Goal: Task Accomplishment & Management: Manage account settings

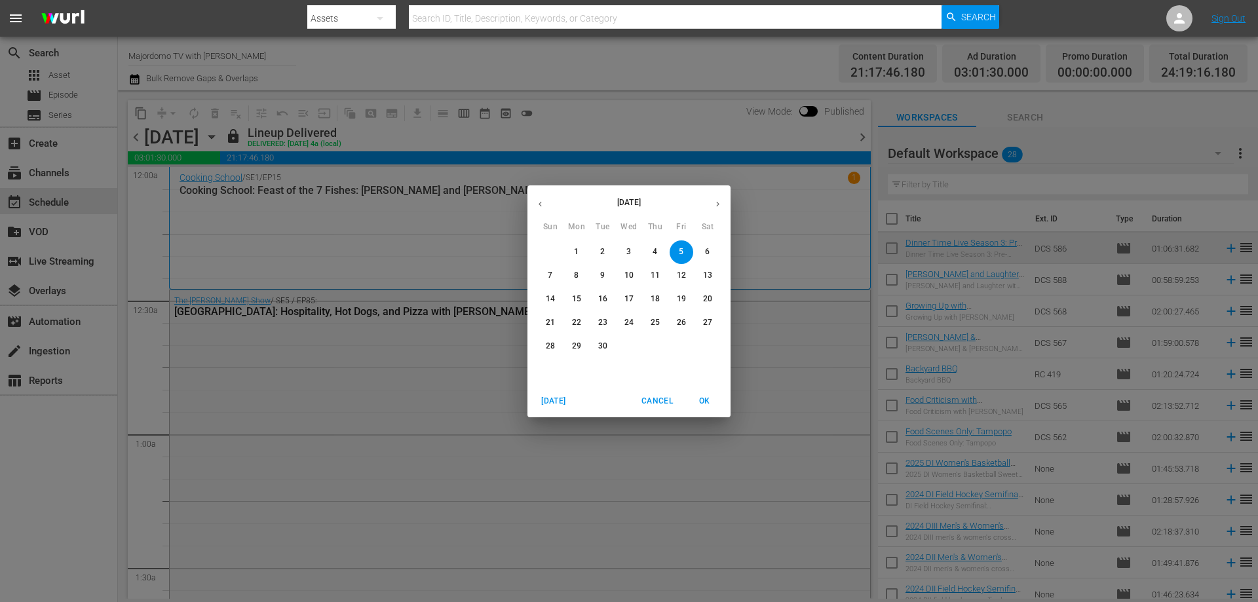
scroll to position [2359, 0]
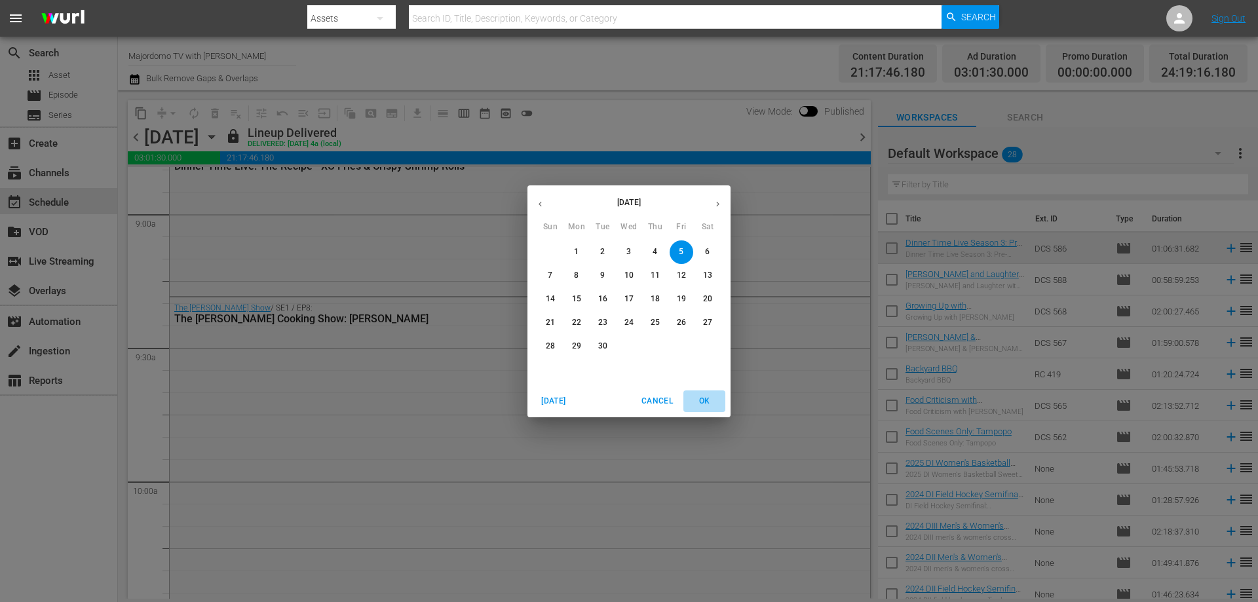
click at [710, 402] on span "OK" at bounding box center [704, 401] width 31 height 14
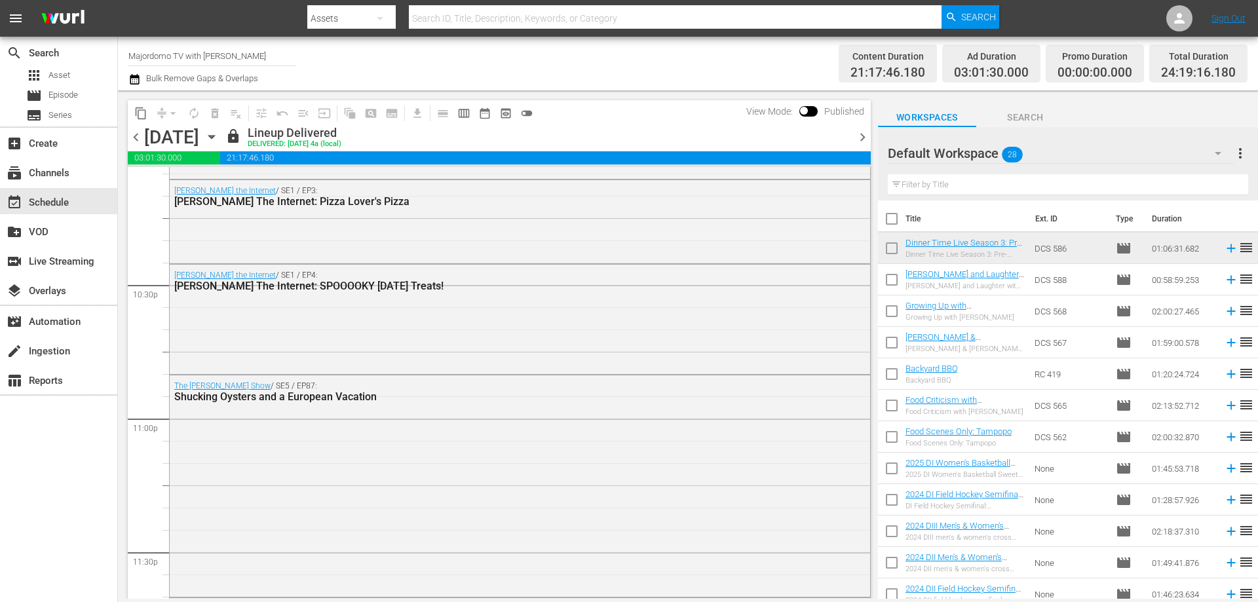
scroll to position [6192, 0]
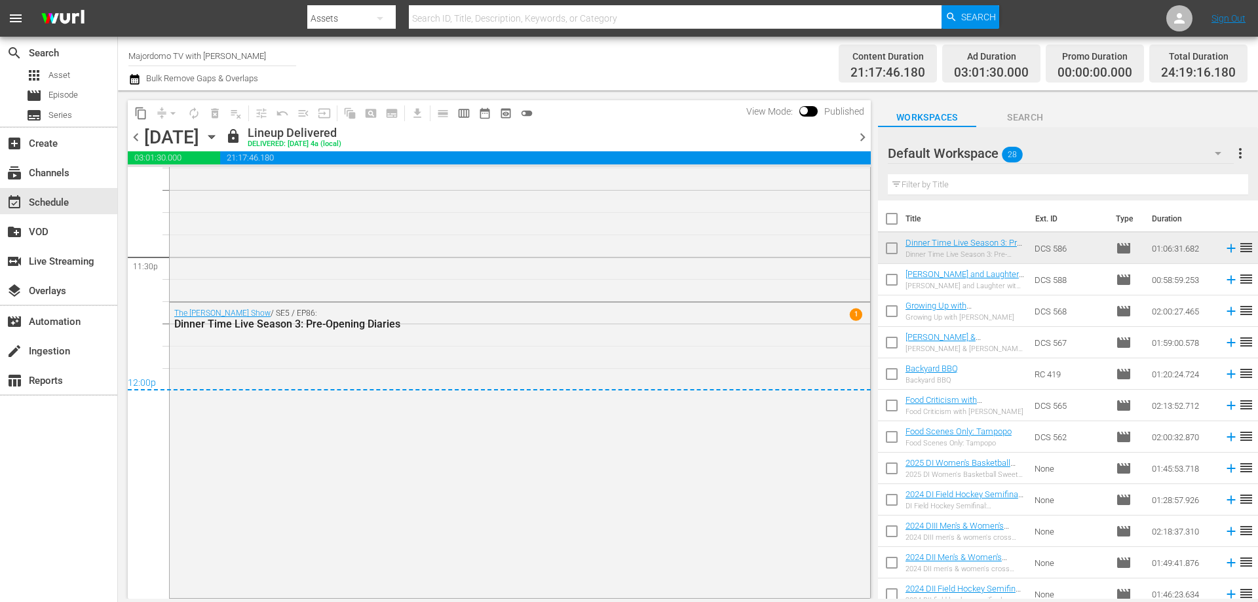
click at [862, 138] on span "chevron_right" at bounding box center [862, 137] width 16 height 16
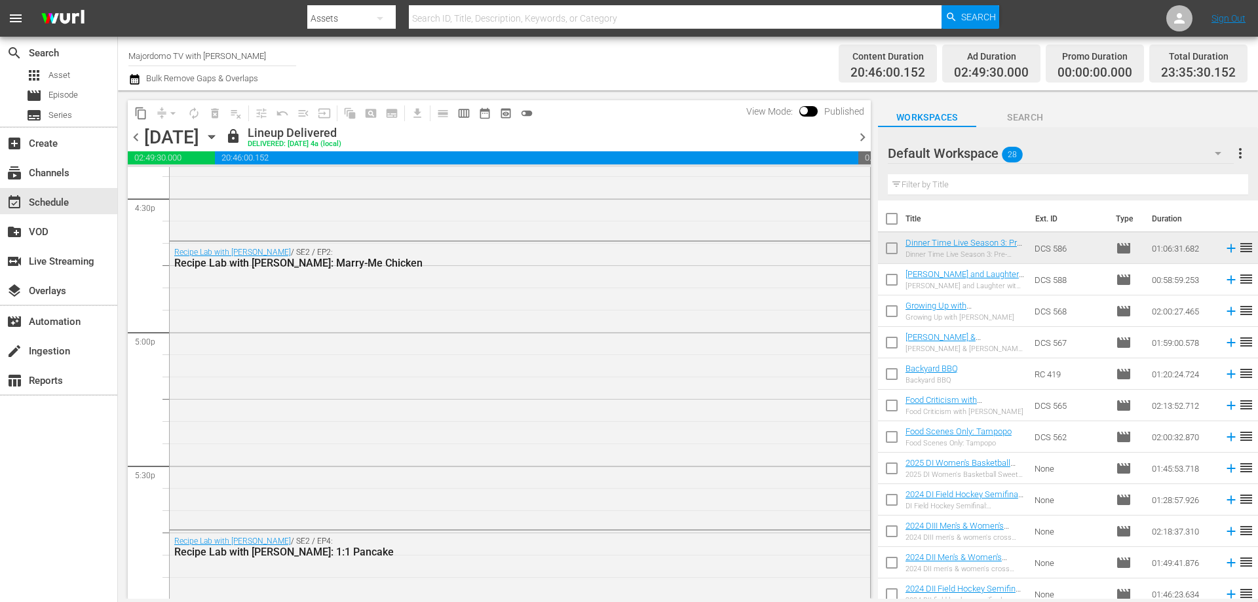
scroll to position [4248, 0]
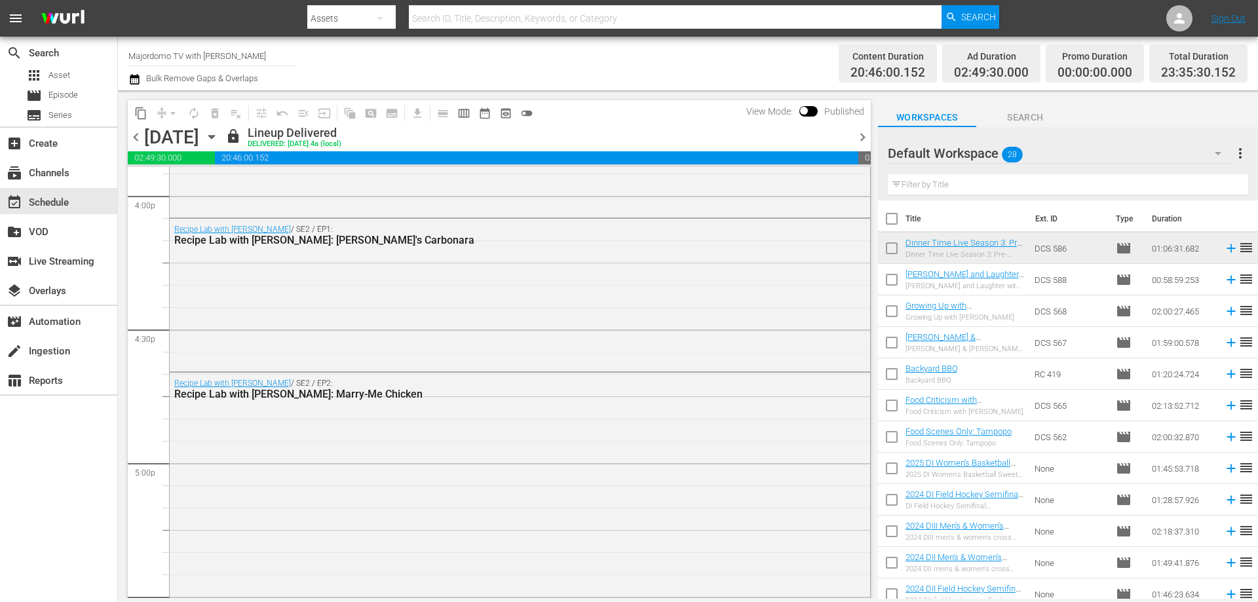
click at [219, 135] on icon "button" at bounding box center [211, 137] width 14 height 14
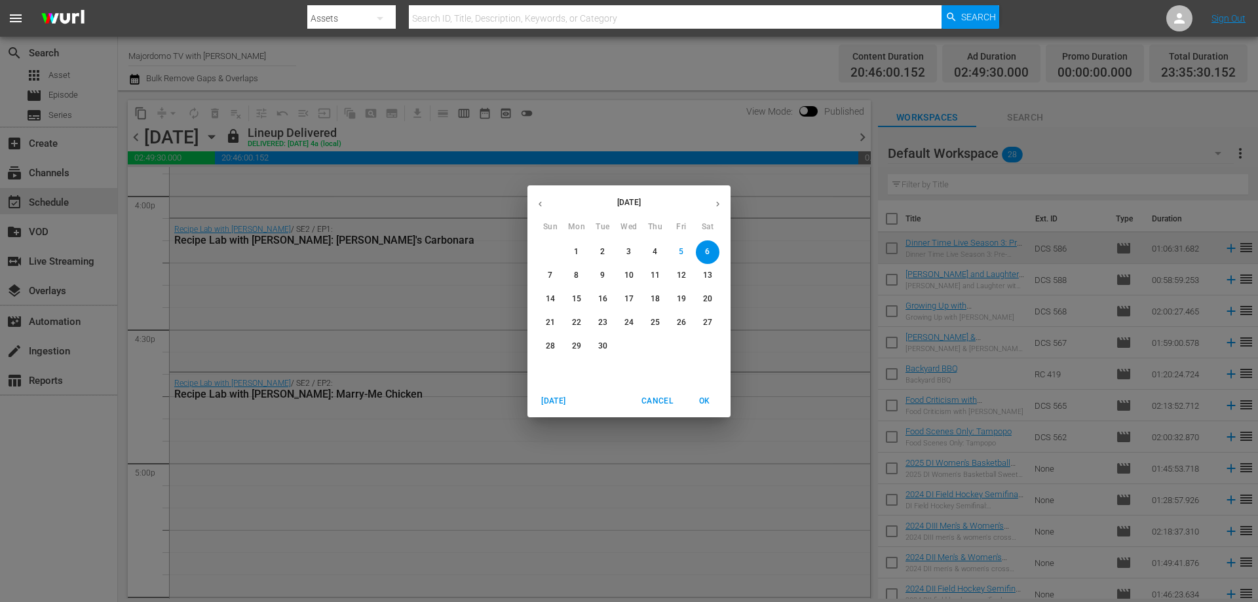
click at [678, 277] on p "12" at bounding box center [681, 275] width 9 height 11
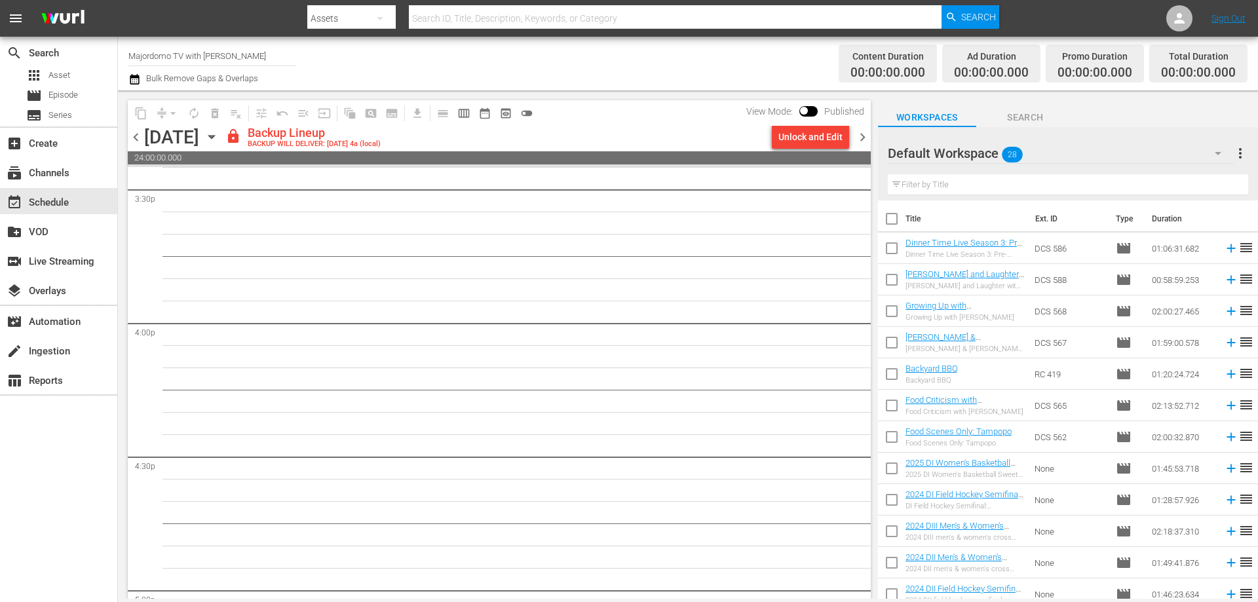
scroll to position [3990, 0]
click at [133, 138] on span "chevron_left" at bounding box center [136, 137] width 16 height 16
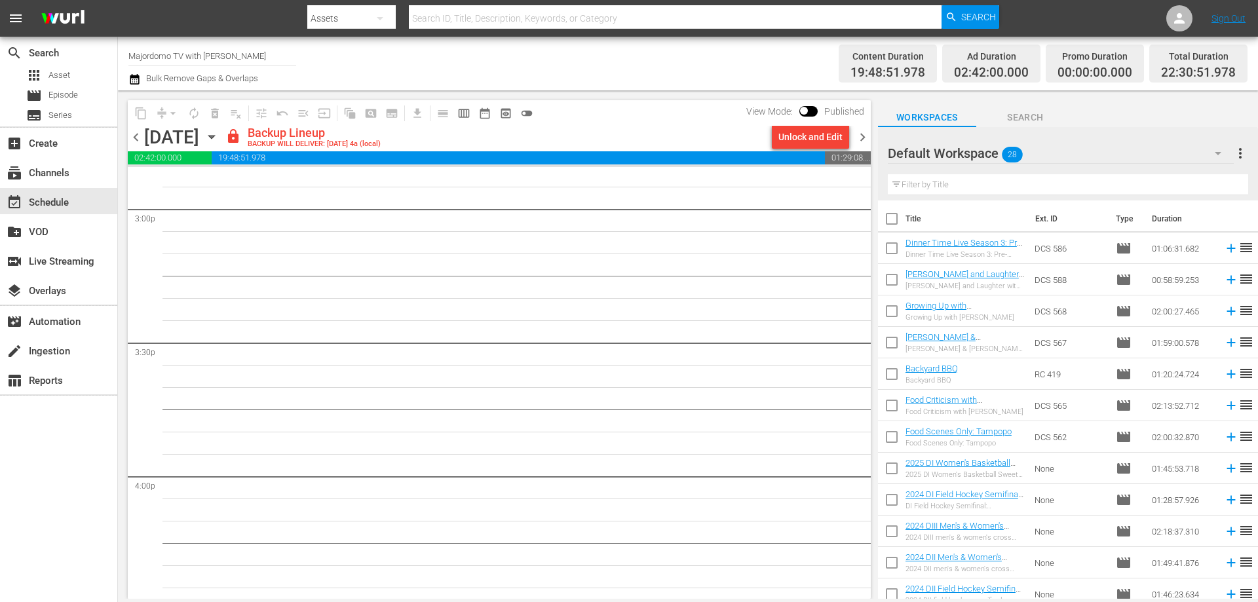
scroll to position [3509, 0]
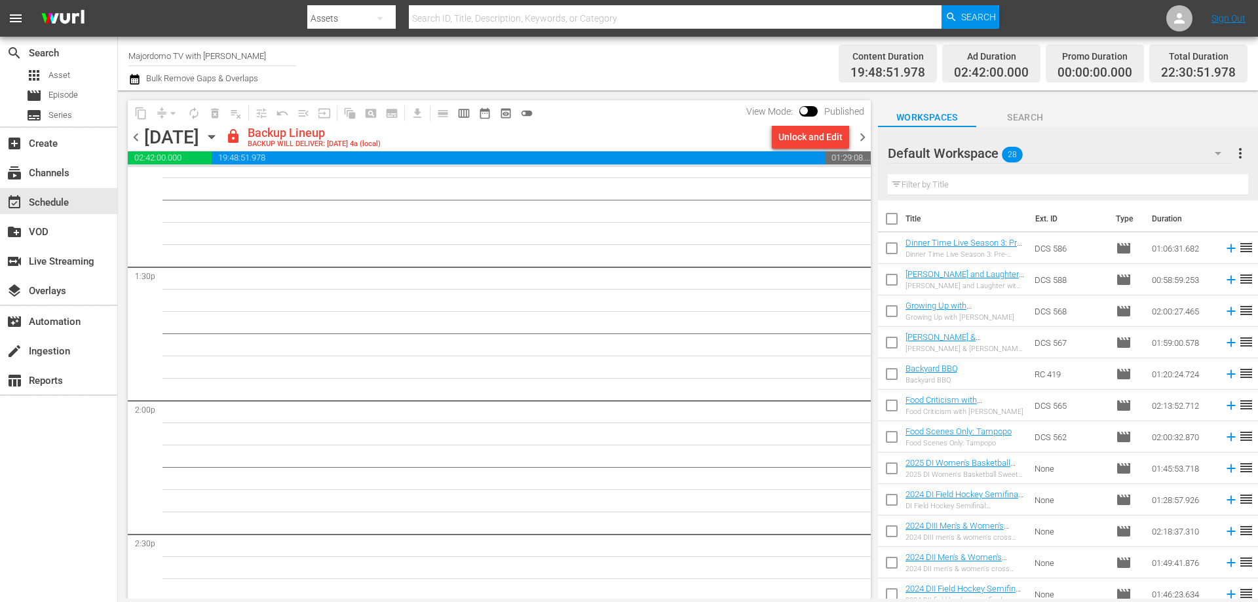
click at [135, 138] on span "chevron_left" at bounding box center [136, 137] width 16 height 16
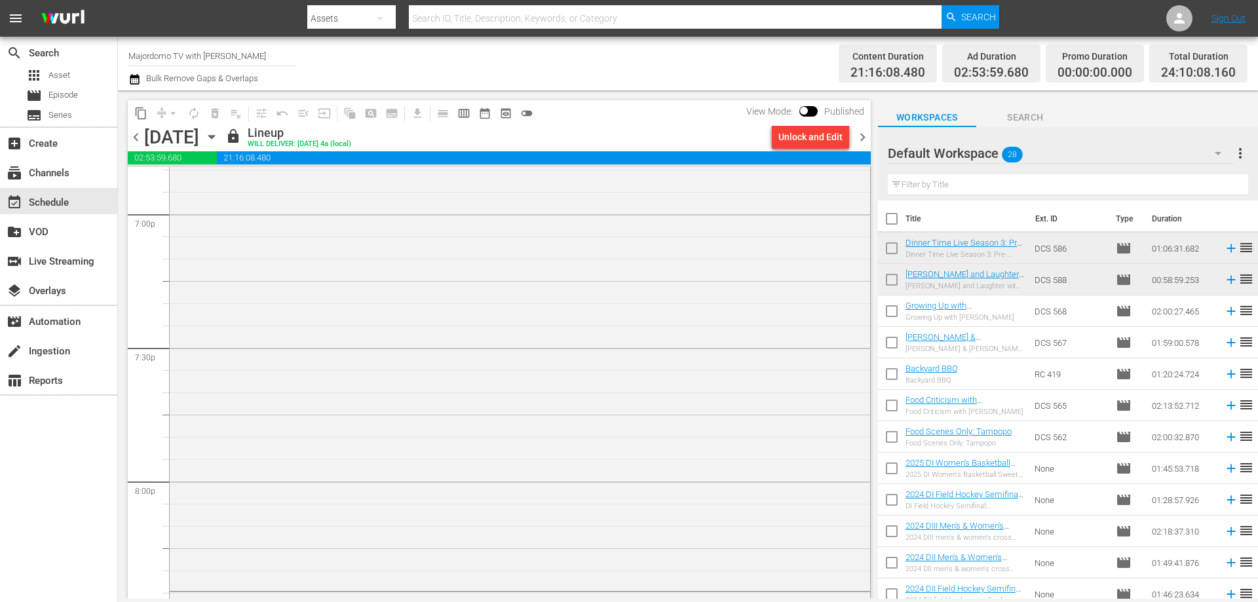
scroll to position [6238, 0]
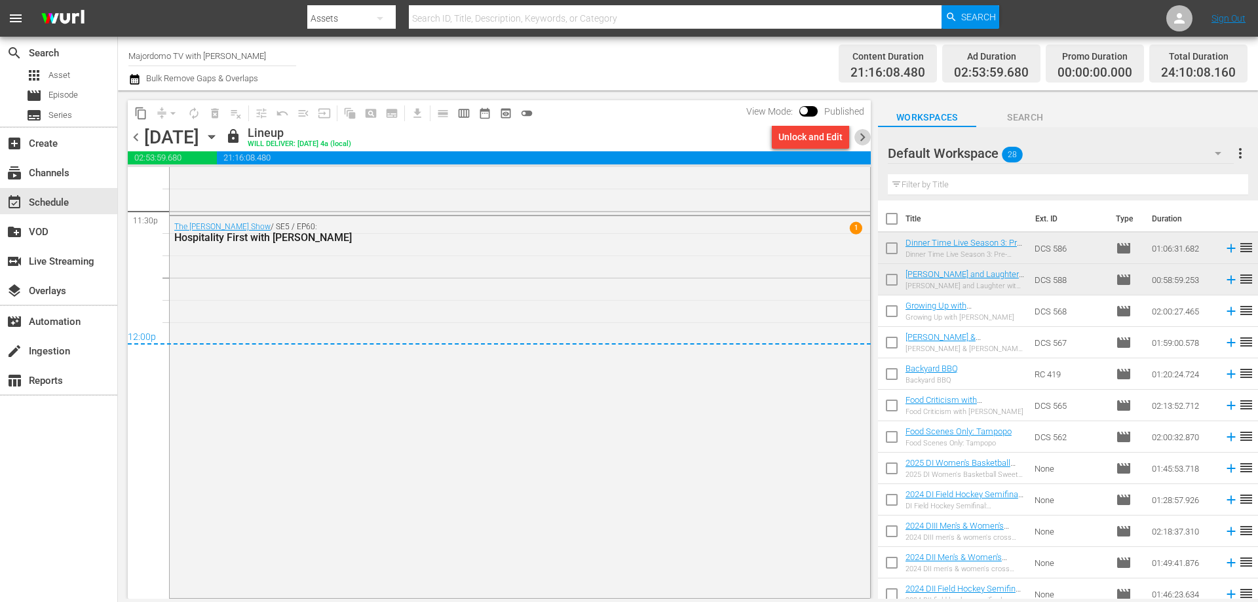
click at [860, 134] on span "chevron_right" at bounding box center [862, 137] width 16 height 16
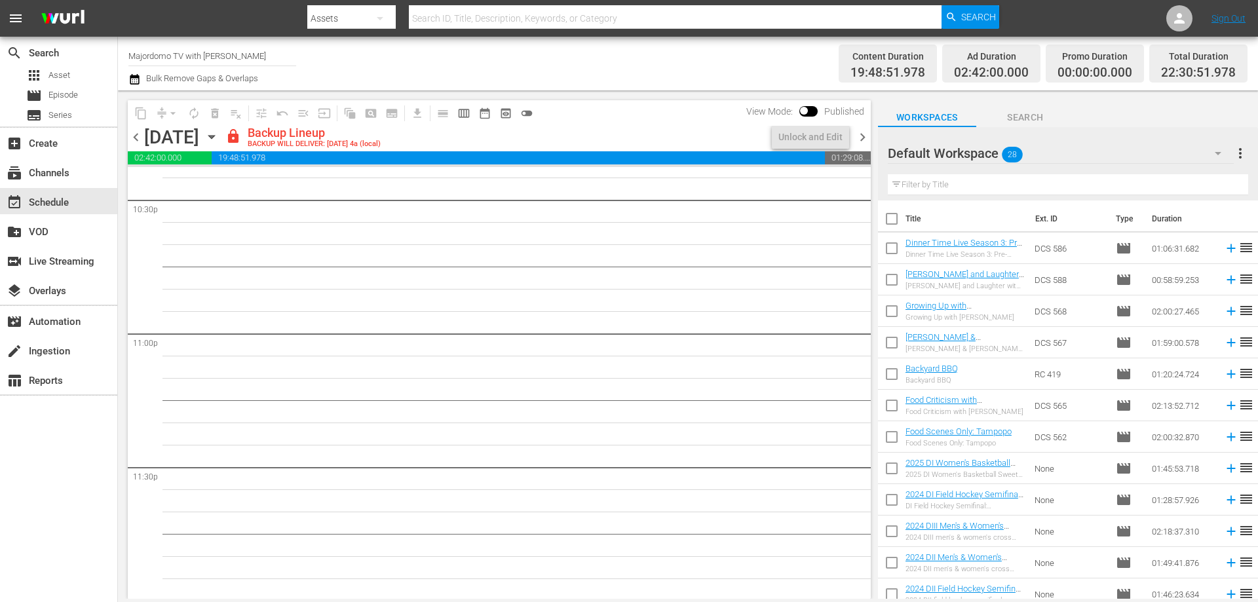
scroll to position [5983, 0]
click at [794, 136] on div "Unlock and Edit" at bounding box center [810, 137] width 64 height 24
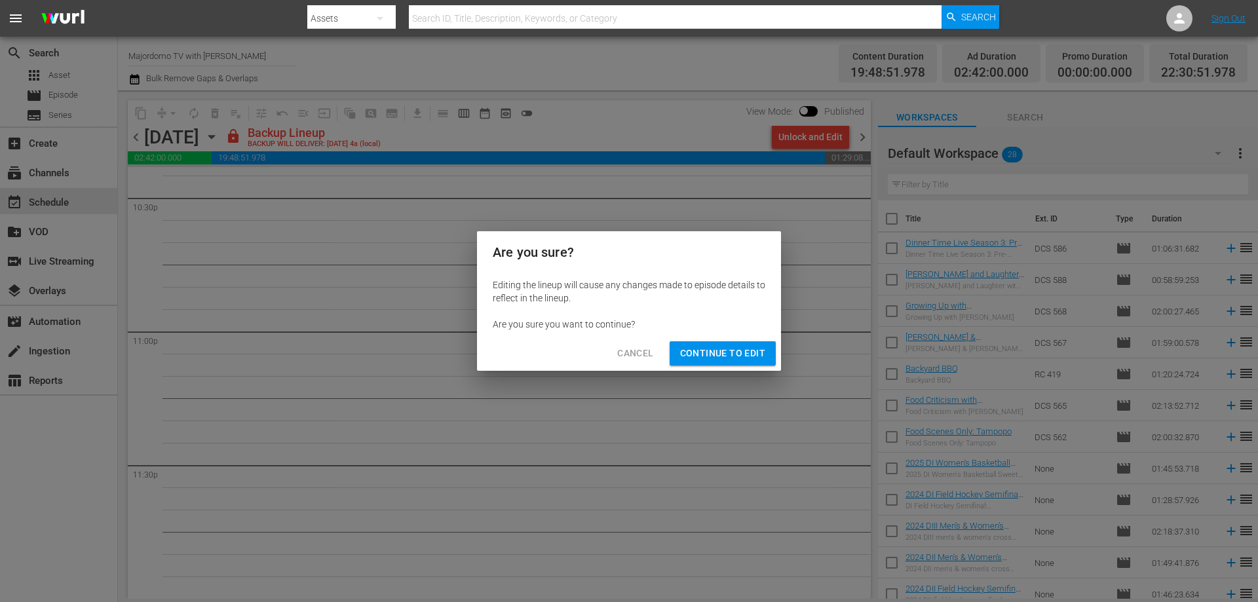
click at [756, 361] on span "Continue to Edit" at bounding box center [722, 353] width 85 height 16
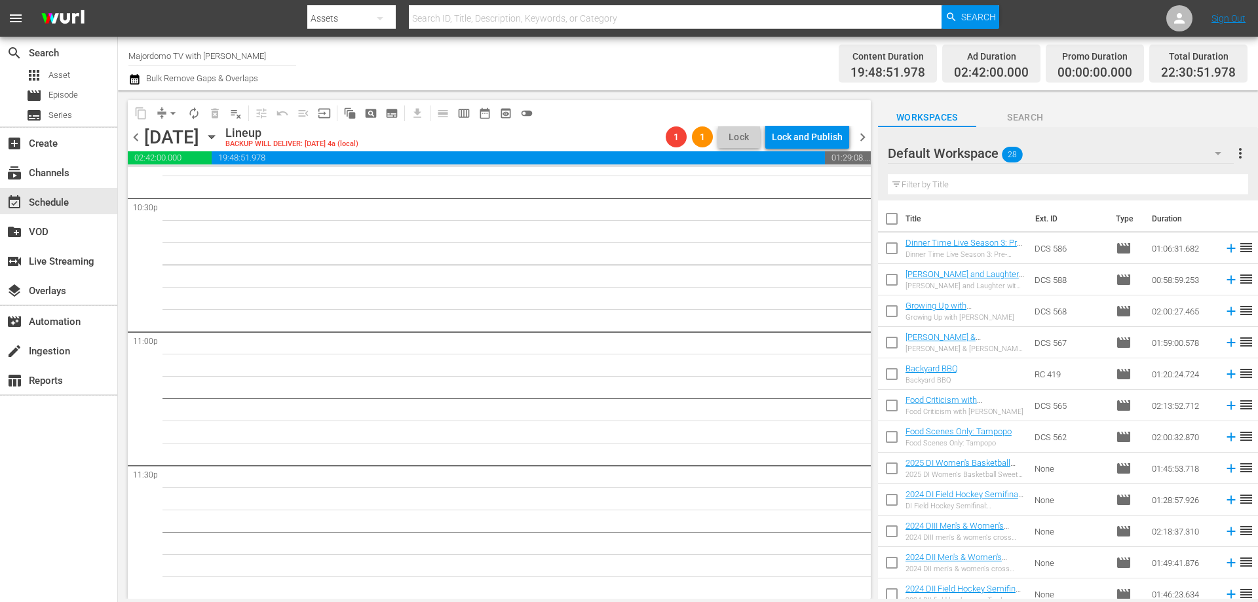
click at [860, 135] on span "chevron_right" at bounding box center [862, 137] width 16 height 16
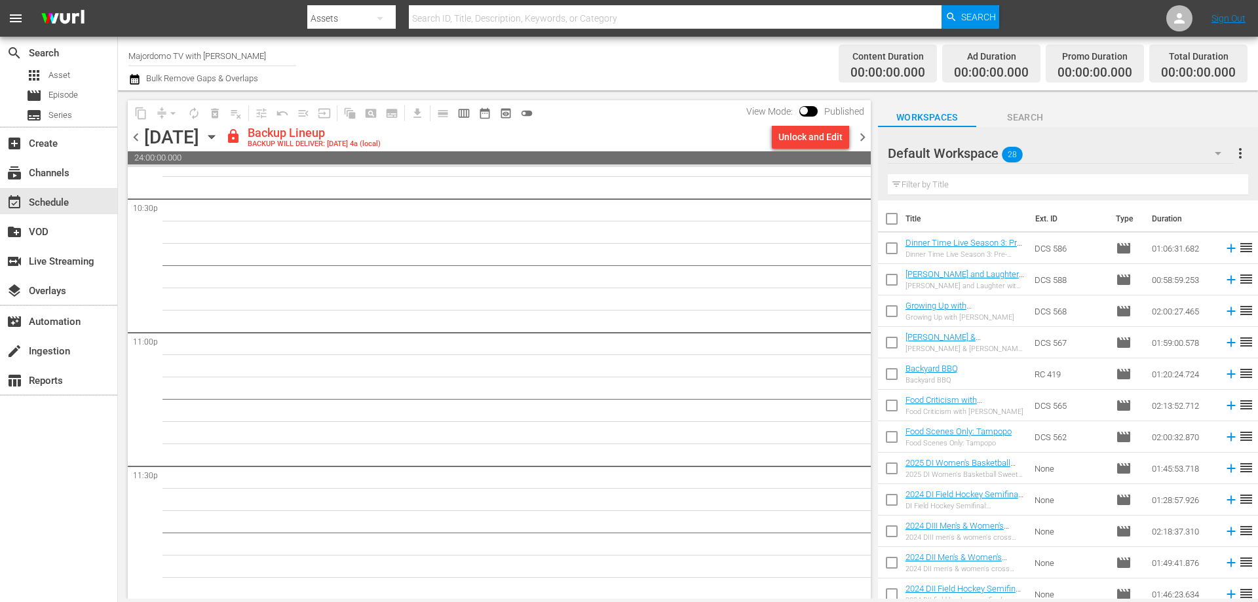
scroll to position [5983, 0]
click at [787, 140] on div "Unlock and Edit" at bounding box center [810, 137] width 64 height 24
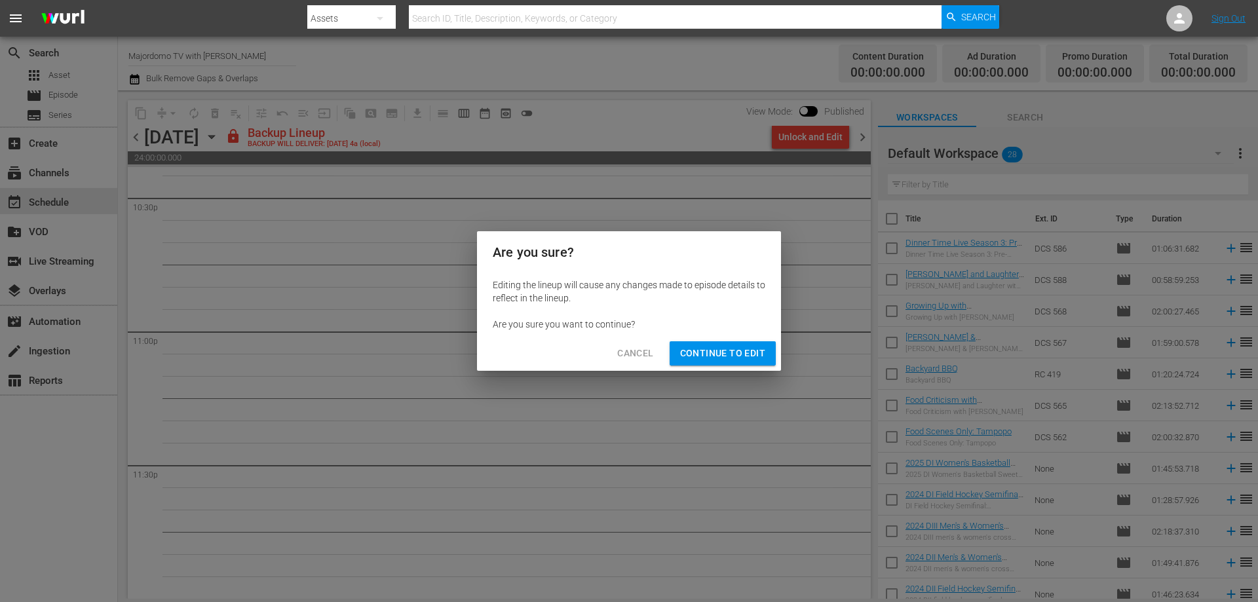
click at [728, 362] on button "Continue to Edit" at bounding box center [723, 353] width 106 height 24
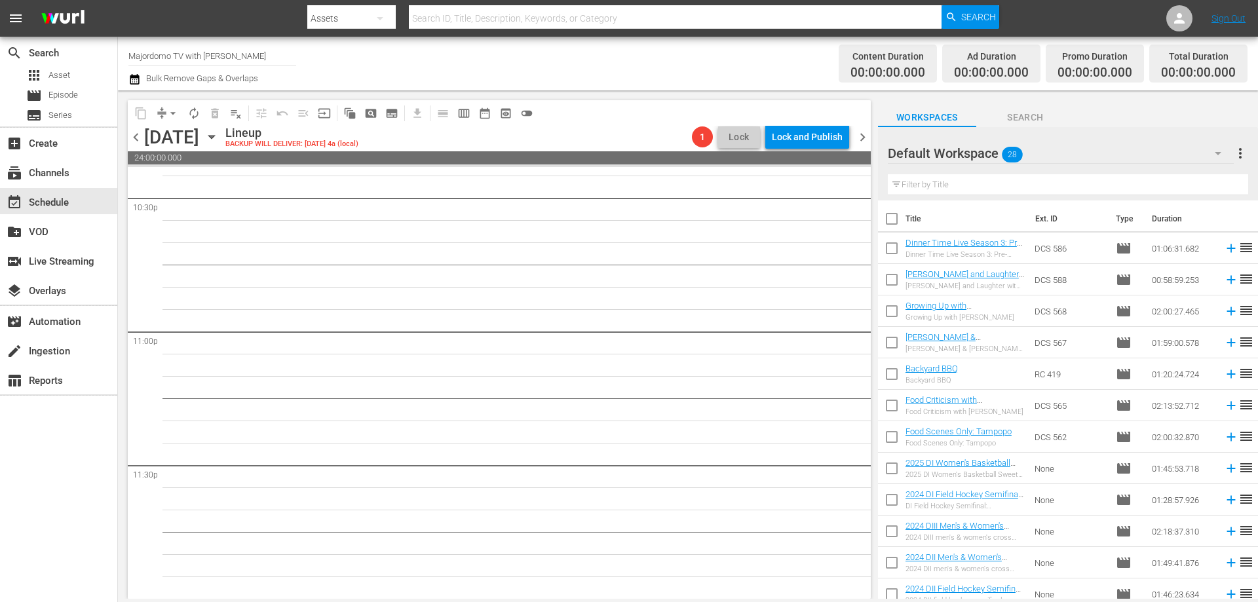
click at [863, 137] on span "chevron_right" at bounding box center [862, 137] width 16 height 16
click at [458, 111] on span "calendar_view_week_outlined" at bounding box center [463, 113] width 13 height 13
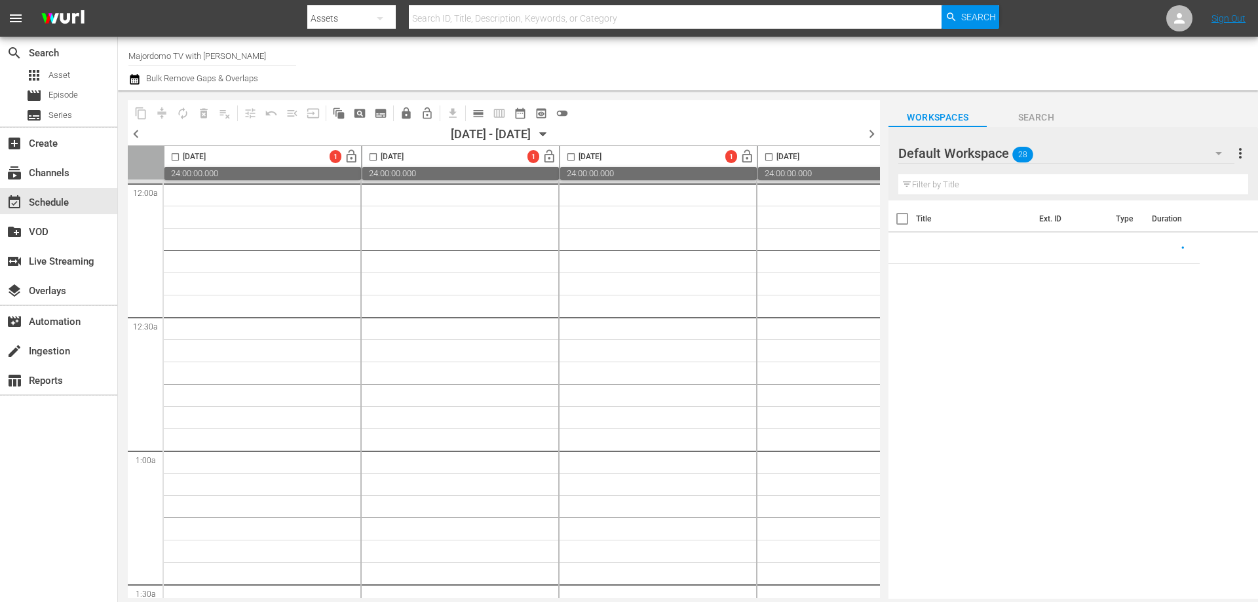
click at [550, 132] on icon "button" at bounding box center [543, 134] width 14 height 14
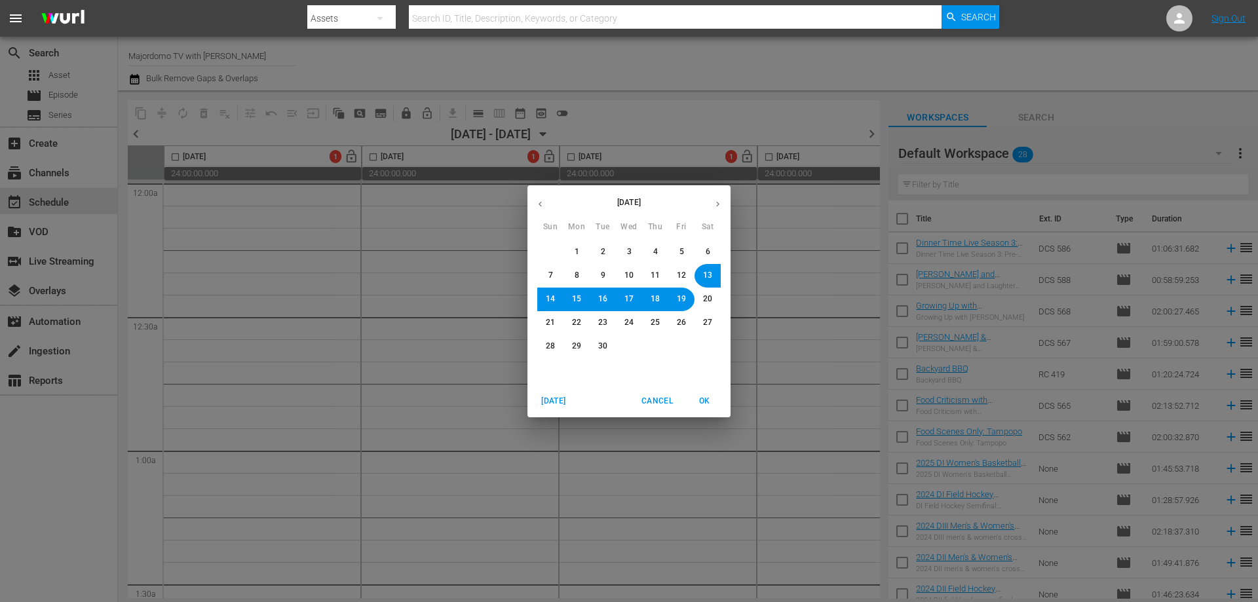
click at [578, 276] on span "8" at bounding box center [577, 275] width 5 height 11
click at [703, 402] on span "OK" at bounding box center [704, 401] width 31 height 14
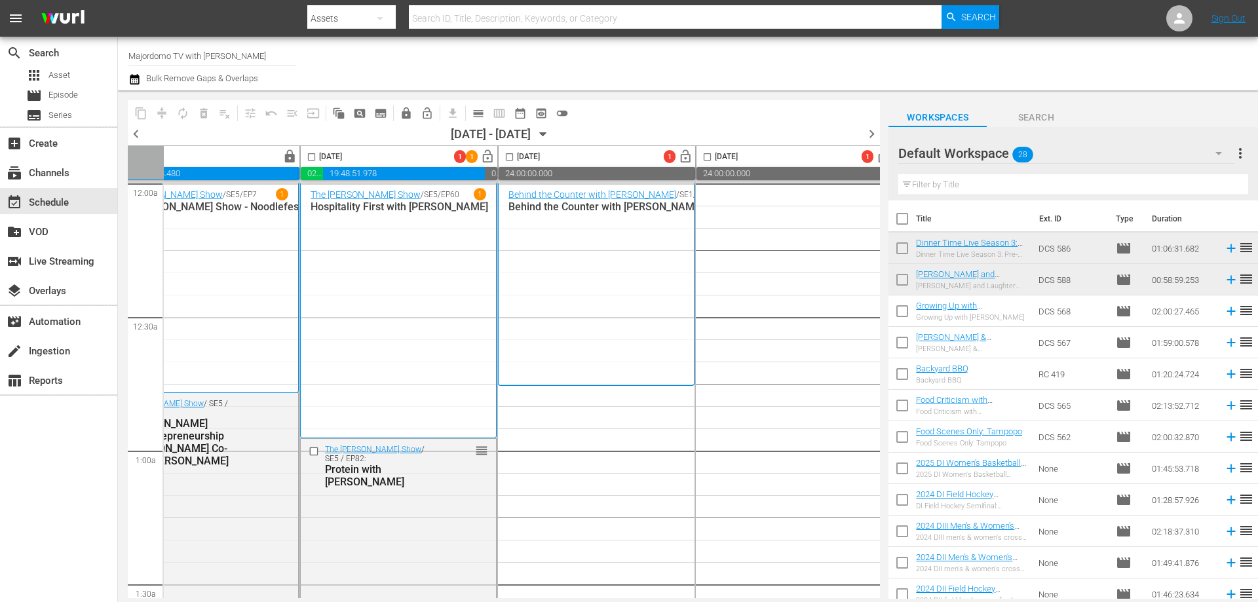
scroll to position [0, 462]
click at [1217, 151] on icon "button" at bounding box center [1219, 153] width 16 height 16
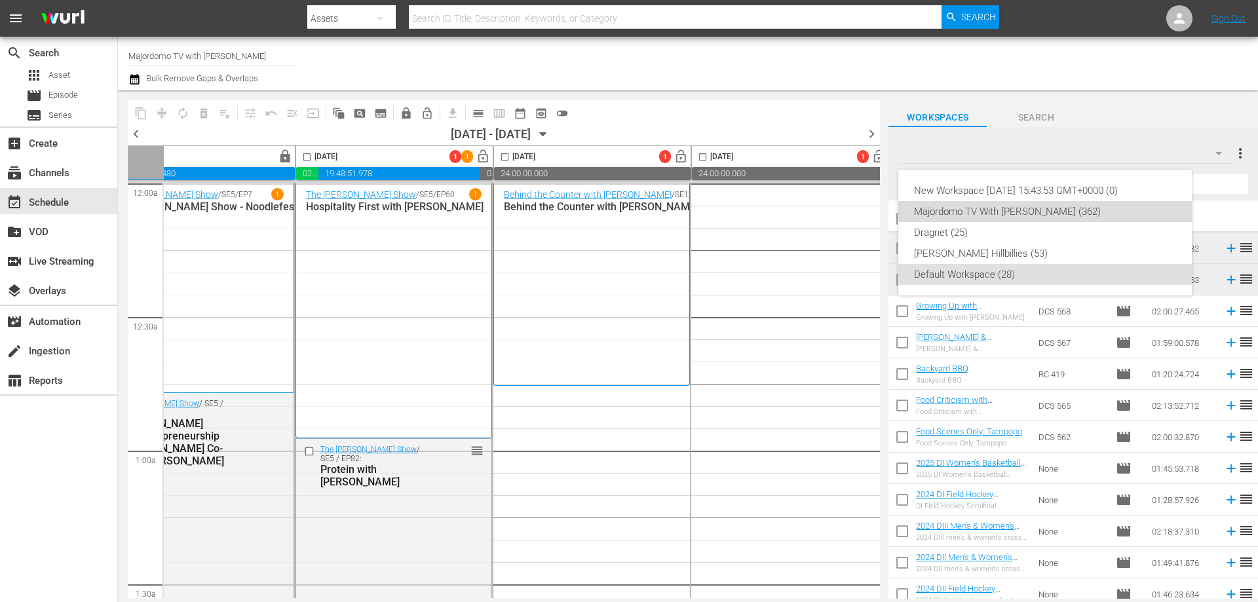
click at [1068, 210] on div "Majordomo TV With David Chang (362)" at bounding box center [1045, 211] width 262 height 21
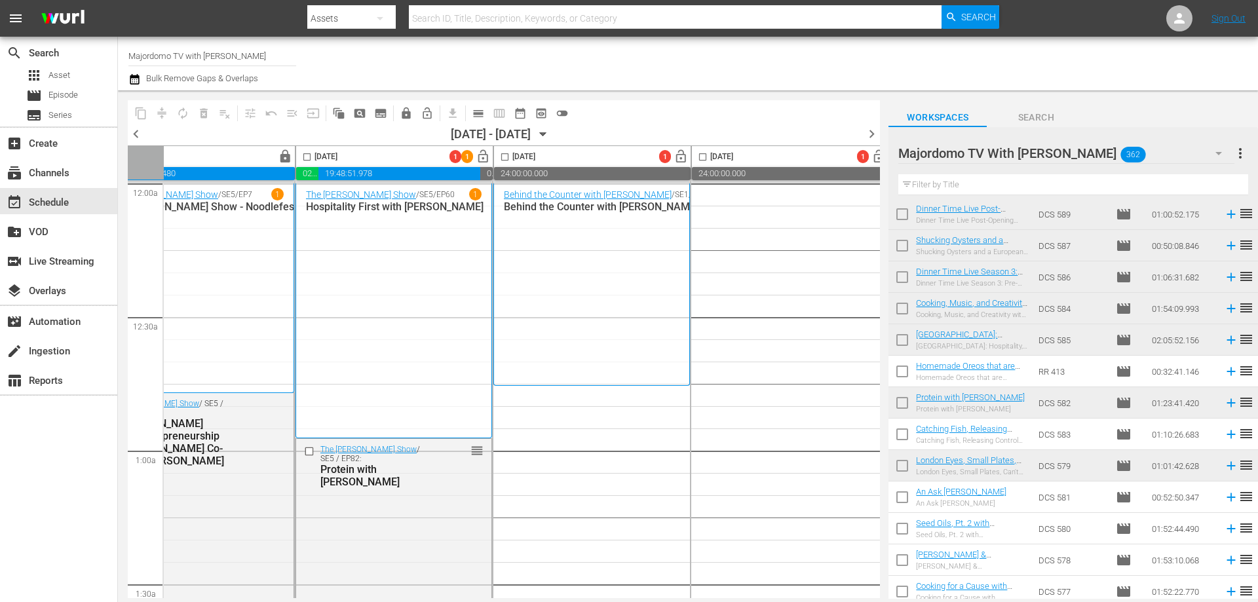
scroll to position [131, 0]
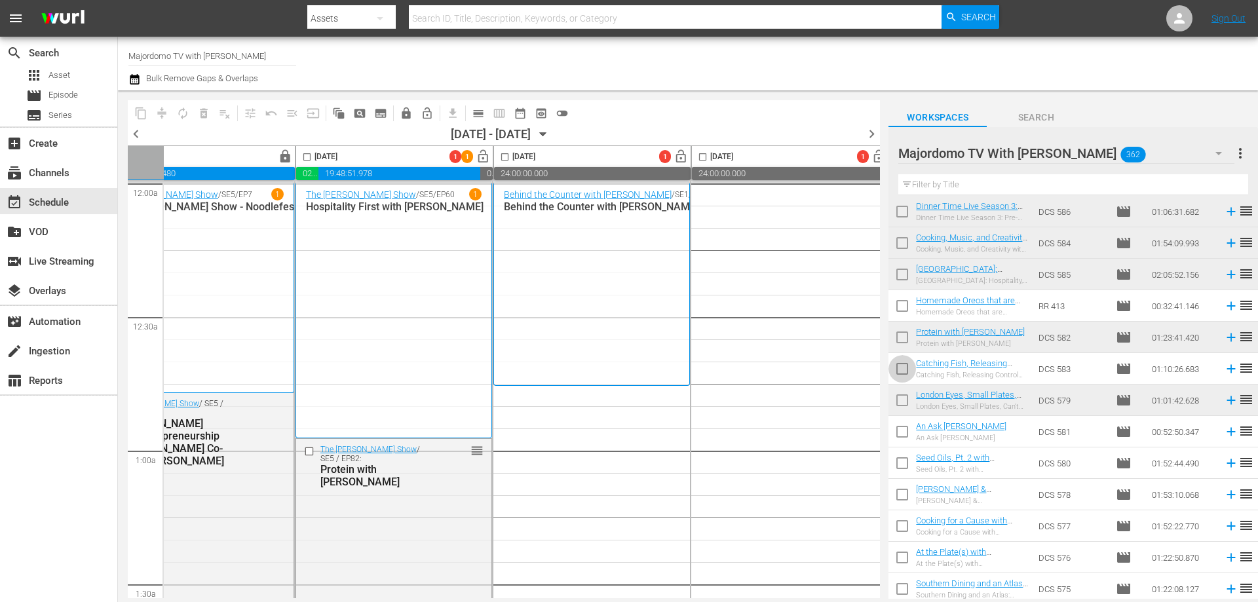
click at [905, 366] on input "checkbox" at bounding box center [902, 372] width 28 height 28
checkbox input "true"
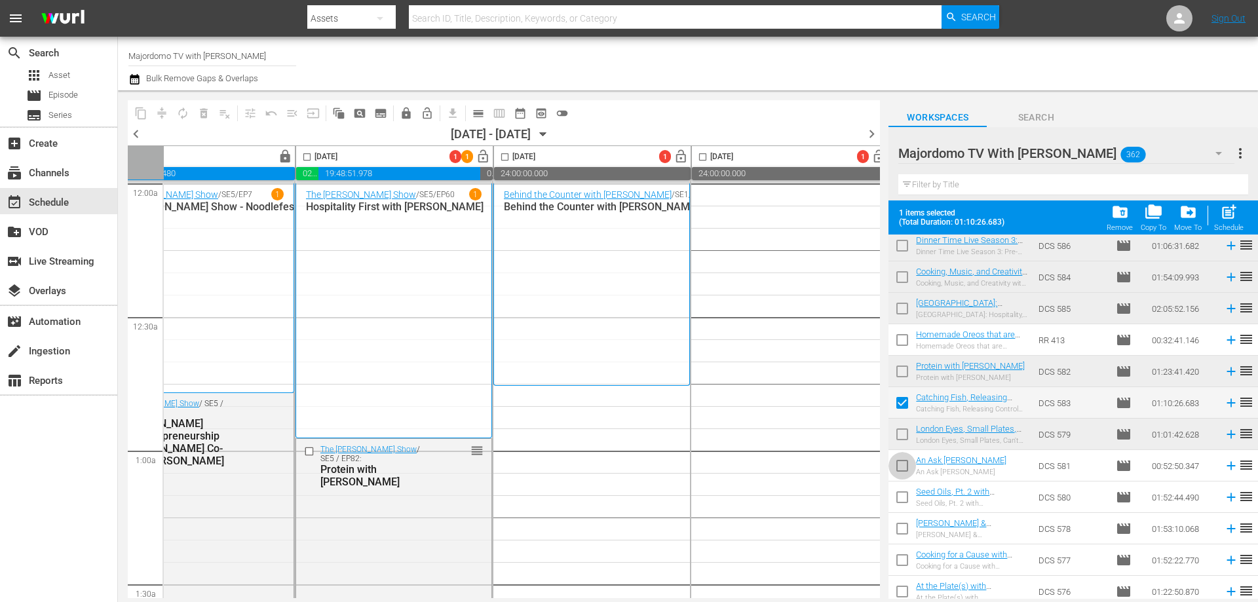
click at [903, 470] on input "checkbox" at bounding box center [902, 469] width 28 height 28
checkbox input "true"
click at [901, 501] on input "checkbox" at bounding box center [902, 500] width 28 height 28
checkbox input "true"
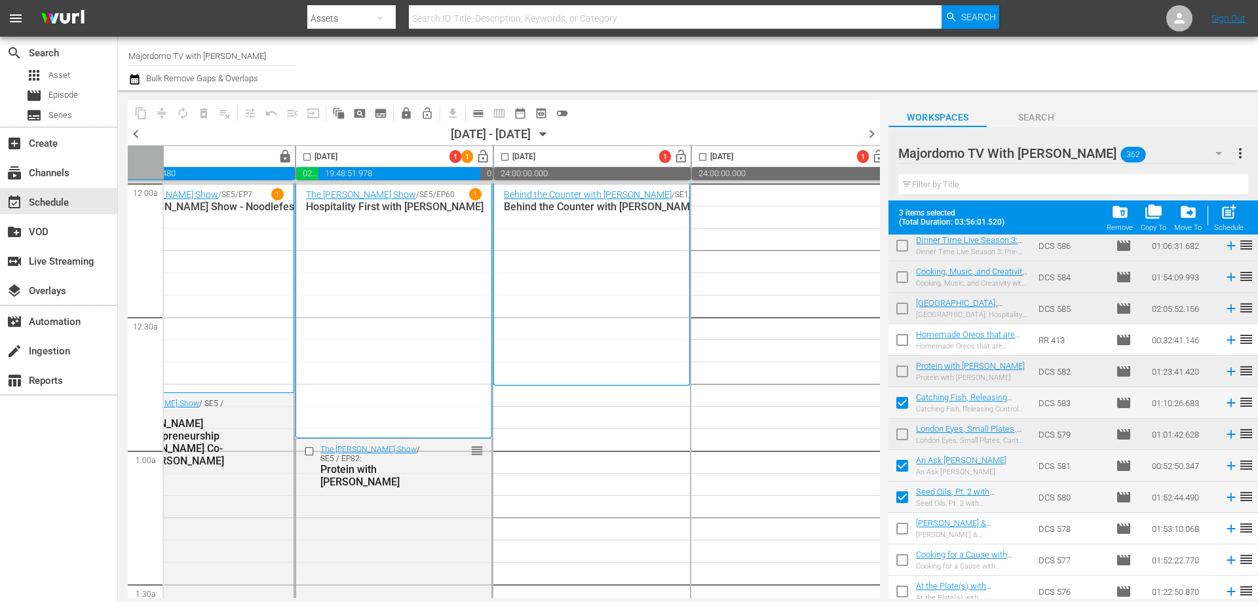
scroll to position [262, 0]
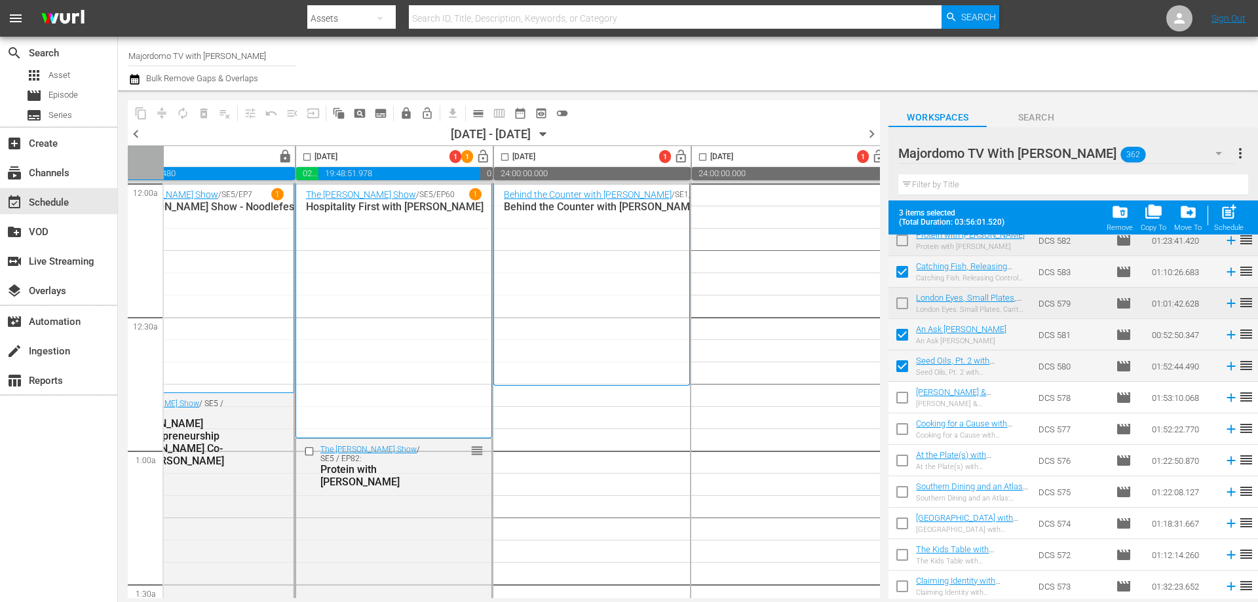
click at [899, 396] on input "checkbox" at bounding box center [902, 401] width 28 height 28
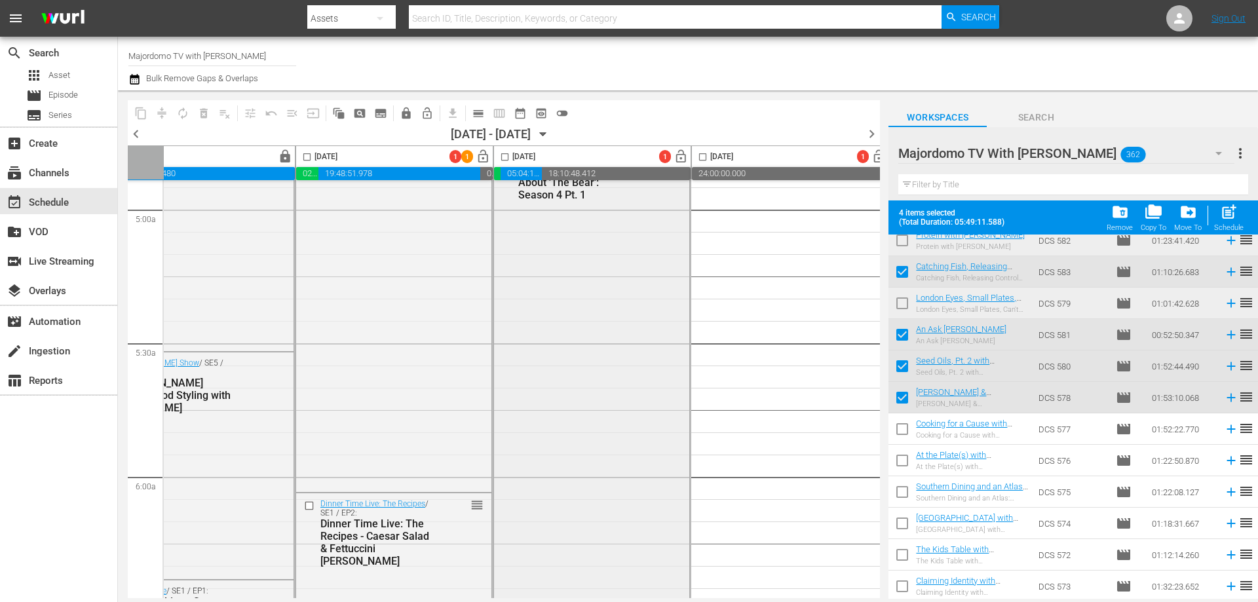
scroll to position [1572, 462]
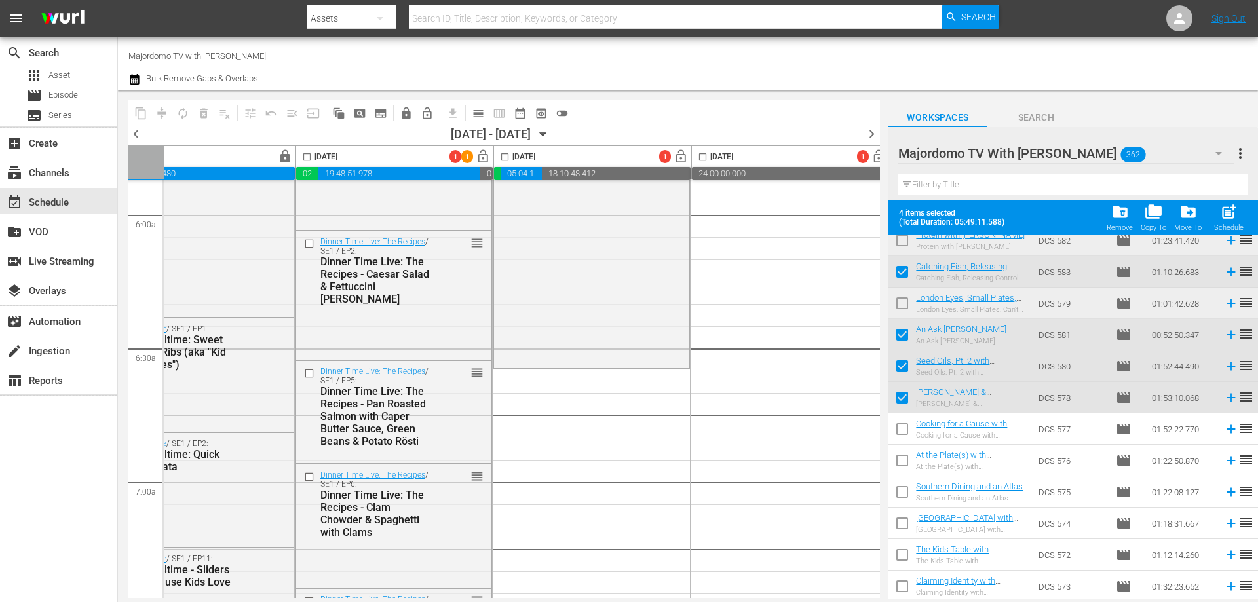
click at [900, 395] on input "checkbox" at bounding box center [902, 401] width 28 height 28
checkbox input "false"
click at [901, 370] on input "checkbox" at bounding box center [902, 369] width 28 height 28
checkbox input "false"
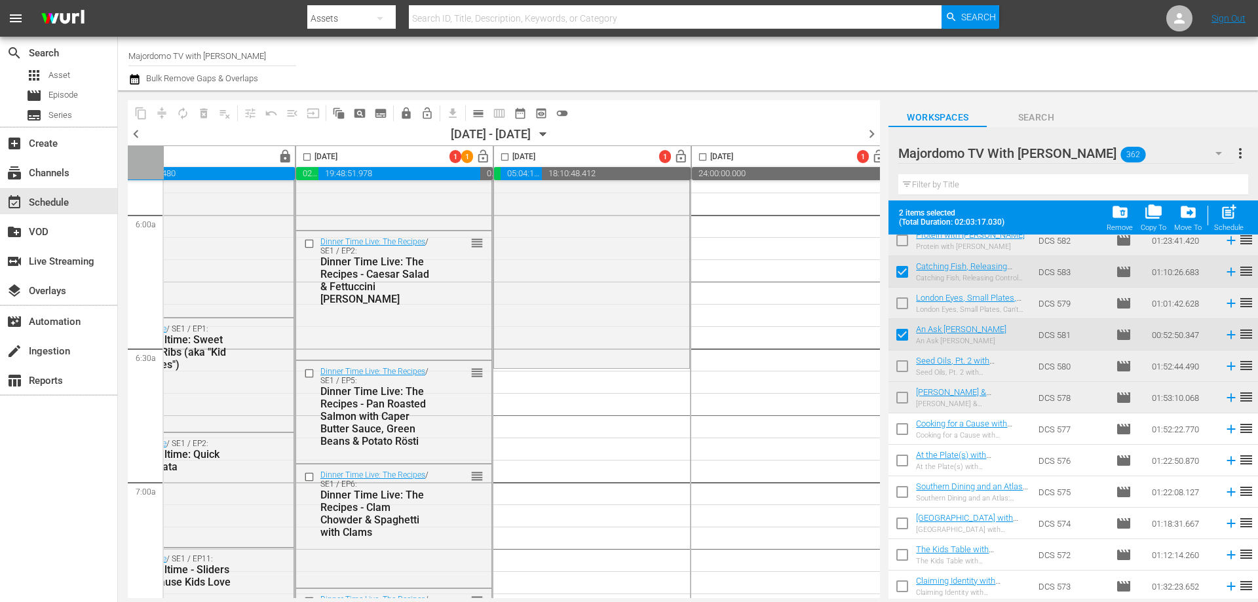
click at [905, 322] on span at bounding box center [902, 335] width 28 height 28
click at [903, 276] on input "checkbox" at bounding box center [902, 275] width 28 height 28
checkbox input "false"
click at [905, 334] on input "checkbox" at bounding box center [902, 338] width 28 height 28
checkbox input "false"
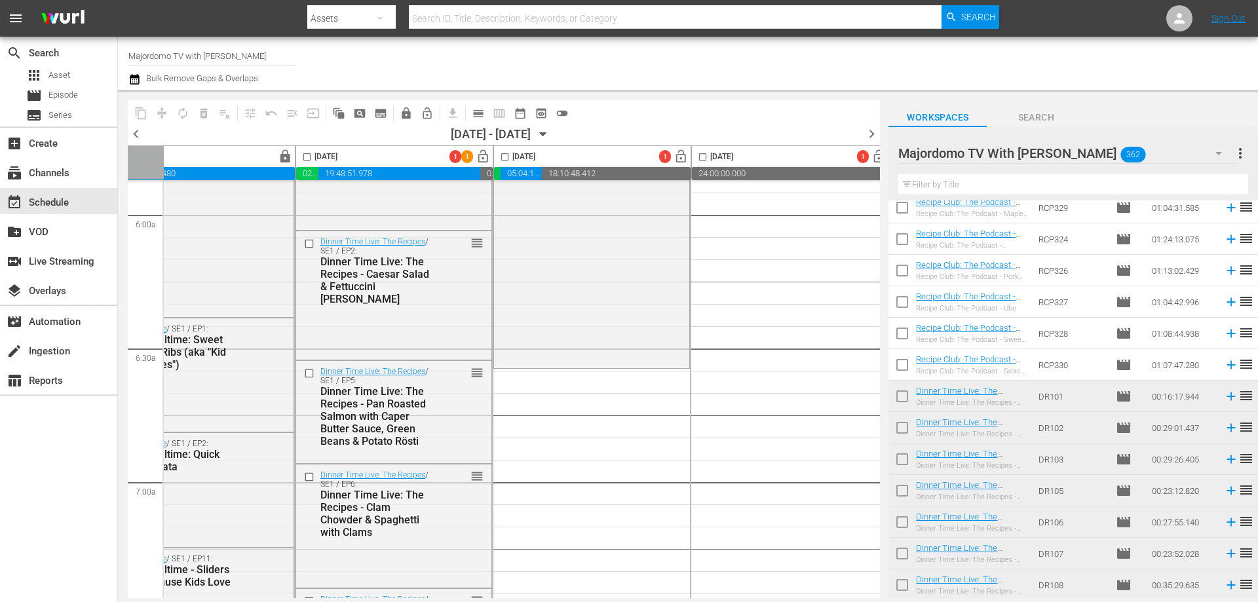
scroll to position [3830, 0]
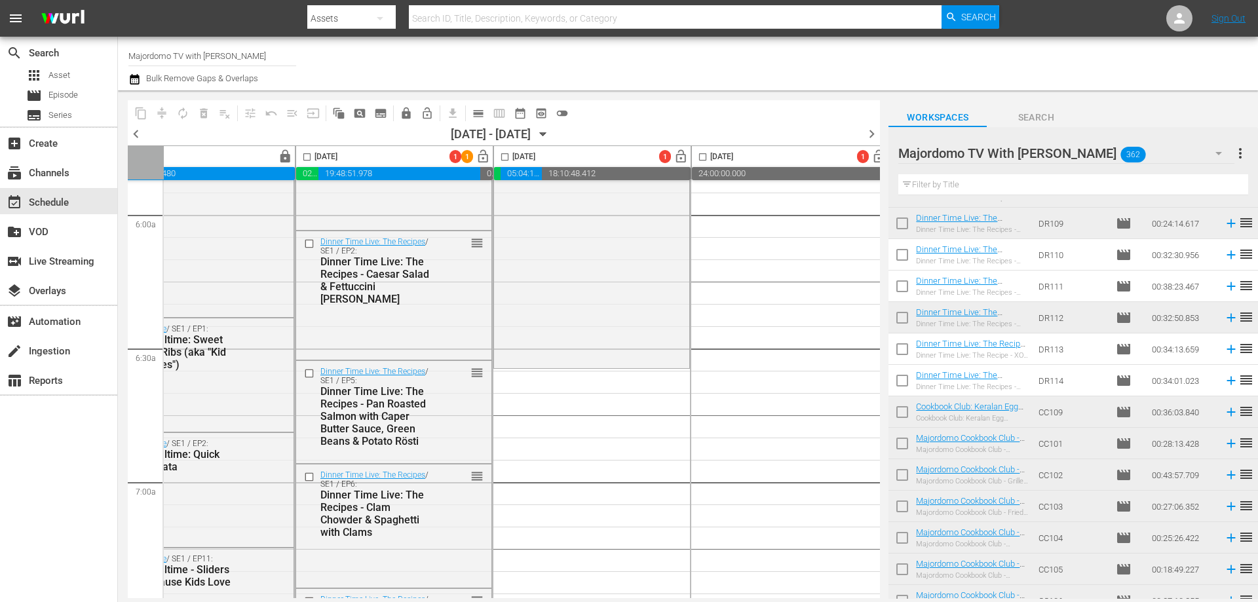
drag, startPoint x: 898, startPoint y: 255, endPoint x: 901, endPoint y: 295, distance: 40.1
click at [898, 255] on input "checkbox" at bounding box center [902, 258] width 28 height 28
checkbox input "true"
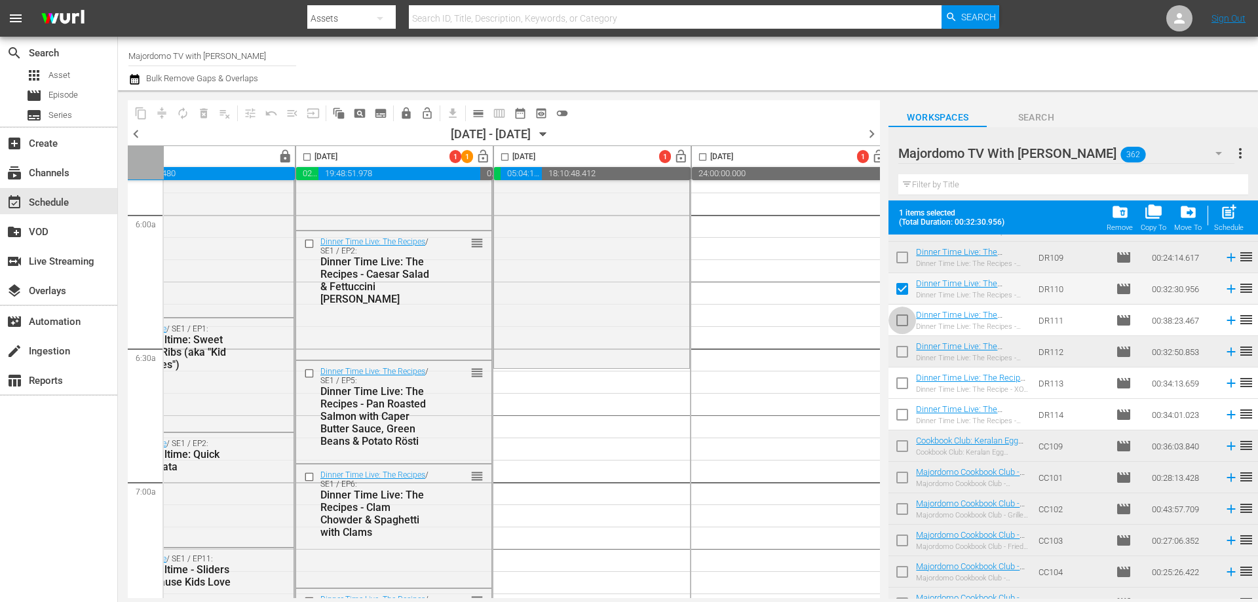
click at [903, 321] on input "checkbox" at bounding box center [902, 323] width 28 height 28
checkbox input "true"
click at [904, 384] on input "checkbox" at bounding box center [902, 386] width 28 height 28
checkbox input "true"
click at [903, 410] on input "checkbox" at bounding box center [902, 418] width 28 height 28
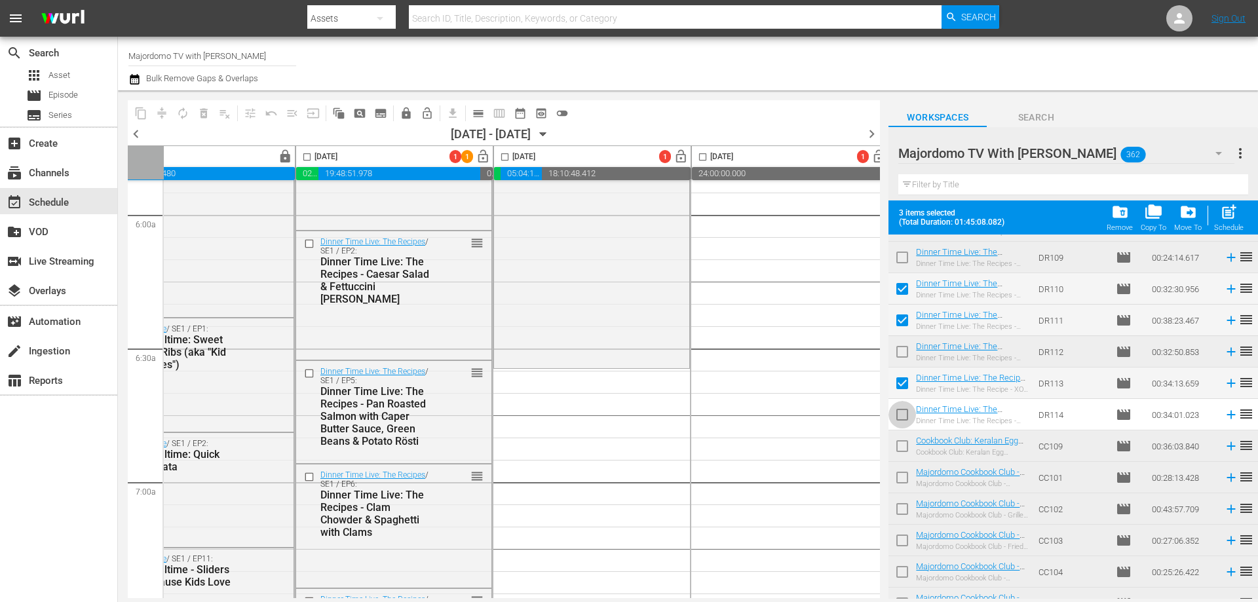
checkbox input "true"
click at [898, 290] on input "checkbox" at bounding box center [902, 292] width 28 height 28
checkbox input "false"
click at [896, 322] on input "checkbox" at bounding box center [902, 323] width 28 height 28
checkbox input "false"
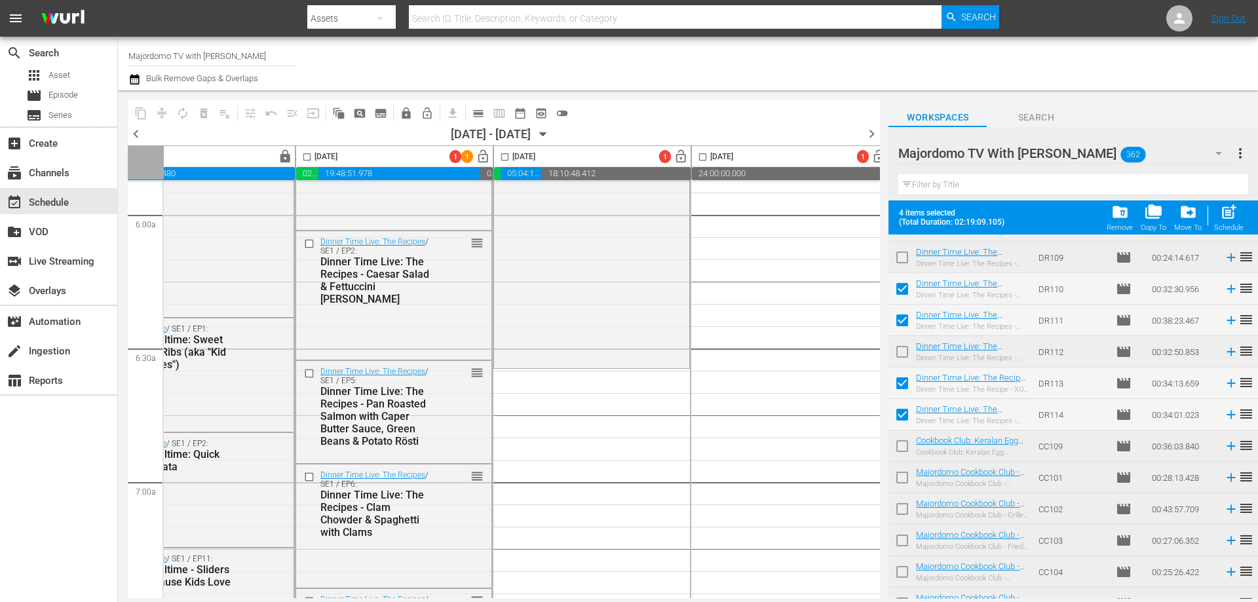
click at [898, 375] on input "checkbox" at bounding box center [902, 386] width 28 height 28
checkbox input "false"
click at [903, 415] on input "checkbox" at bounding box center [902, 418] width 28 height 28
checkbox input "false"
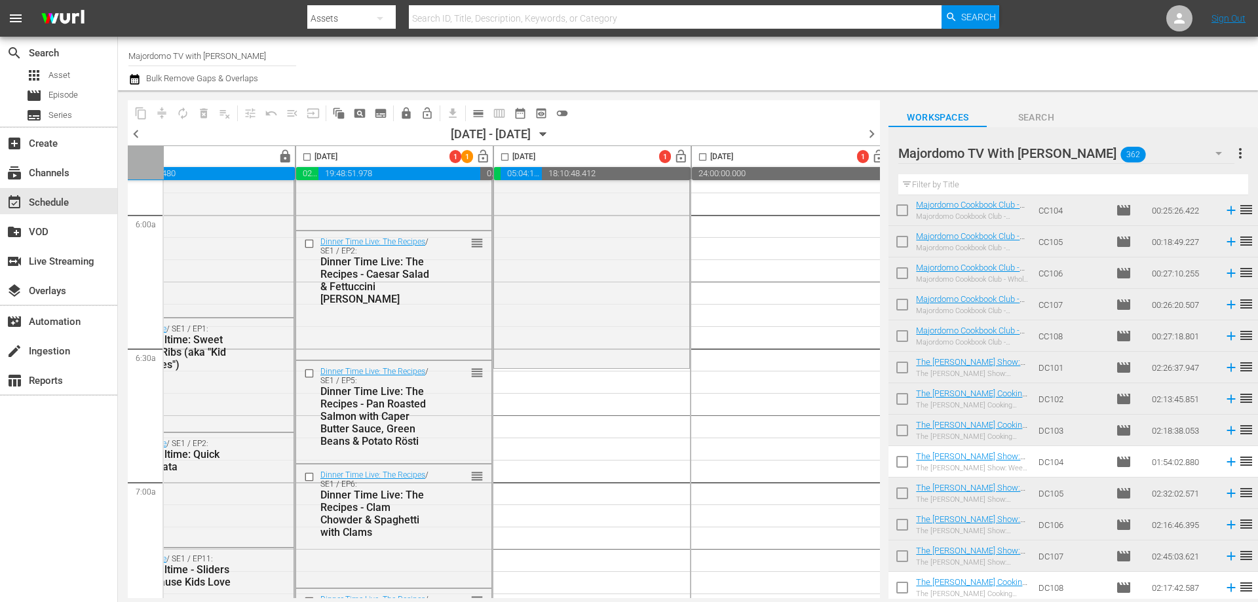
scroll to position [4289, 0]
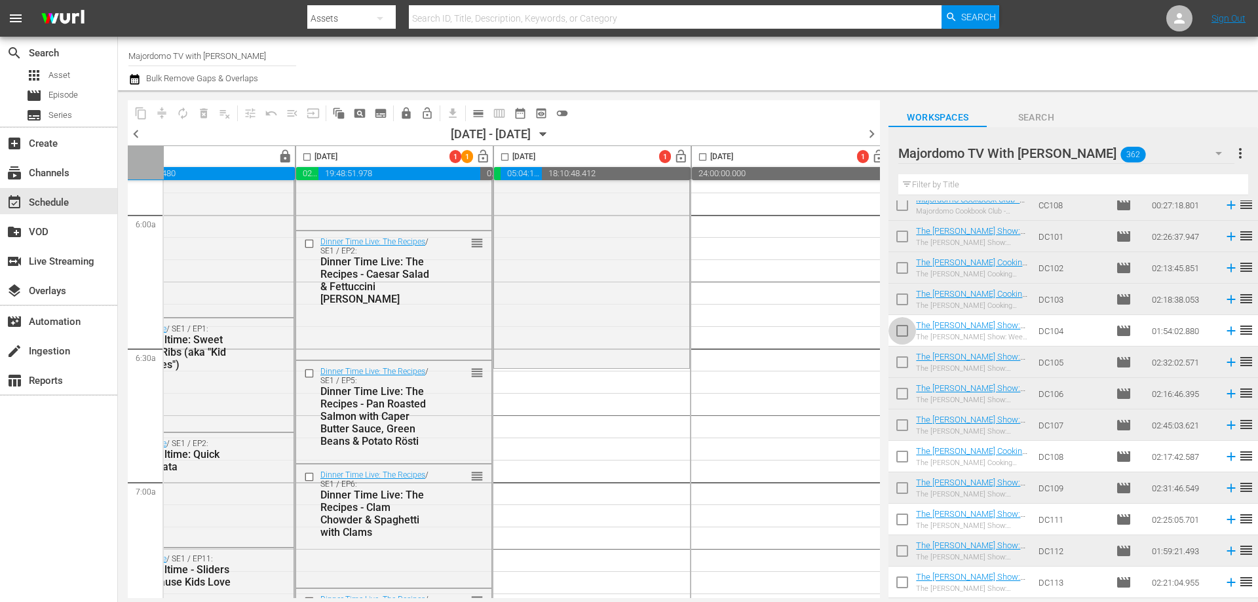
click at [898, 330] on input "checkbox" at bounding box center [902, 334] width 28 height 28
checkbox input "true"
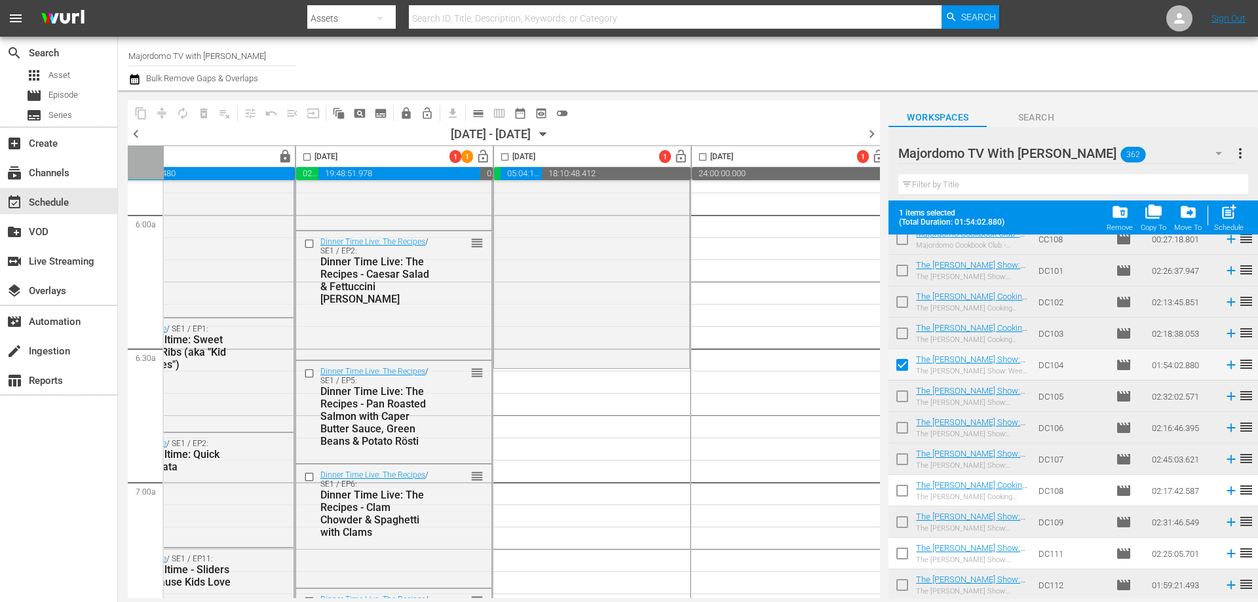
click at [903, 488] on input "checkbox" at bounding box center [902, 494] width 28 height 28
checkbox input "true"
click at [900, 555] on input "checkbox" at bounding box center [902, 556] width 28 height 28
checkbox input "true"
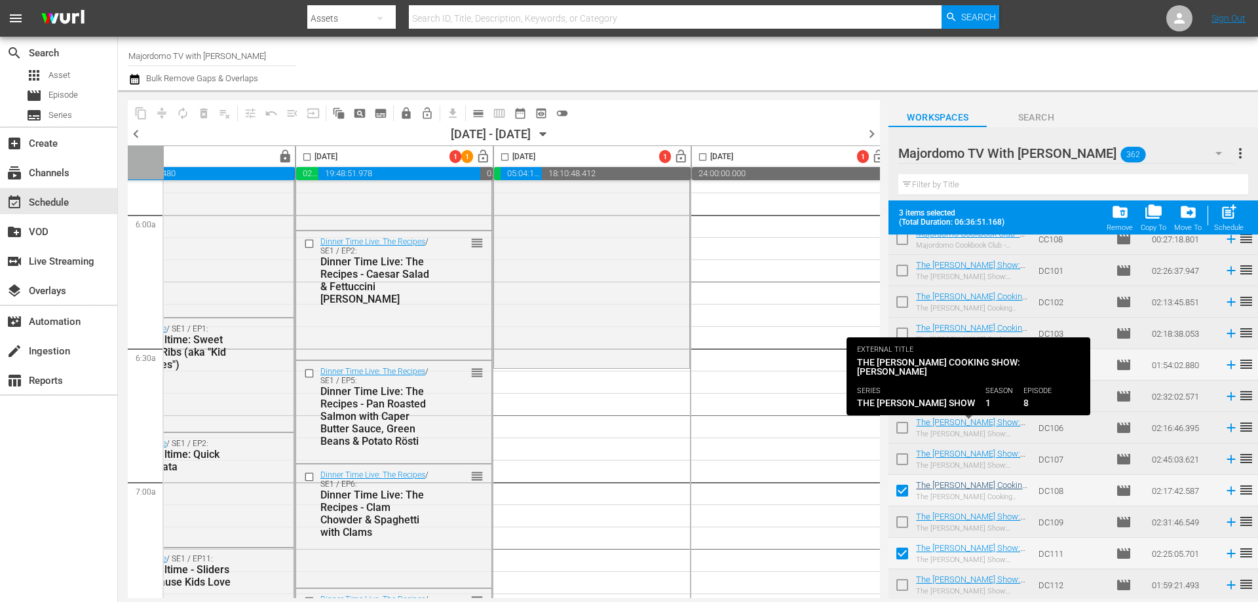
scroll to position [4414, 0]
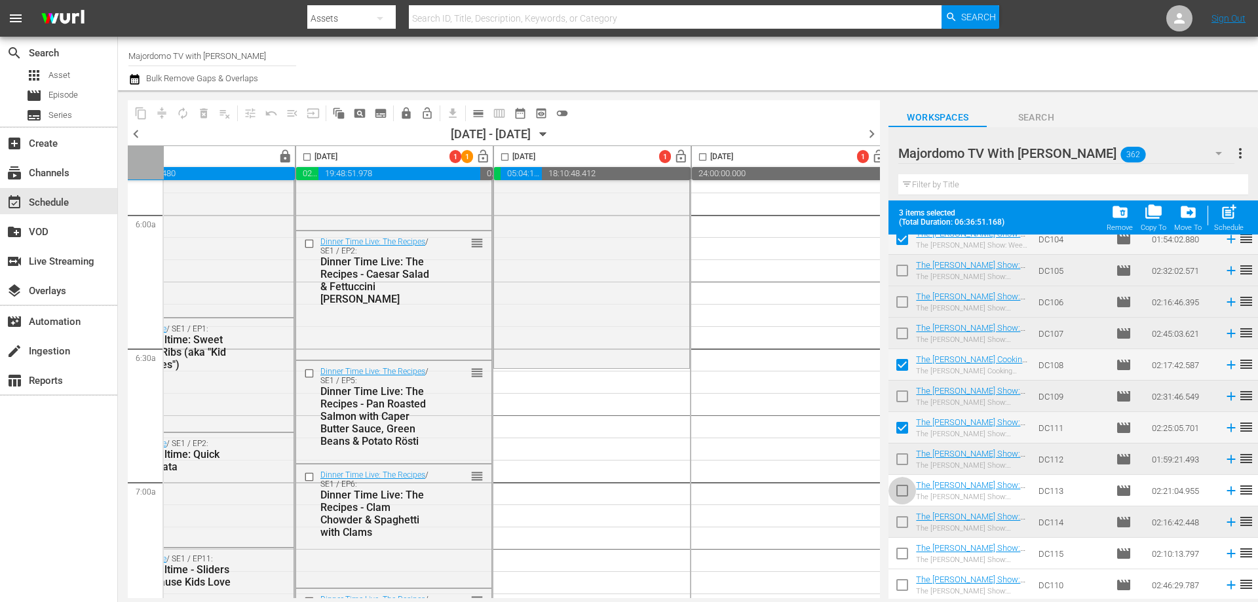
click at [899, 490] on input "checkbox" at bounding box center [902, 494] width 28 height 28
checkbox input "true"
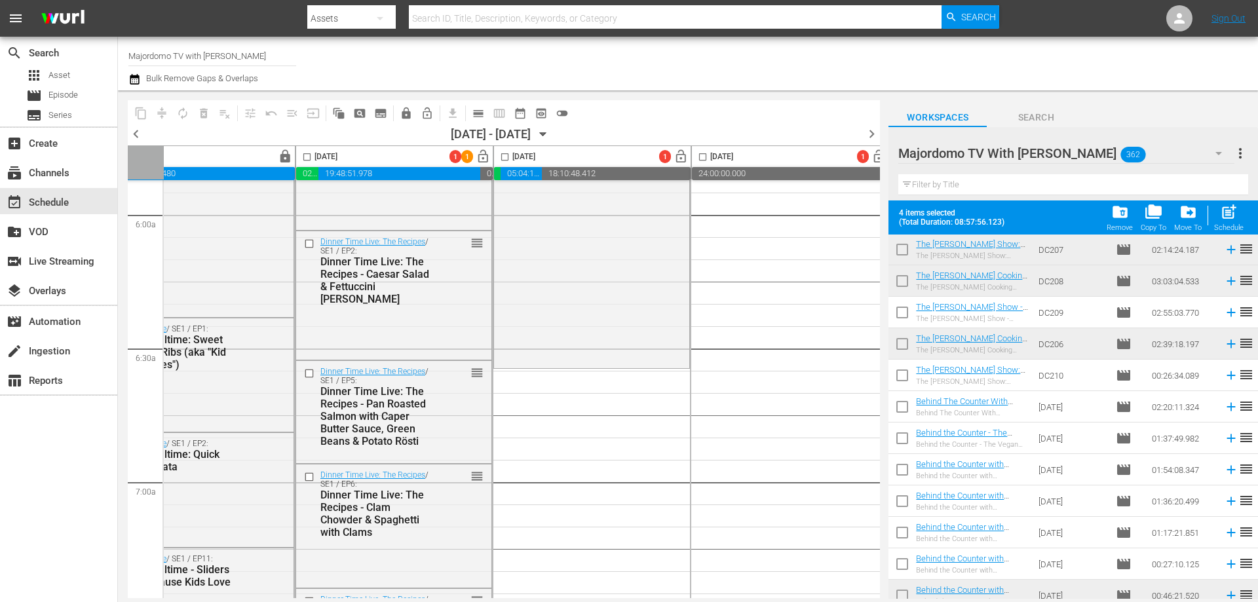
scroll to position [5004, 0]
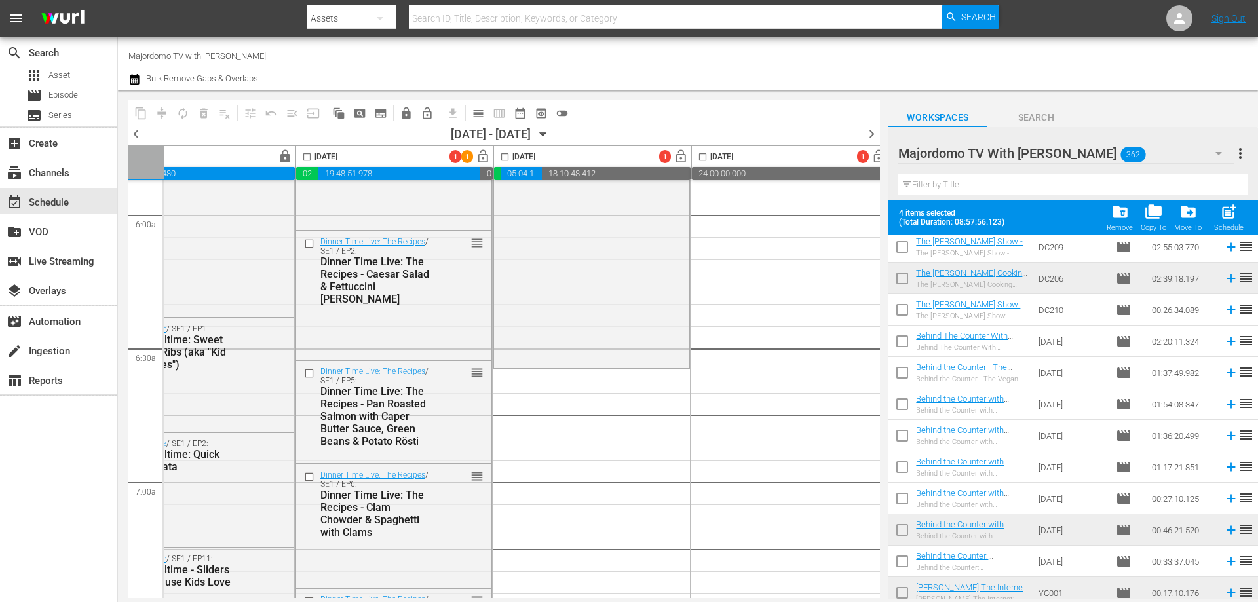
click at [905, 339] on input "checkbox" at bounding box center [902, 344] width 28 height 28
checkbox input "true"
click at [898, 403] on input "checkbox" at bounding box center [902, 407] width 28 height 28
checkbox input "true"
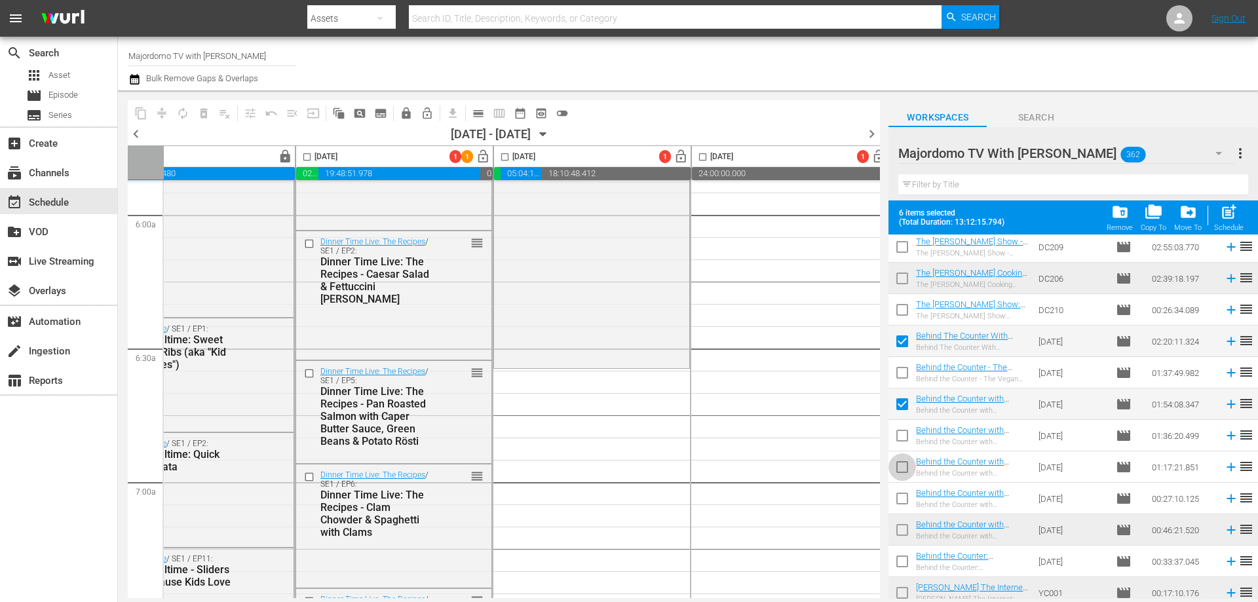
click at [902, 472] on input "checkbox" at bounding box center [902, 470] width 28 height 28
checkbox input "true"
click at [900, 504] on input "checkbox" at bounding box center [902, 501] width 28 height 28
checkbox input "true"
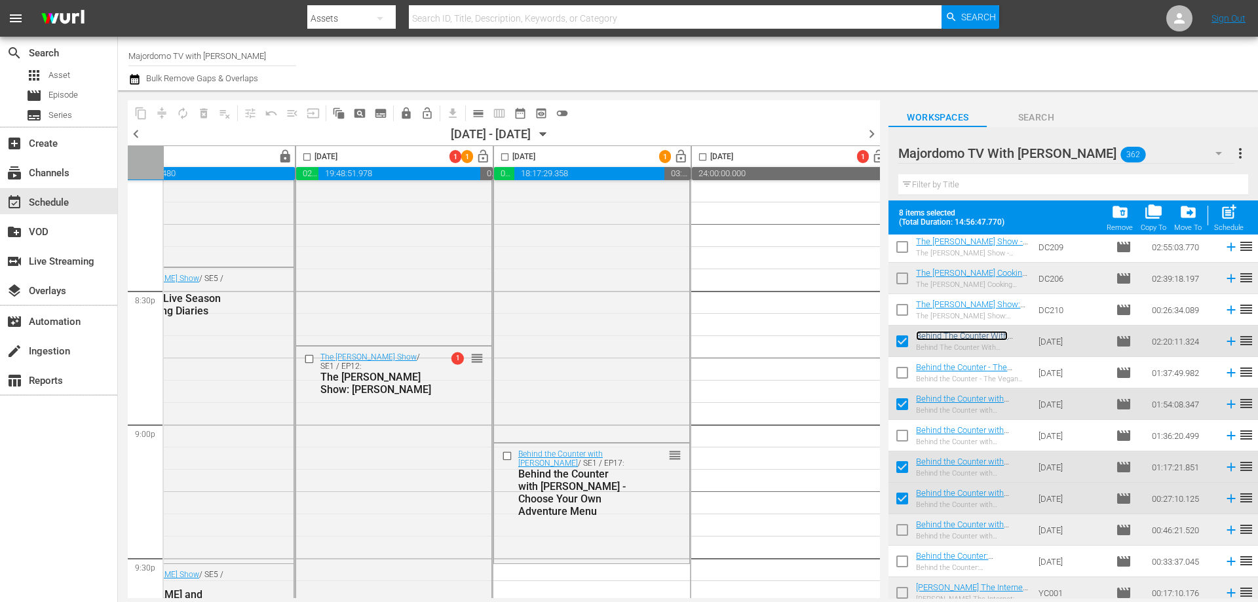
scroll to position [5700, 462]
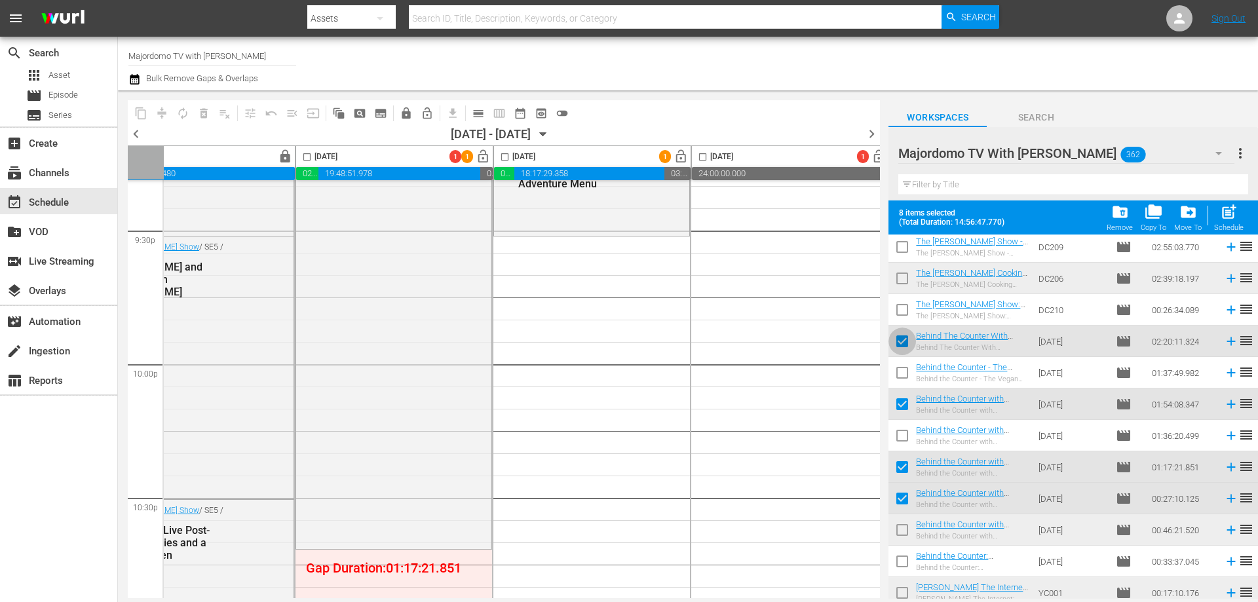
click at [902, 338] on input "checkbox" at bounding box center [902, 344] width 28 height 28
checkbox input "false"
click at [900, 403] on input "checkbox" at bounding box center [902, 407] width 28 height 28
checkbox input "false"
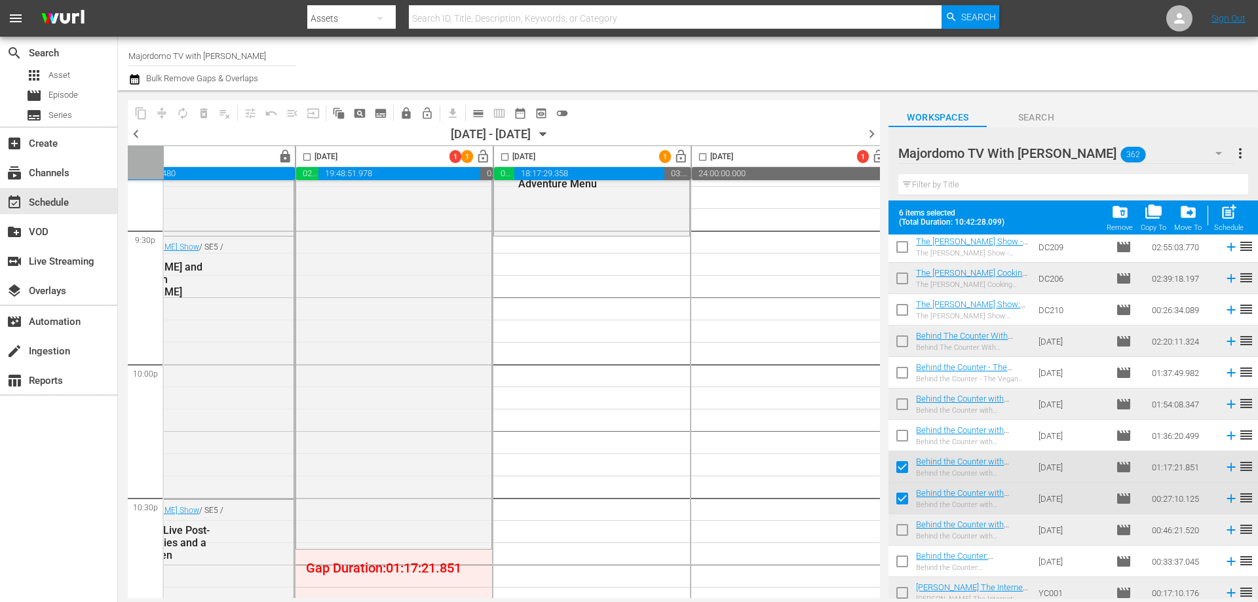
click at [899, 467] on input "checkbox" at bounding box center [902, 470] width 28 height 28
checkbox input "false"
click at [903, 499] on input "checkbox" at bounding box center [902, 501] width 28 height 28
checkbox input "false"
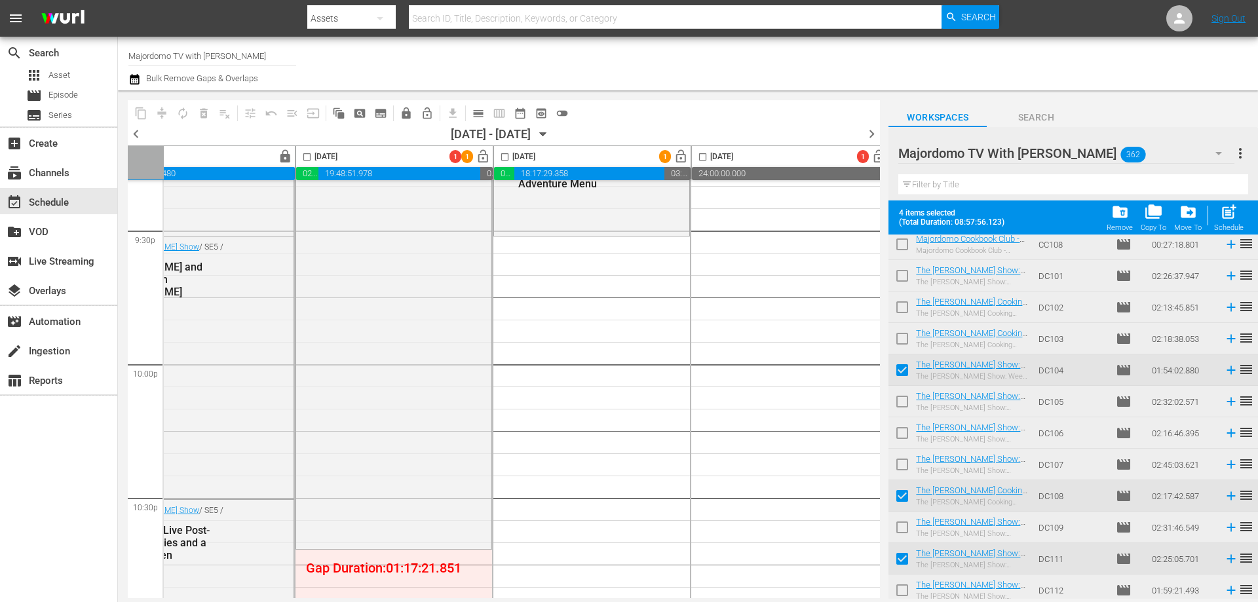
scroll to position [4414, 0]
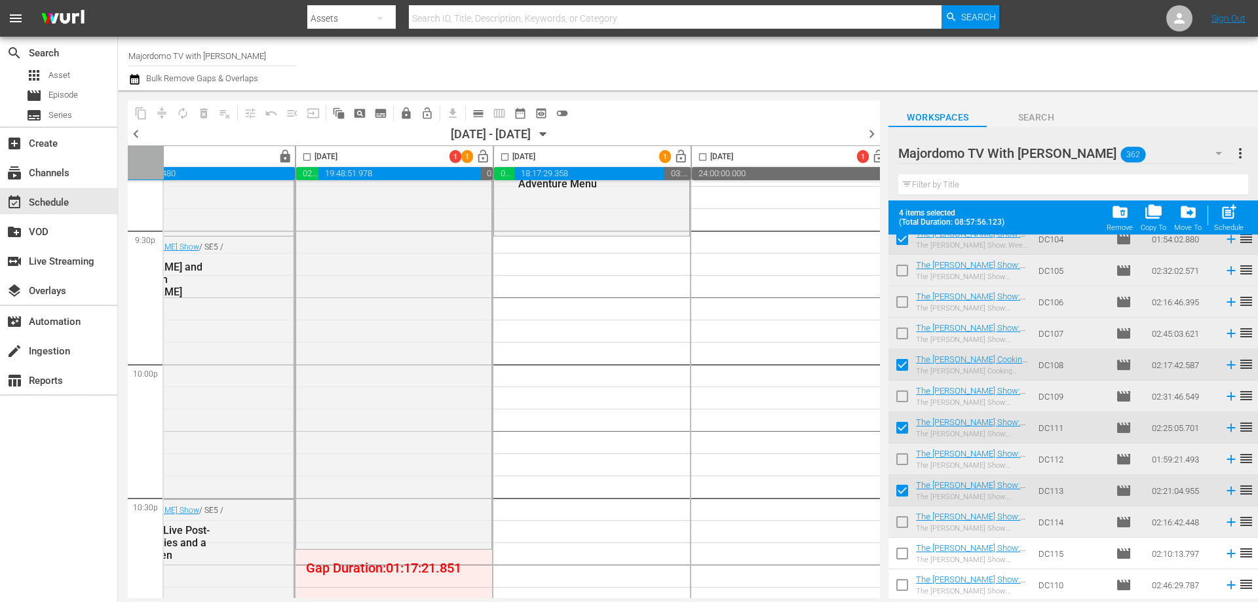
click at [900, 491] on input "checkbox" at bounding box center [902, 494] width 28 height 28
checkbox input "false"
click at [900, 426] on input "checkbox" at bounding box center [902, 431] width 28 height 28
checkbox input "false"
click at [905, 361] on input "checkbox" at bounding box center [902, 368] width 28 height 28
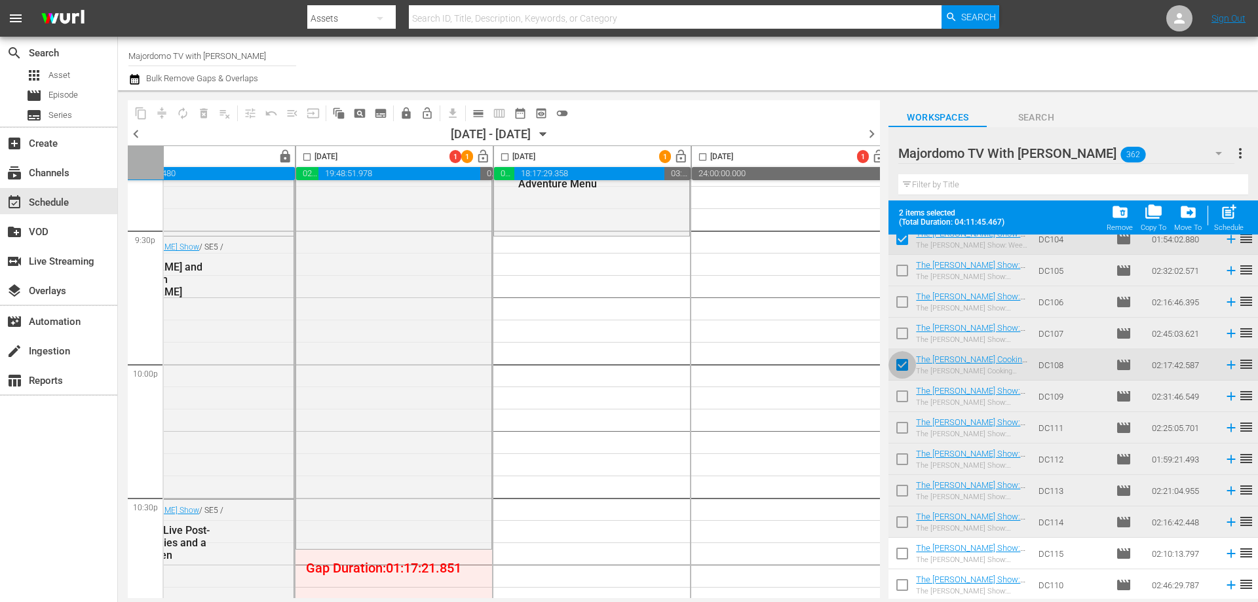
checkbox input "false"
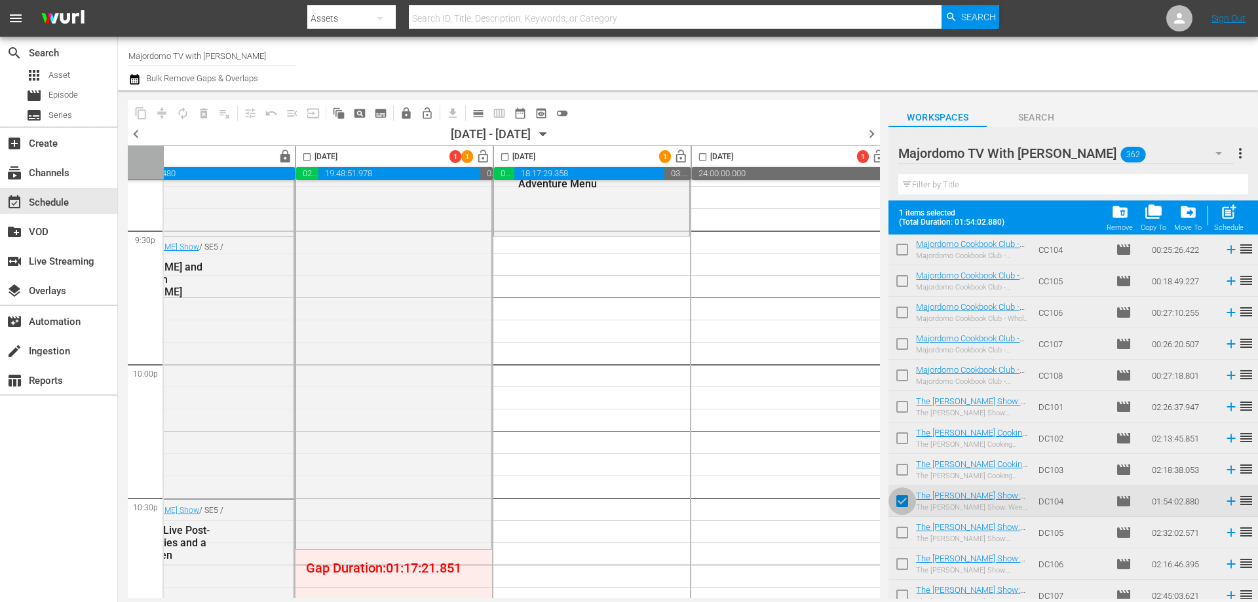
click at [907, 509] on input "checkbox" at bounding box center [902, 504] width 28 height 28
checkbox input "false"
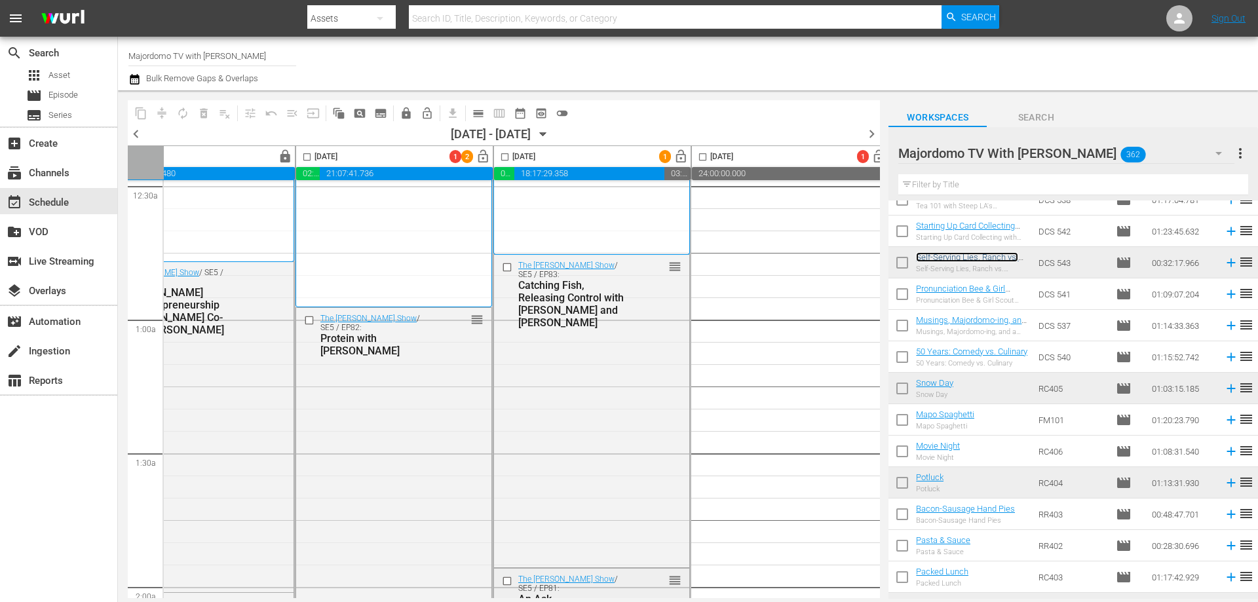
scroll to position [0, 462]
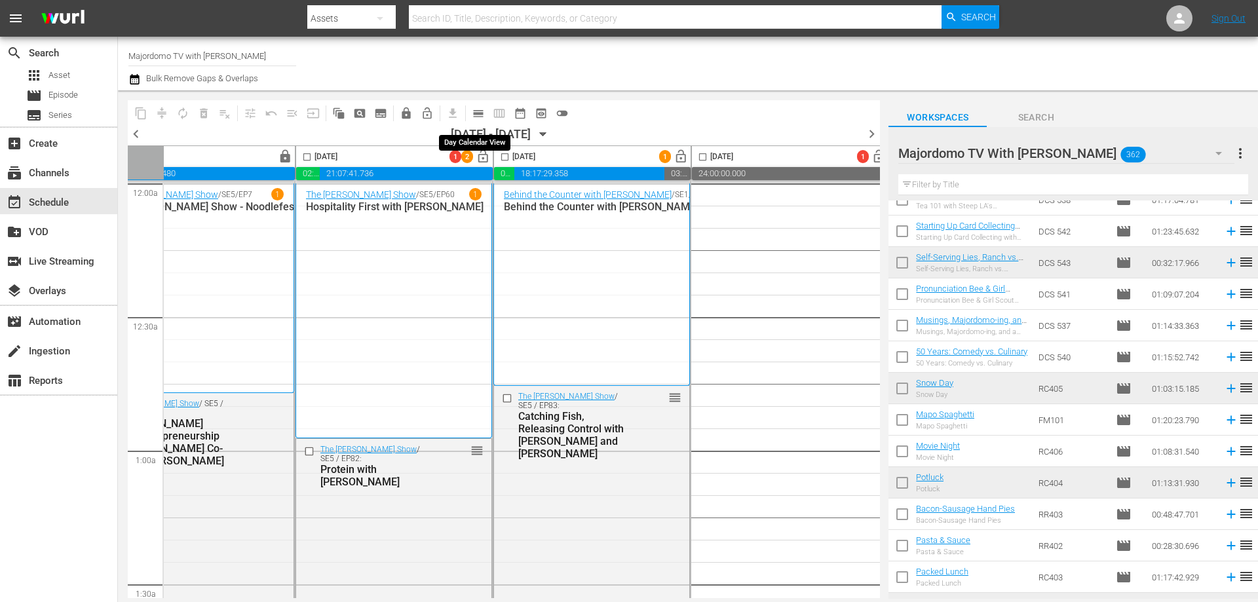
click at [472, 107] on span "calendar_view_day_outlined" at bounding box center [478, 113] width 13 height 13
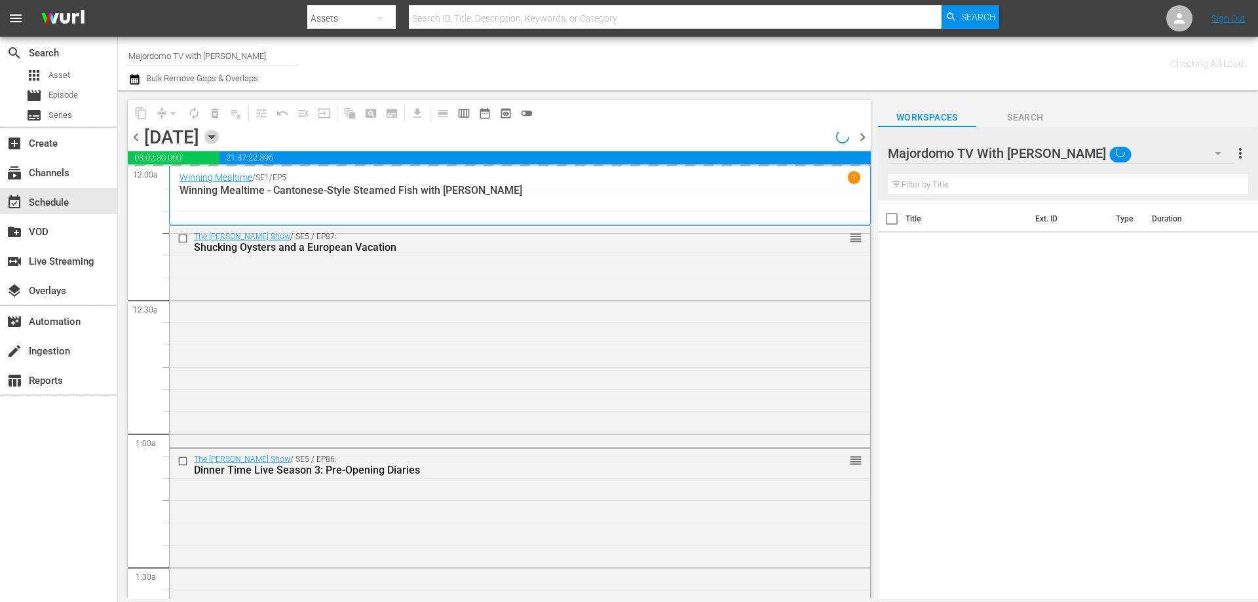
click at [219, 135] on icon "button" at bounding box center [211, 137] width 14 height 14
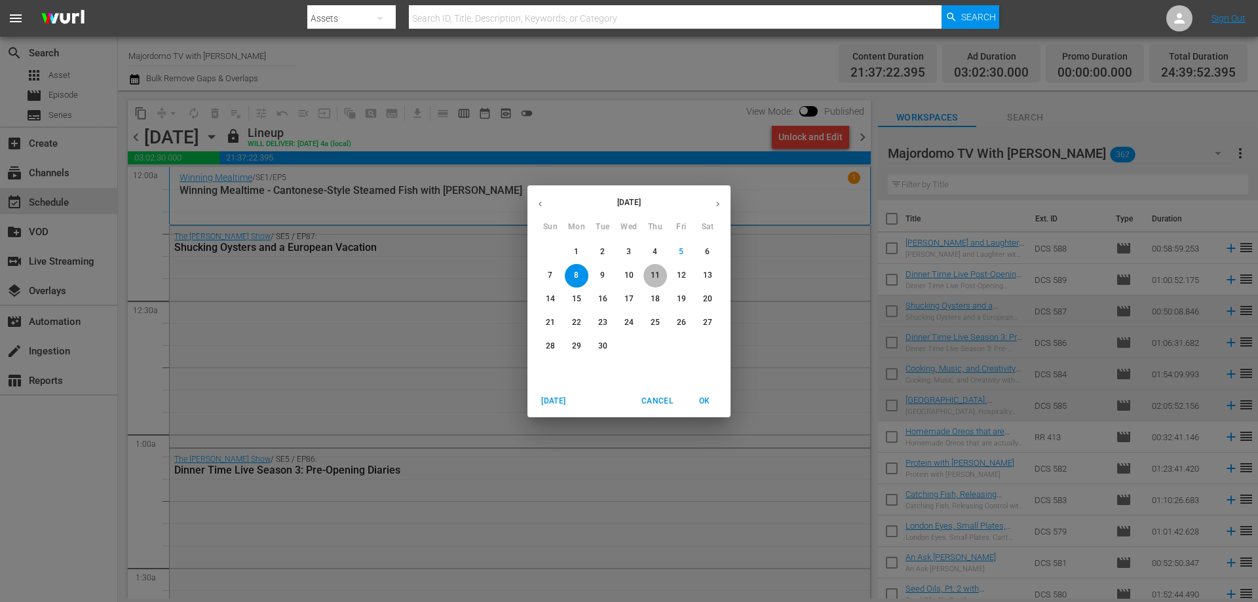
click at [655, 274] on p "11" at bounding box center [655, 275] width 9 height 11
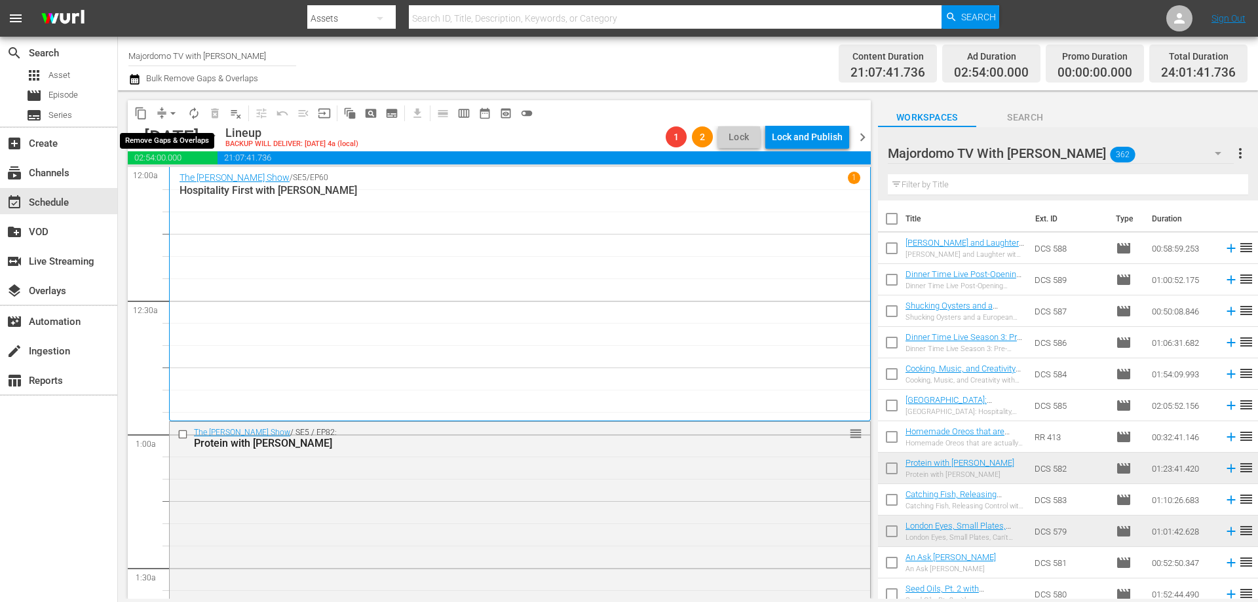
click at [176, 111] on span "arrow_drop_down" at bounding box center [172, 113] width 13 height 13
click at [180, 184] on li "Align to End of Previous Day" at bounding box center [174, 183] width 138 height 22
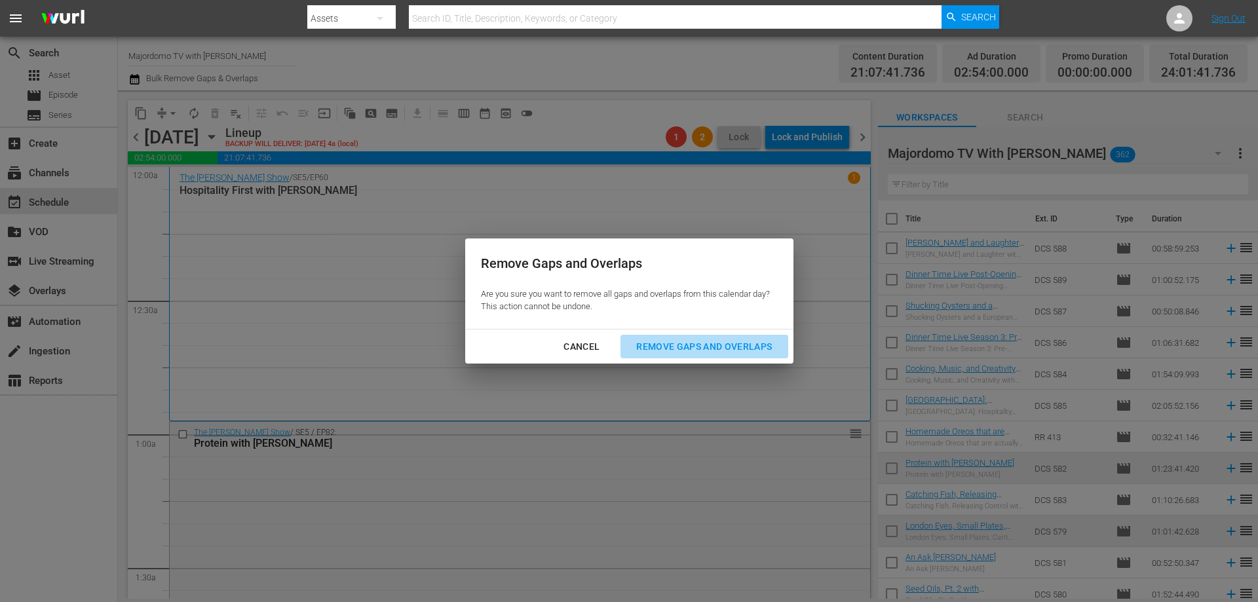
click at [661, 343] on div "Remove Gaps and Overlaps" at bounding box center [704, 347] width 157 height 16
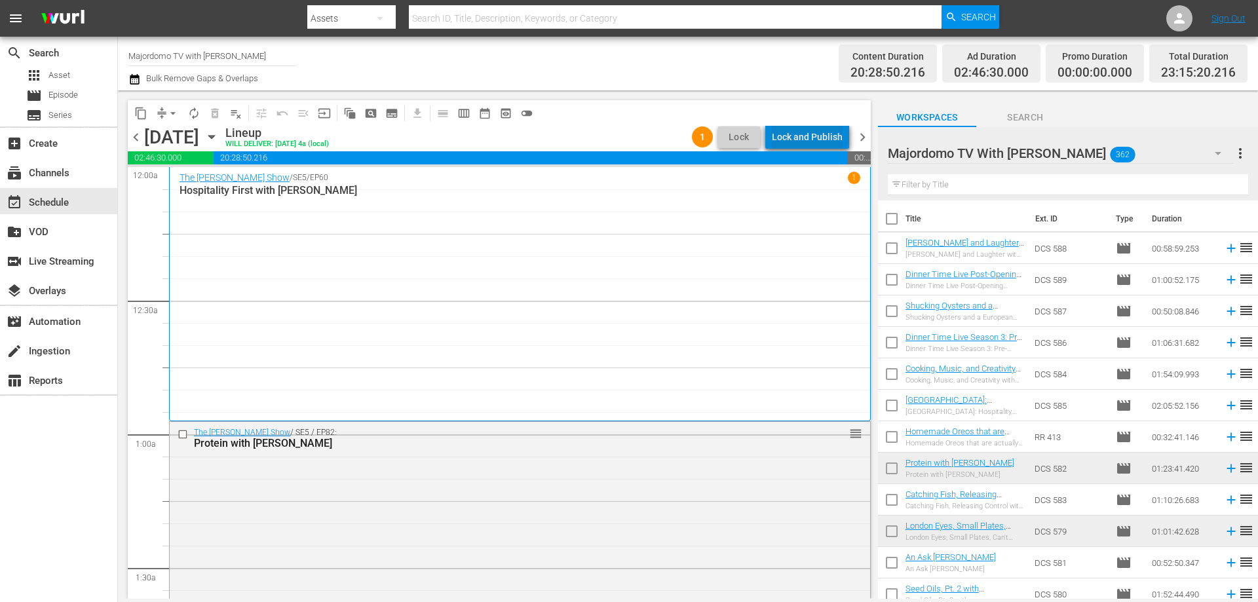
click at [813, 132] on div "Lock and Publish" at bounding box center [807, 137] width 71 height 24
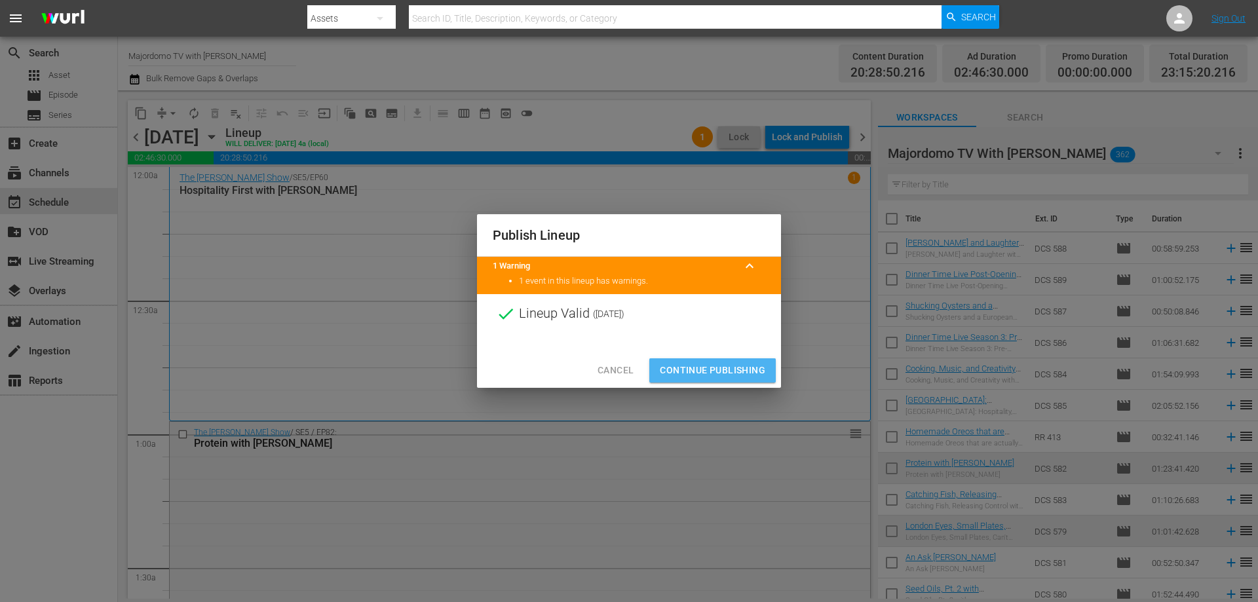
click at [689, 368] on span "Continue Publishing" at bounding box center [712, 370] width 105 height 16
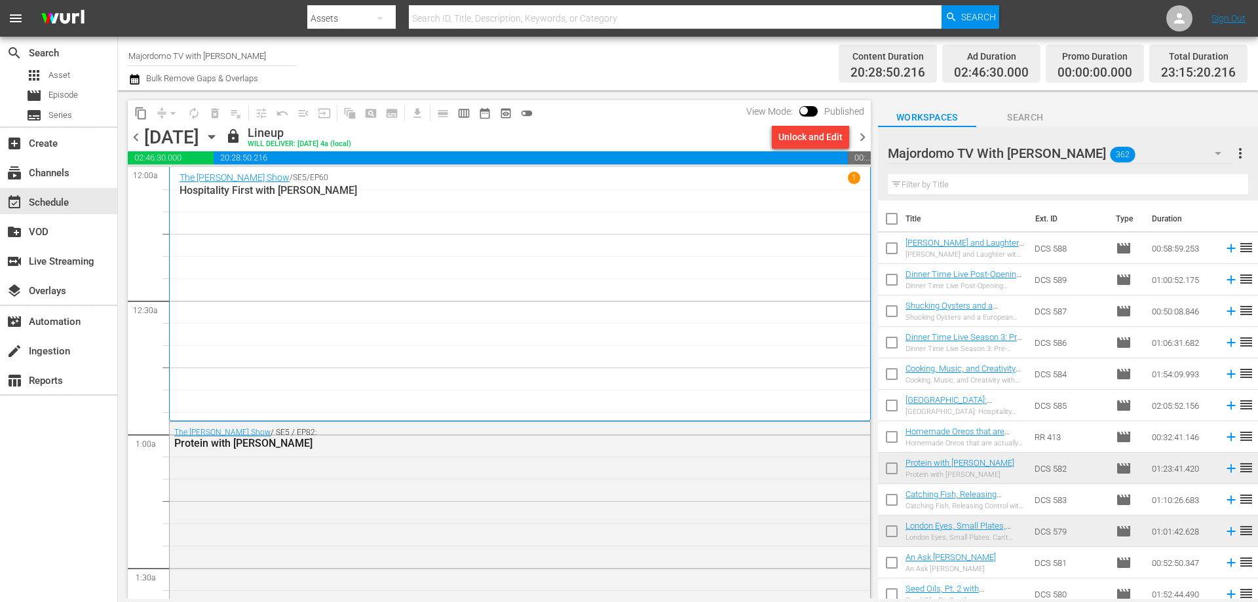
click at [862, 136] on span "chevron_right" at bounding box center [862, 137] width 16 height 16
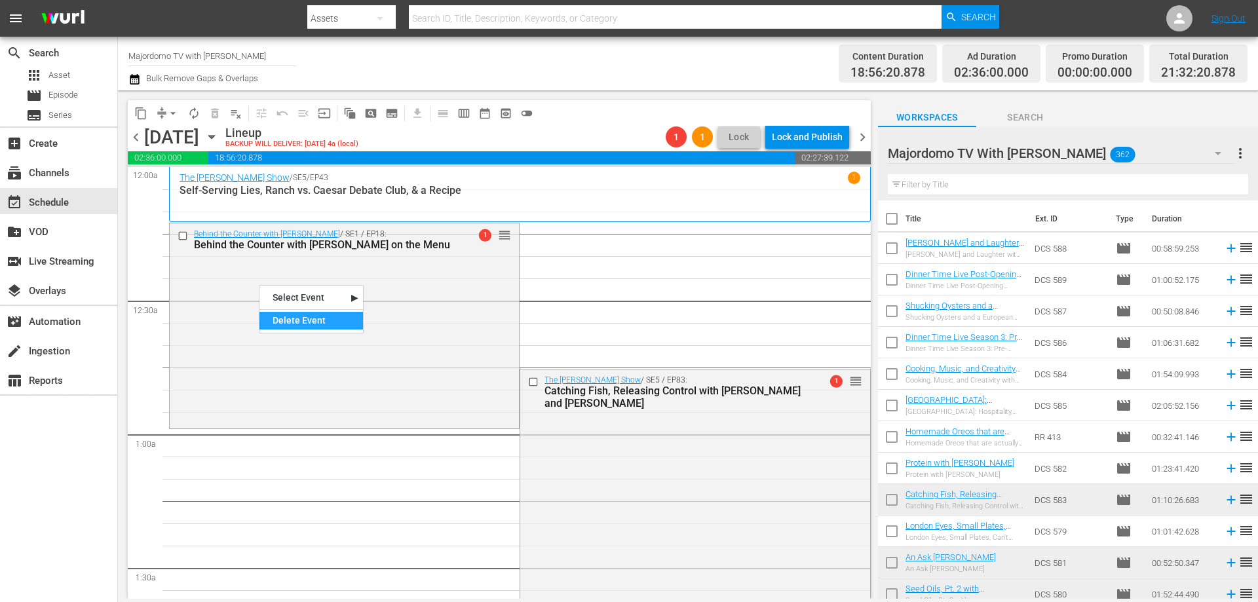
click at [330, 322] on div "Delete Event" at bounding box center [311, 321] width 104 height 18
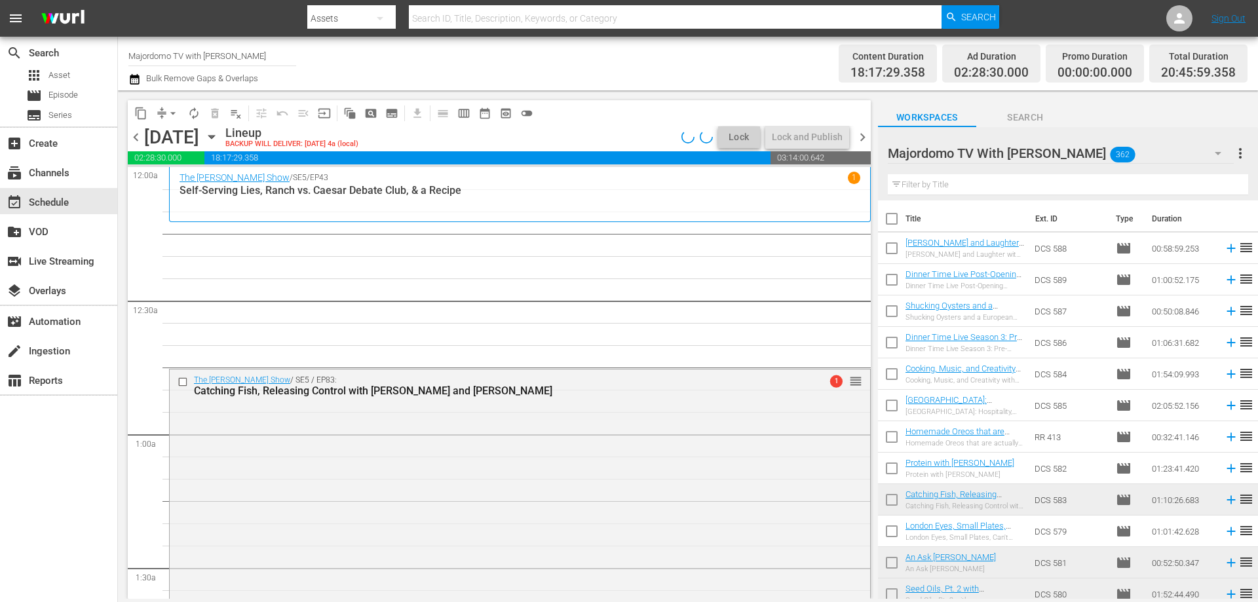
click at [167, 113] on span "arrow_drop_down" at bounding box center [172, 113] width 13 height 13
click at [171, 187] on li "Align to End of Previous Day" at bounding box center [174, 183] width 138 height 22
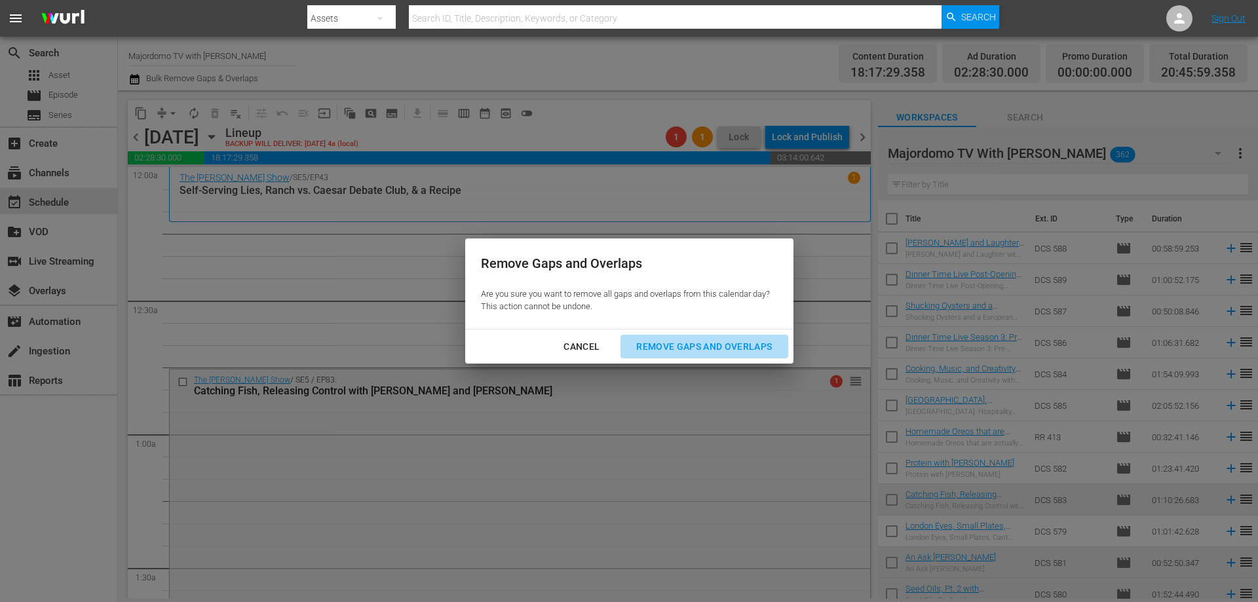
click at [698, 341] on div "Remove Gaps and Overlaps" at bounding box center [704, 347] width 157 height 16
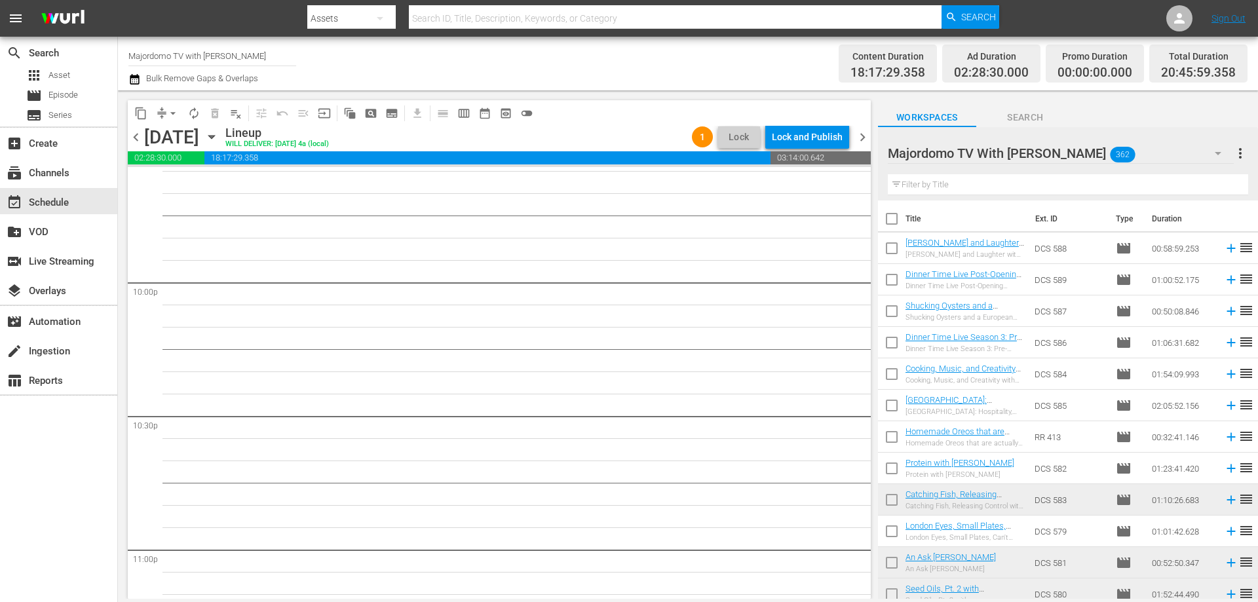
scroll to position [5438, 0]
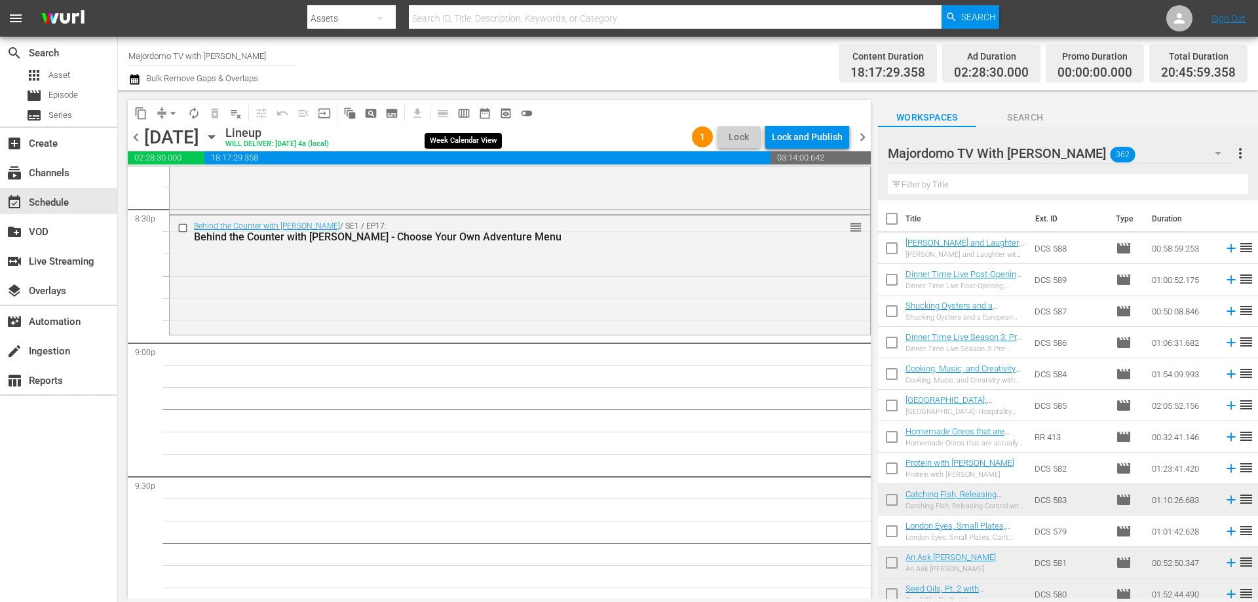
click at [463, 110] on span "calendar_view_week_outlined" at bounding box center [463, 113] width 13 height 13
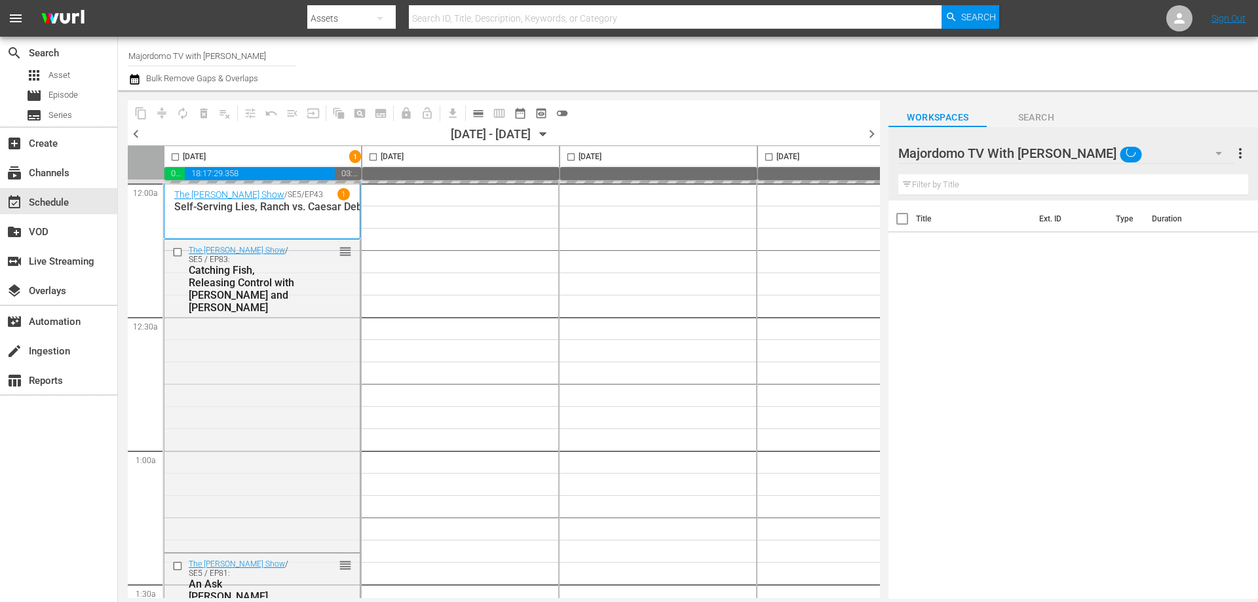
click at [550, 130] on icon "button" at bounding box center [543, 134] width 14 height 14
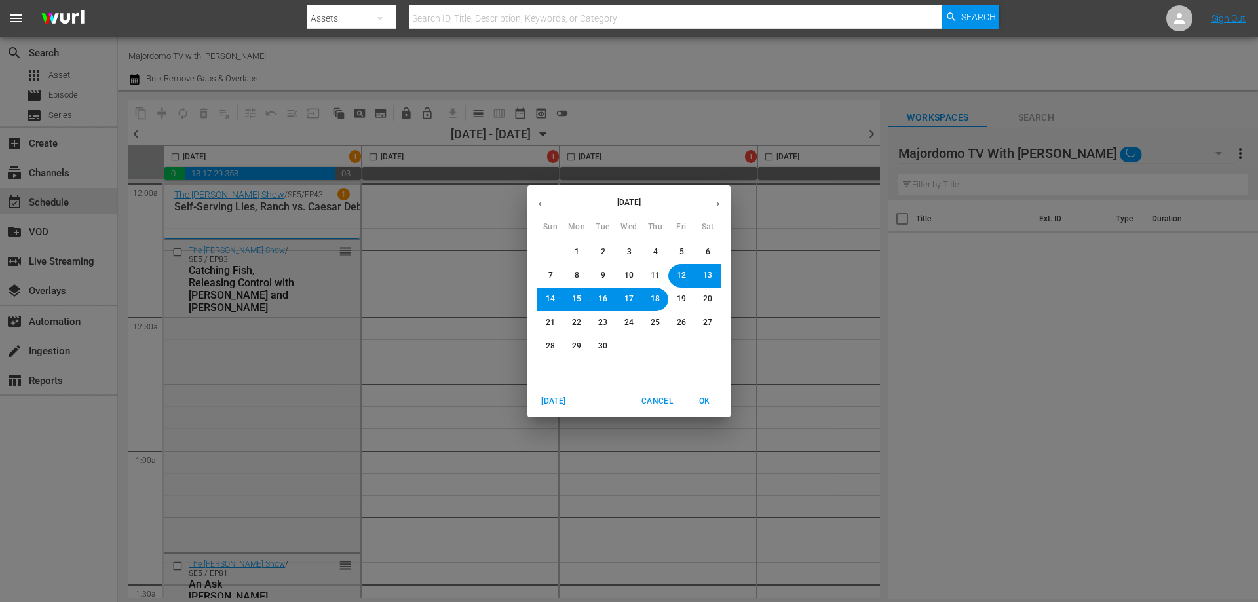
click at [571, 136] on div "September 2025 Sun Mon Tue Wed Thu Fri Sat 31 1 2 3 4 5 6 7 8 9 10 11 12 13 14 …" at bounding box center [629, 301] width 1258 height 602
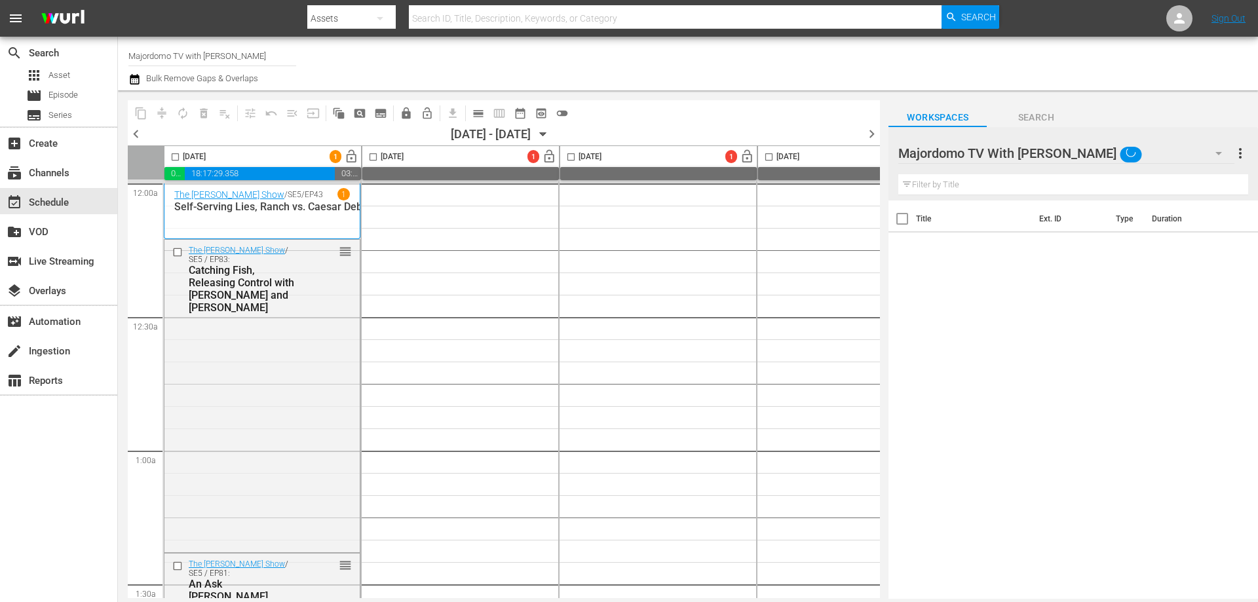
click at [573, 132] on div "September 2025 Sun Mon Tue Wed Thu Fri Sat 31 1 2 3 4 5 6 7 8 9 10 11 12 13 14 …" at bounding box center [629, 301] width 1258 height 602
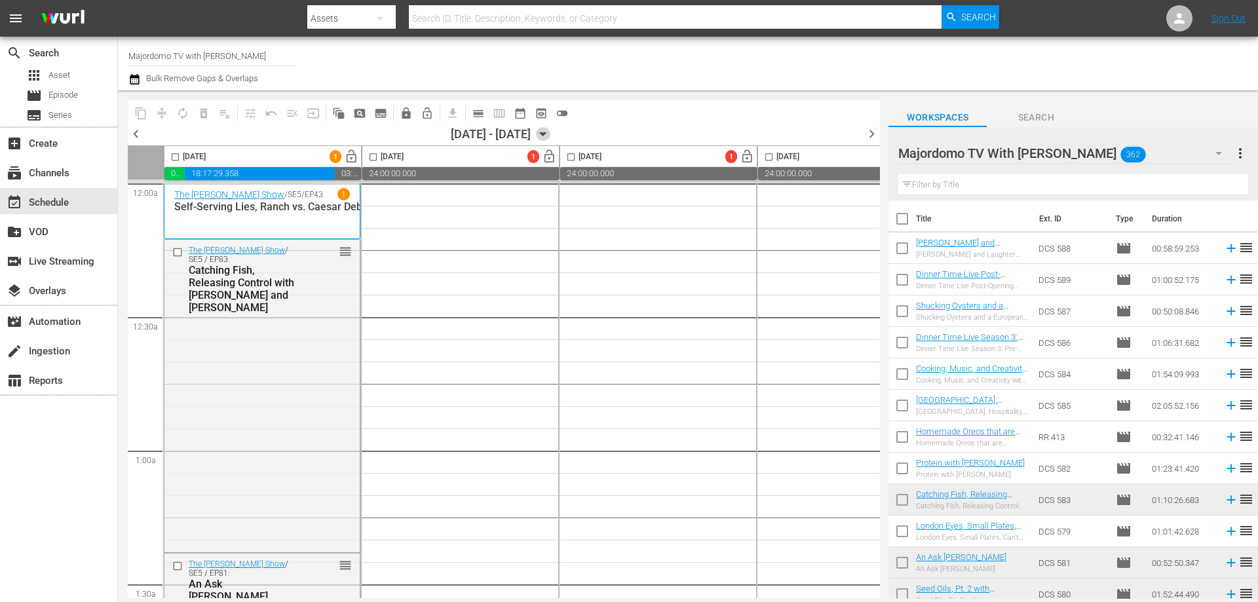
click at [550, 132] on icon "button" at bounding box center [543, 134] width 14 height 14
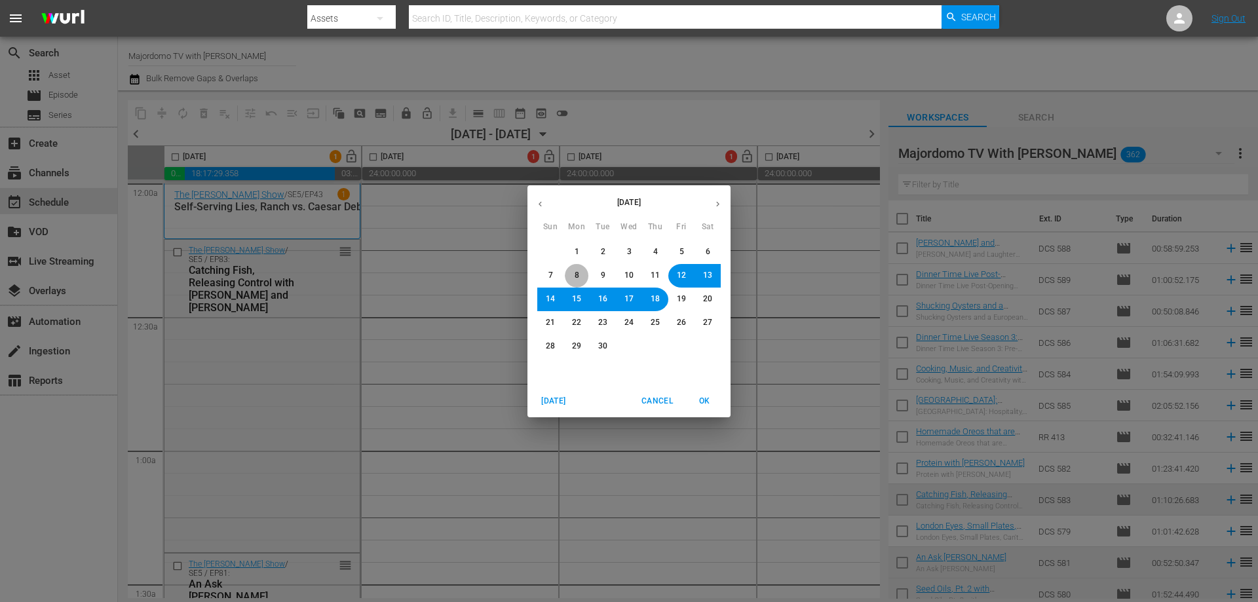
click at [575, 276] on span "8" at bounding box center [577, 275] width 5 height 11
click at [707, 399] on span "OK" at bounding box center [704, 401] width 31 height 14
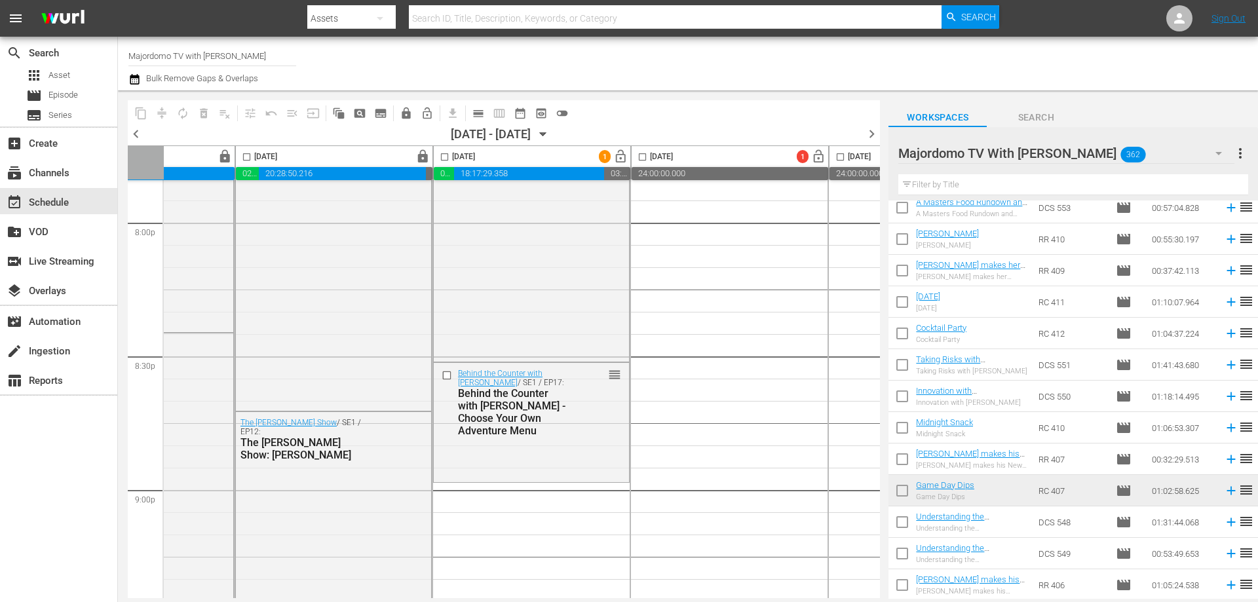
scroll to position [1878, 0]
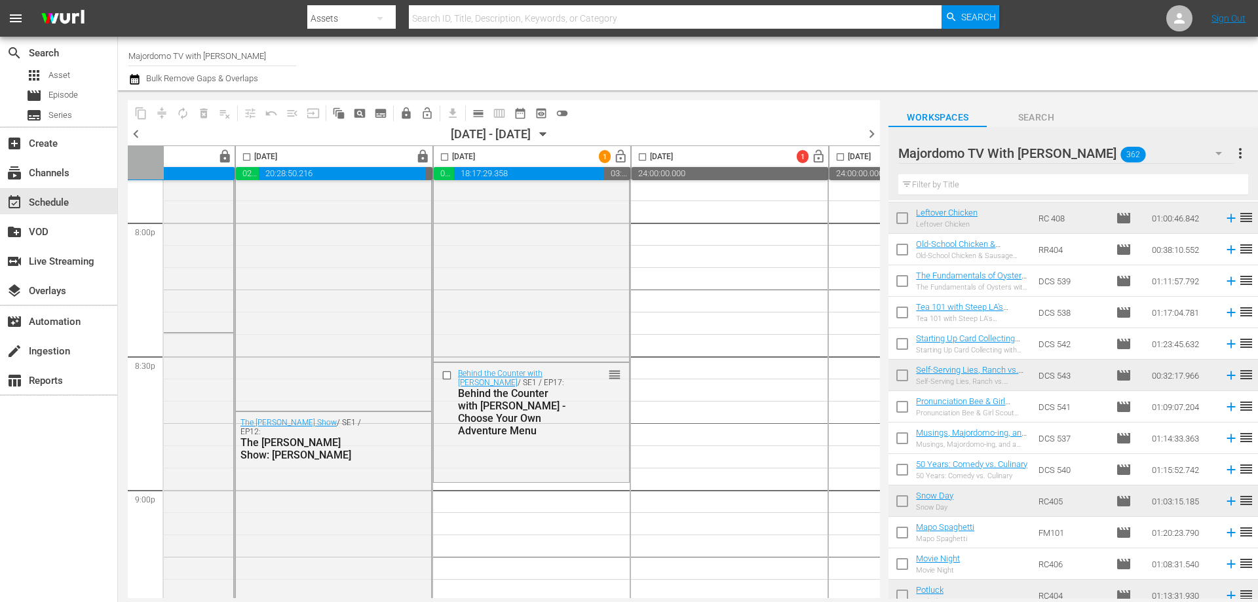
scroll to position [1878, 0]
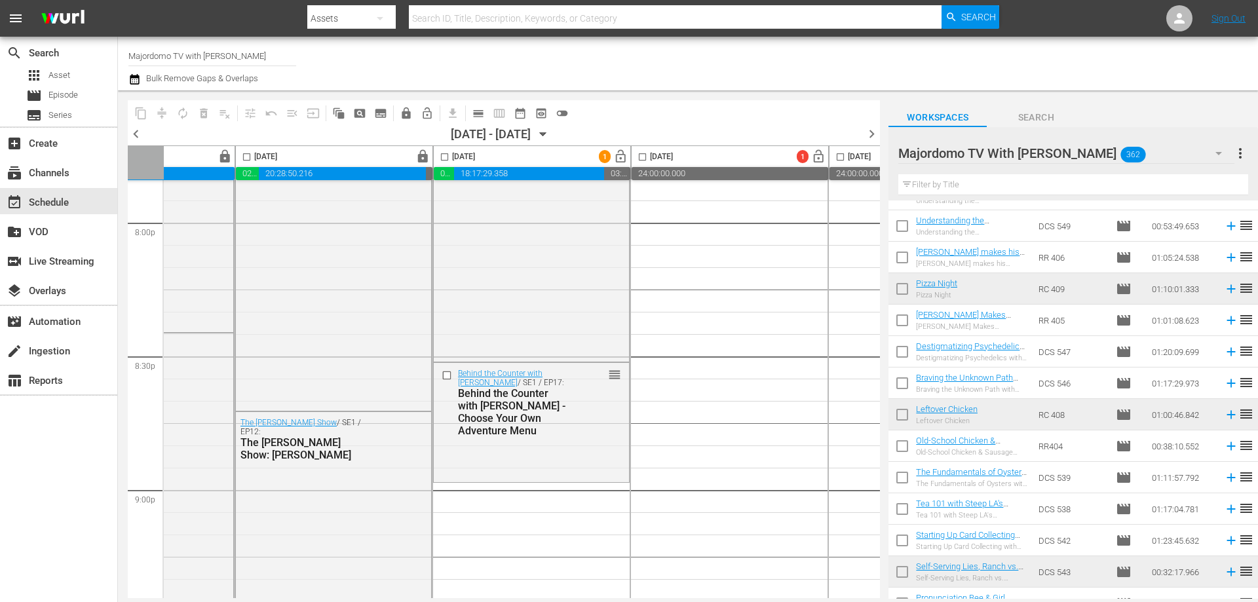
click at [905, 256] on input "checkbox" at bounding box center [902, 260] width 28 height 28
checkbox input "true"
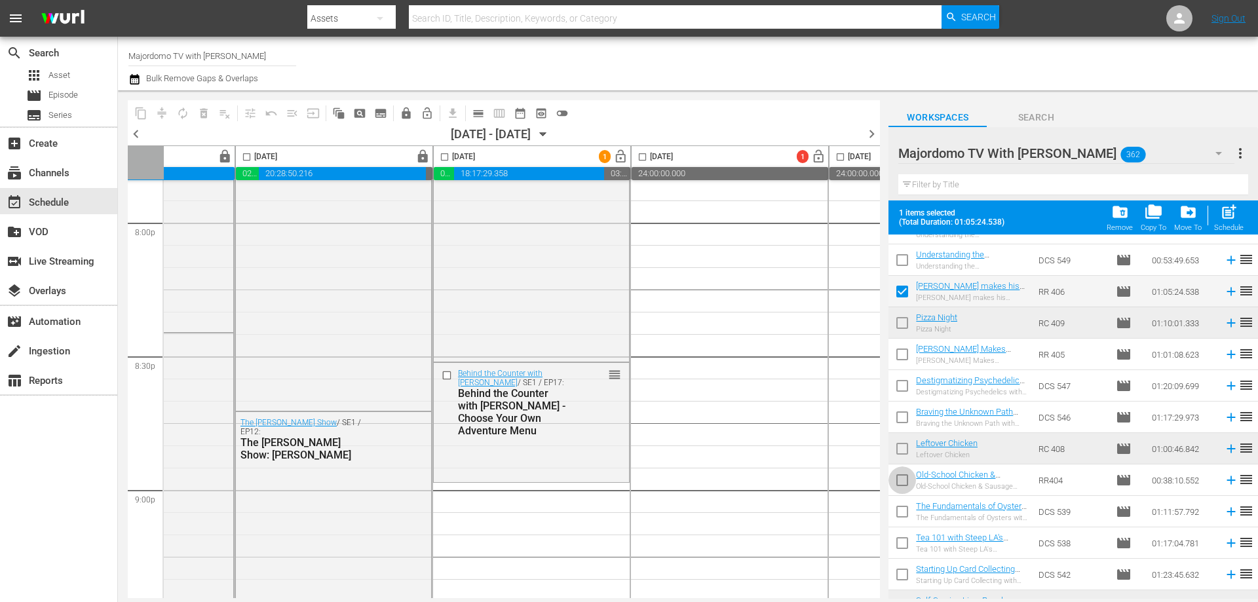
click at [903, 480] on input "checkbox" at bounding box center [902, 483] width 28 height 28
checkbox input "true"
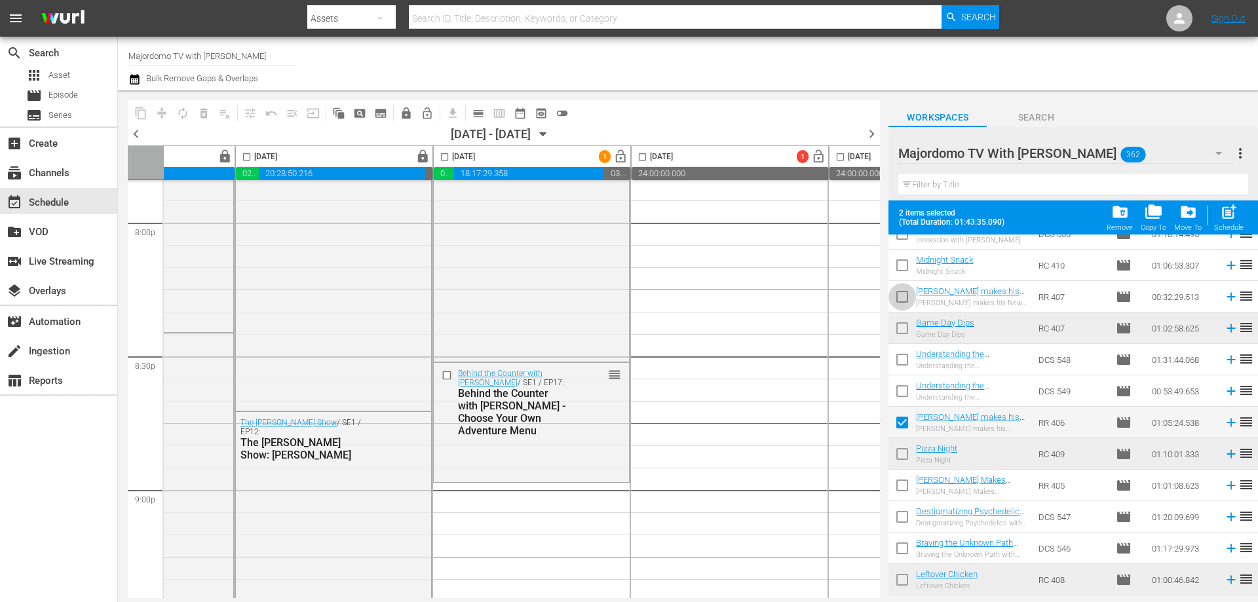
click at [900, 295] on input "checkbox" at bounding box center [902, 300] width 28 height 28
checkbox input "true"
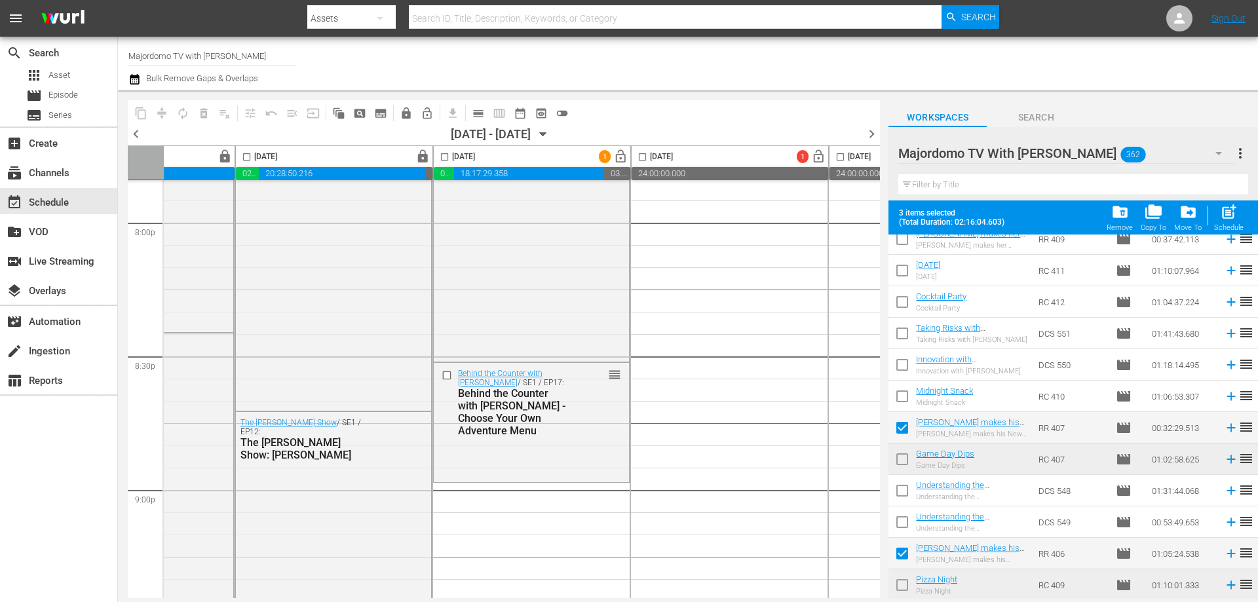
scroll to position [1550, 0]
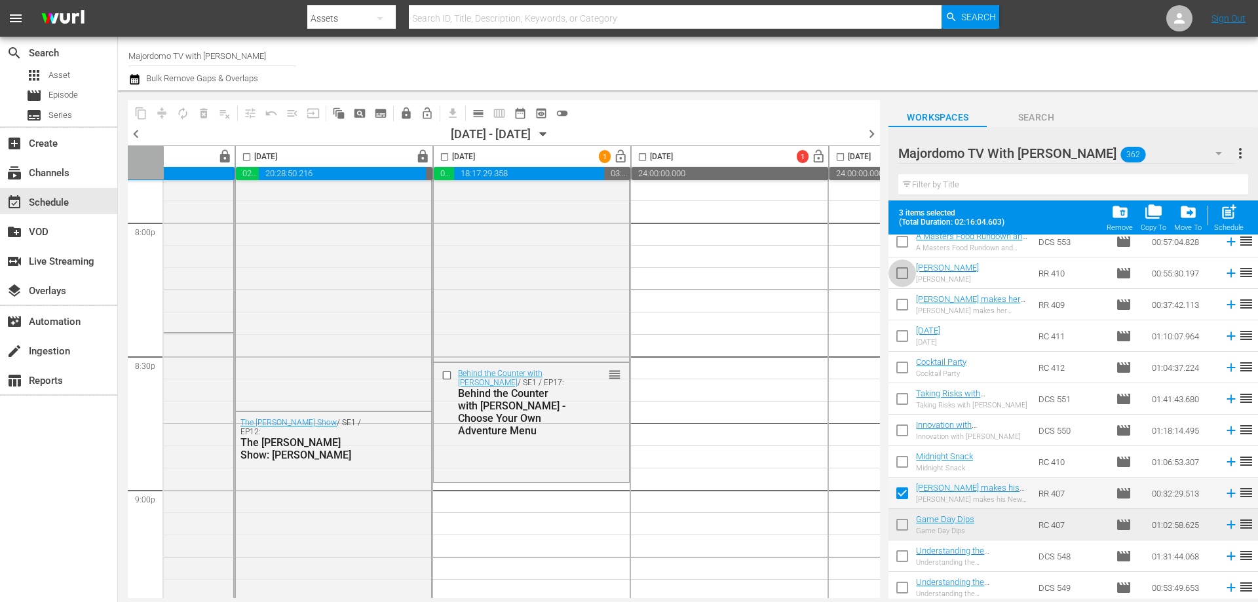
click at [903, 273] on input "checkbox" at bounding box center [902, 276] width 28 height 28
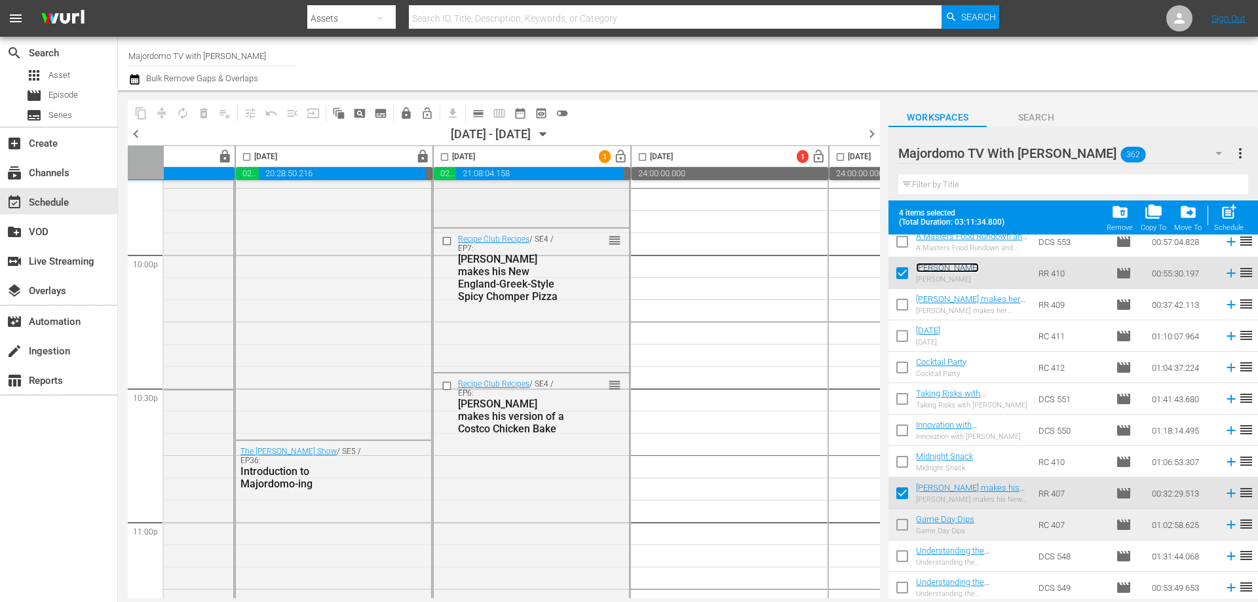
scroll to position [6006, 522]
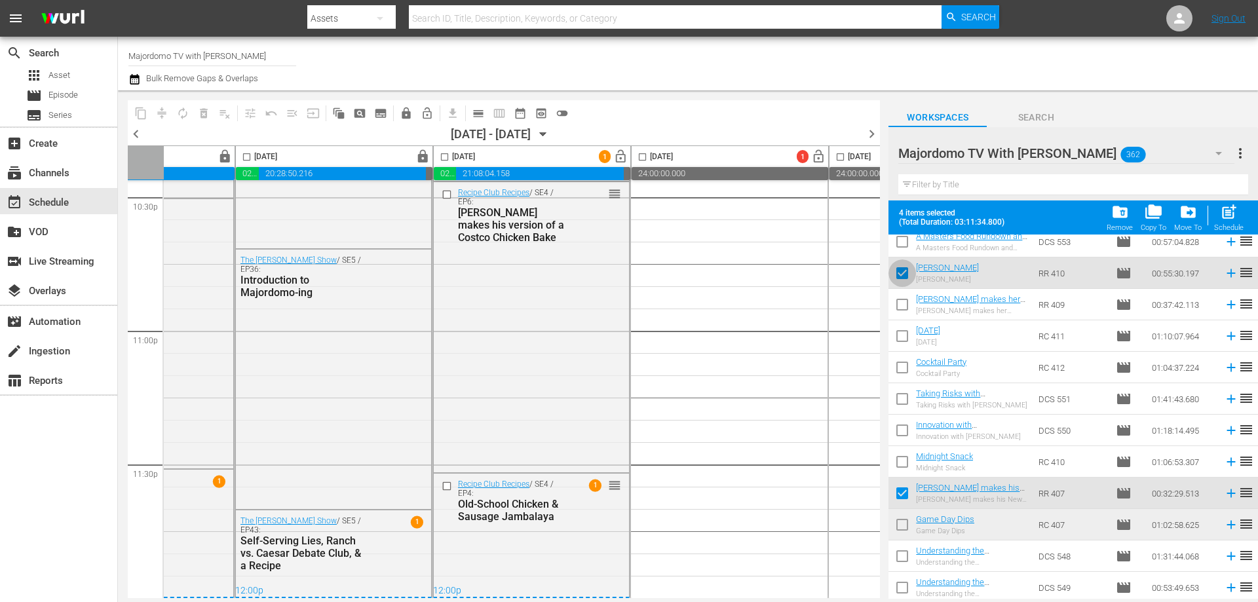
click at [907, 275] on input "checkbox" at bounding box center [902, 276] width 28 height 28
checkbox input "false"
click at [900, 488] on input "checkbox" at bounding box center [902, 496] width 28 height 28
checkbox input "false"
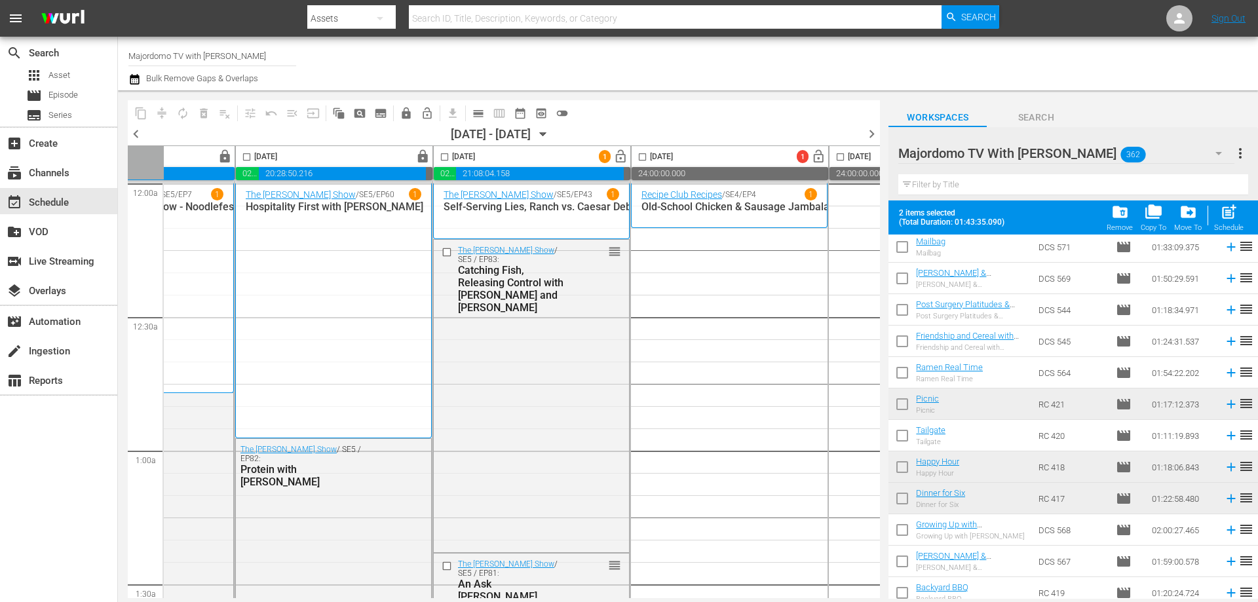
scroll to position [698, 0]
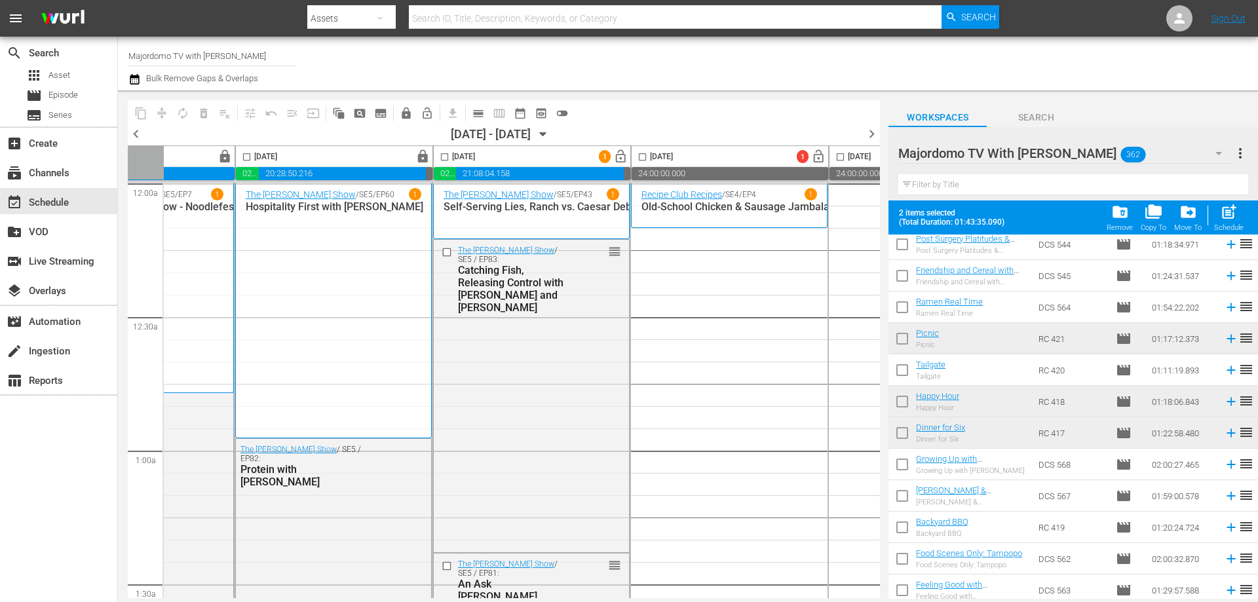
click at [906, 367] on input "checkbox" at bounding box center [902, 373] width 28 height 28
checkbox input "true"
click at [900, 527] on input "checkbox" at bounding box center [902, 530] width 28 height 28
checkbox input "true"
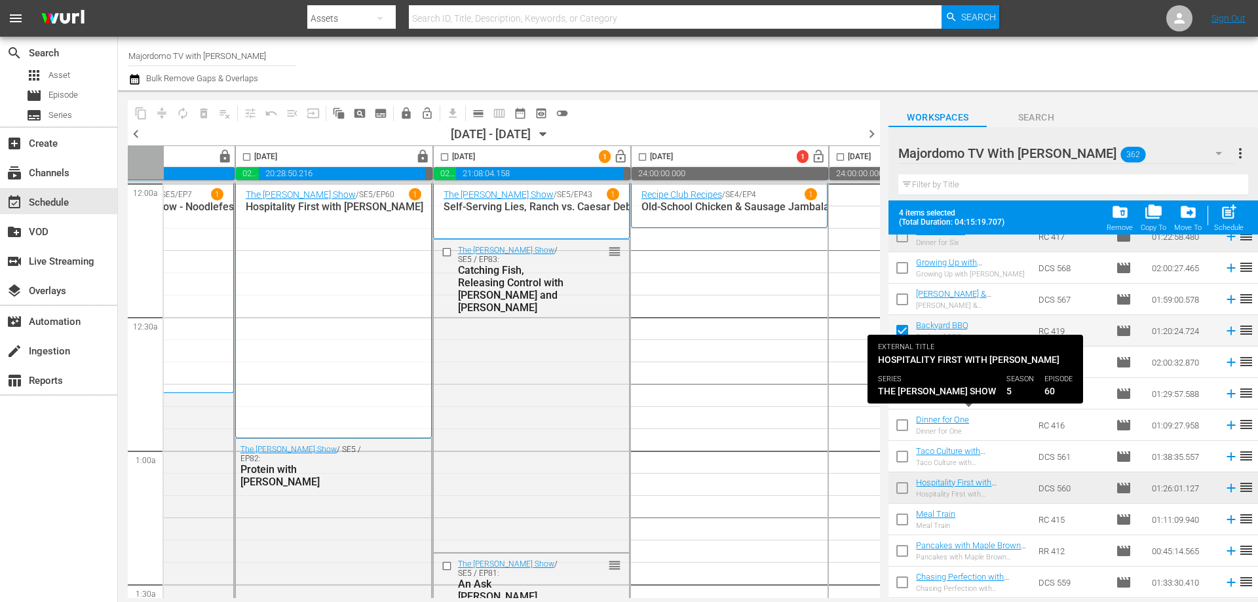
scroll to position [960, 0]
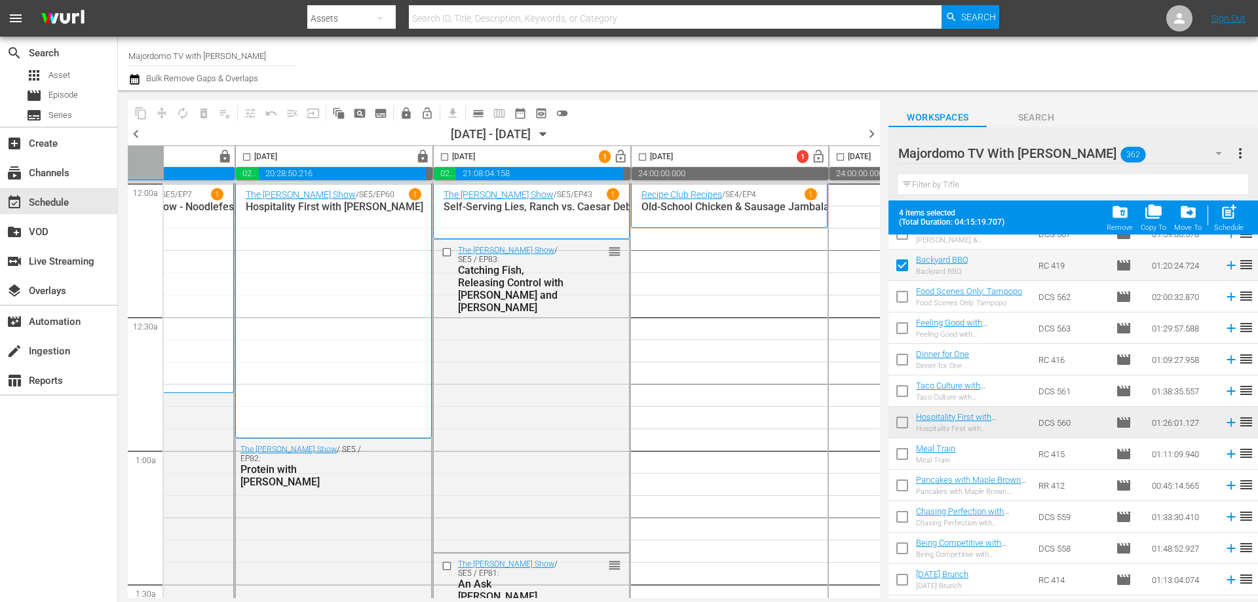
click at [899, 454] on input "checkbox" at bounding box center [902, 457] width 28 height 28
checkbox input "true"
click at [907, 577] on input "checkbox" at bounding box center [902, 583] width 28 height 28
checkbox input "true"
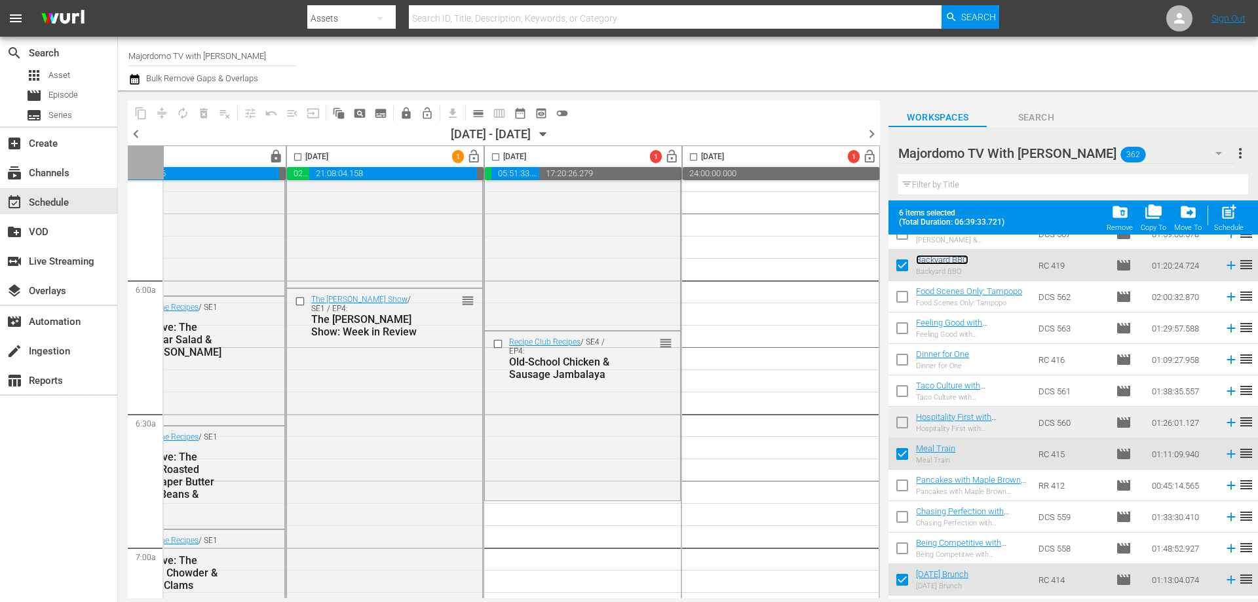
scroll to position [1572, 674]
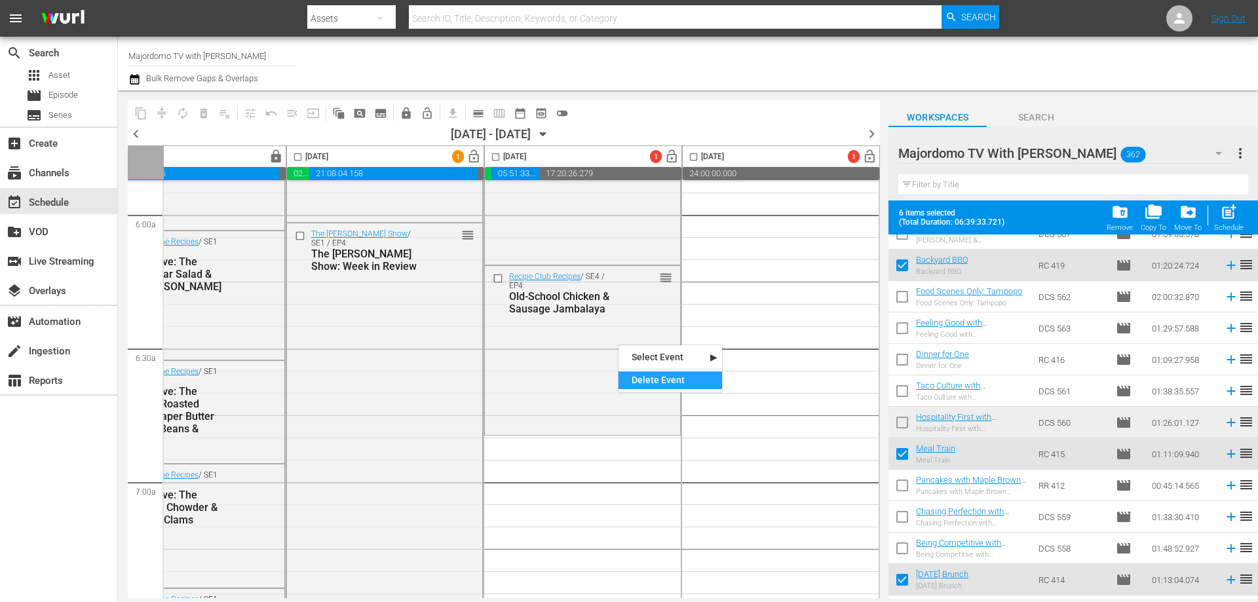
click at [639, 376] on div "Delete Event" at bounding box center [670, 380] width 104 height 18
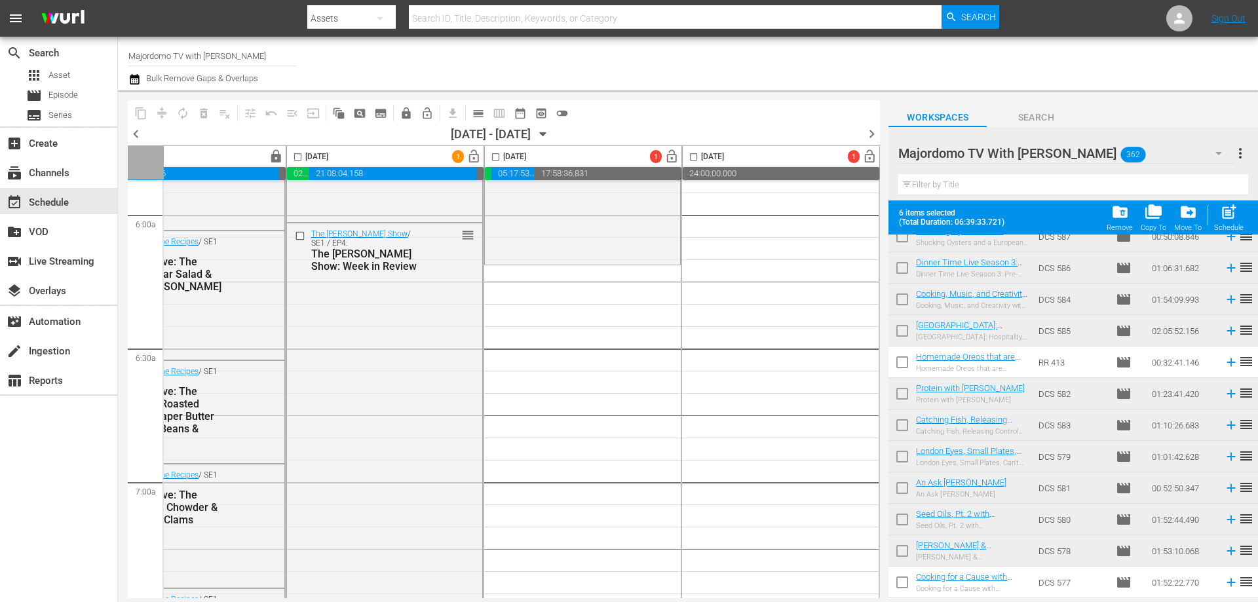
scroll to position [0, 0]
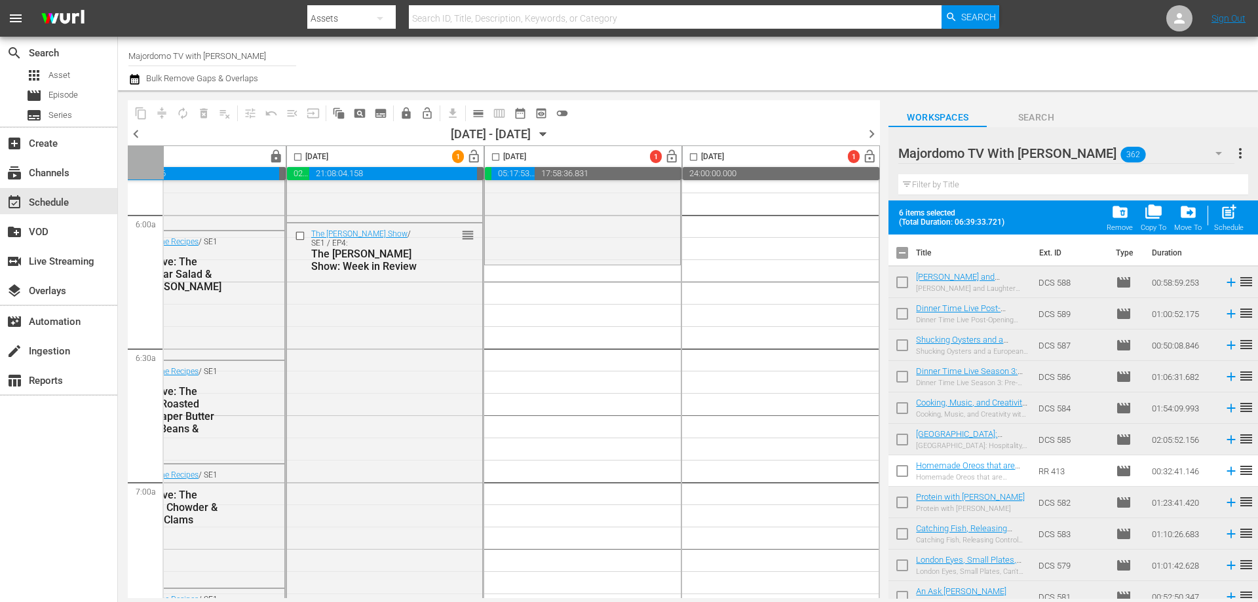
click at [900, 248] on input "checkbox" at bounding box center [902, 256] width 28 height 28
checkbox input "true"
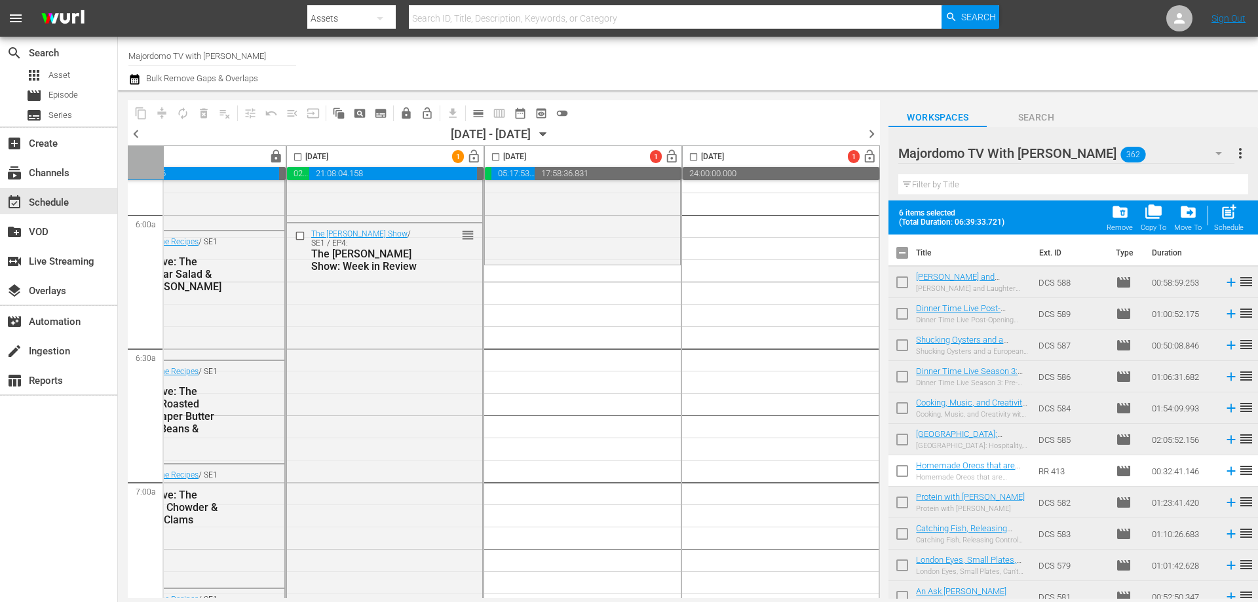
checkbox input "true"
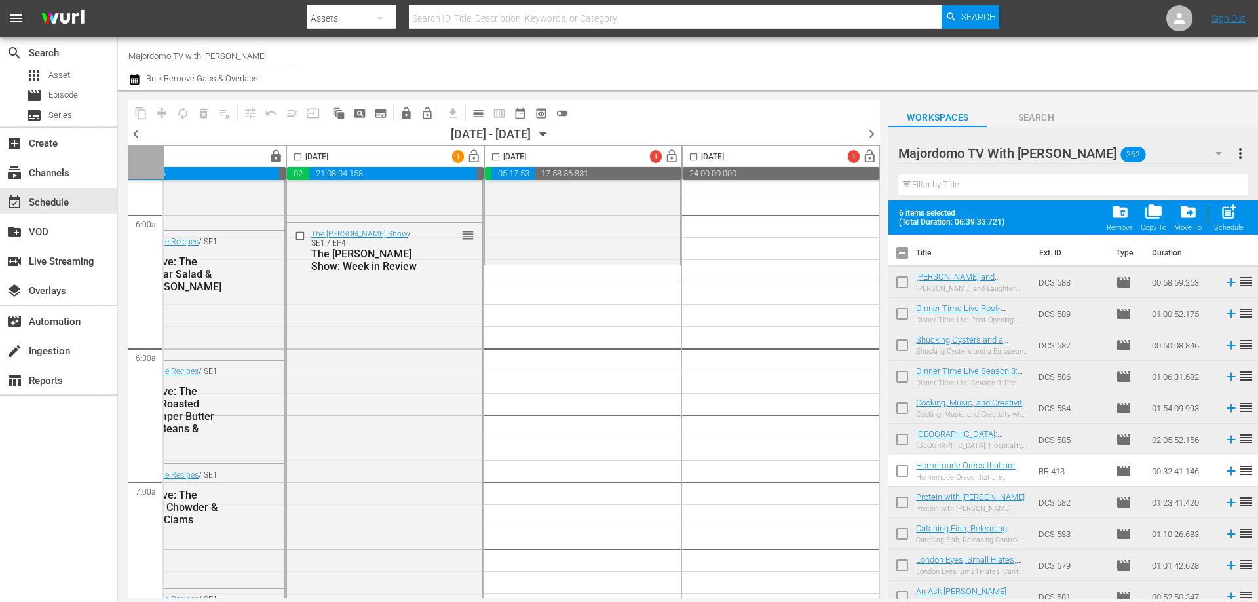
checkbox input "true"
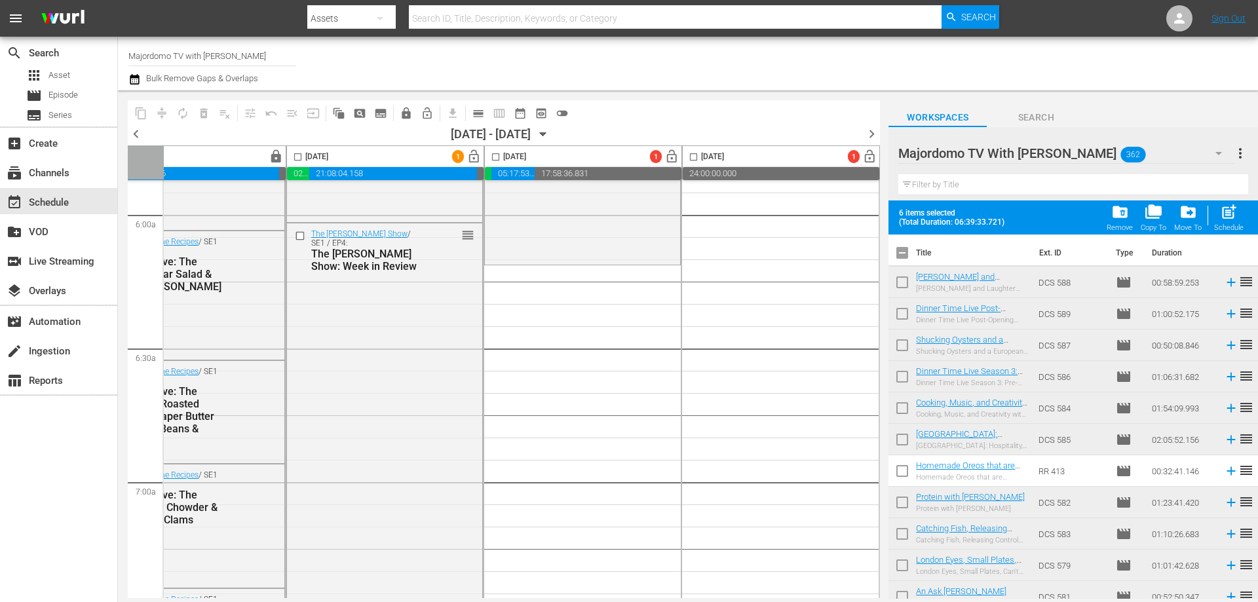
checkbox input "true"
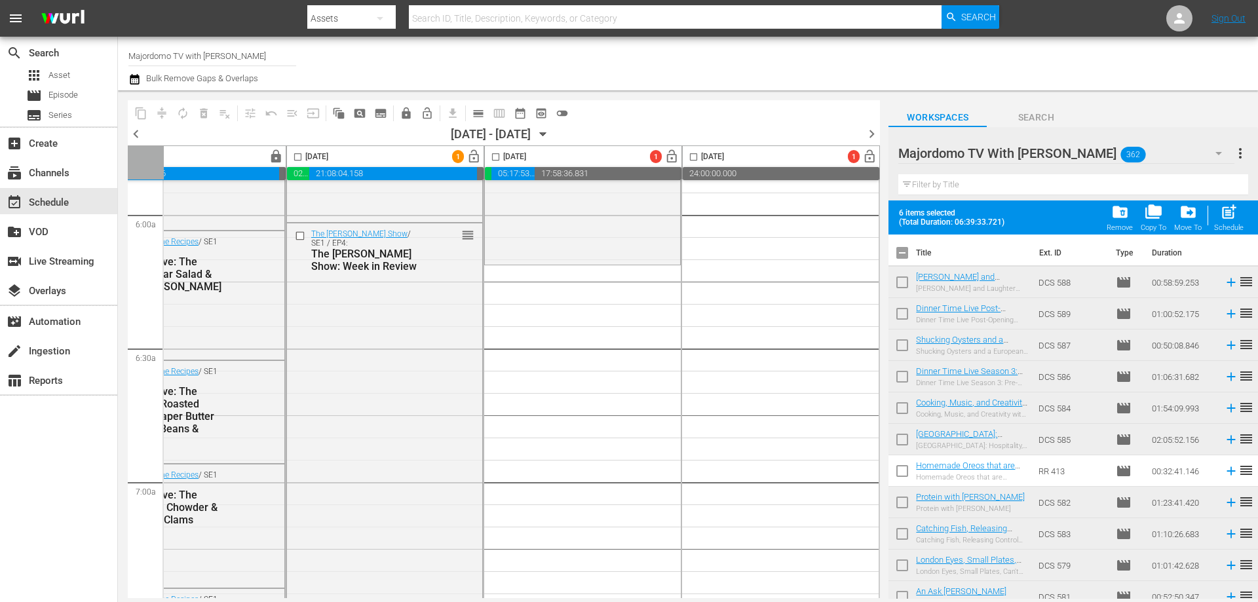
checkbox input "true"
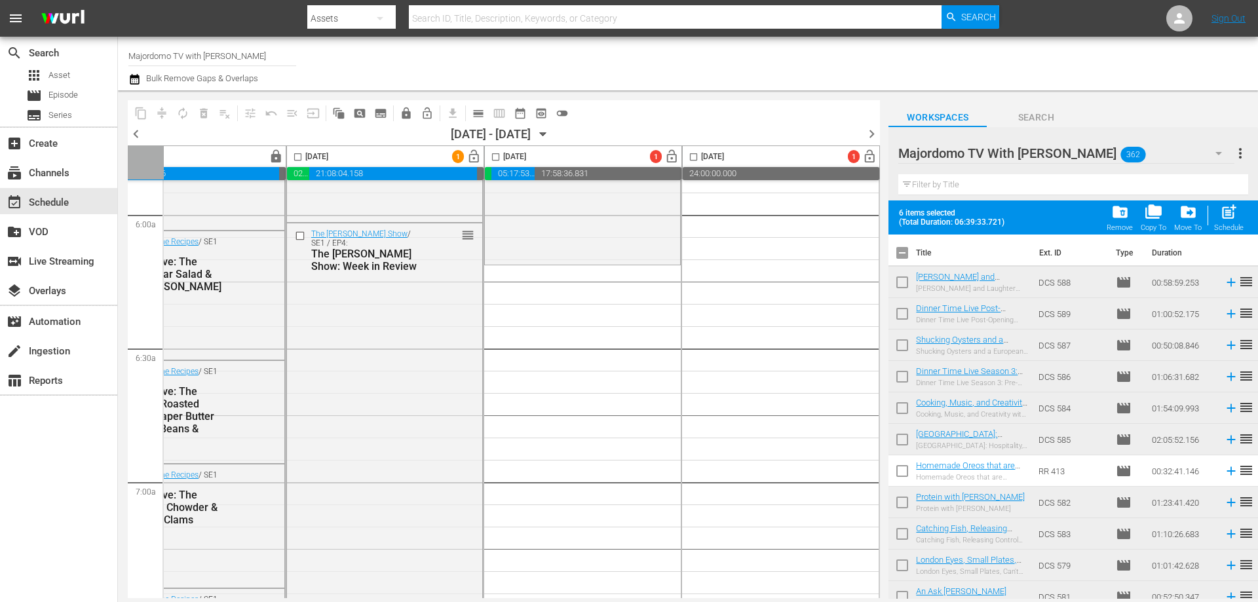
checkbox input "true"
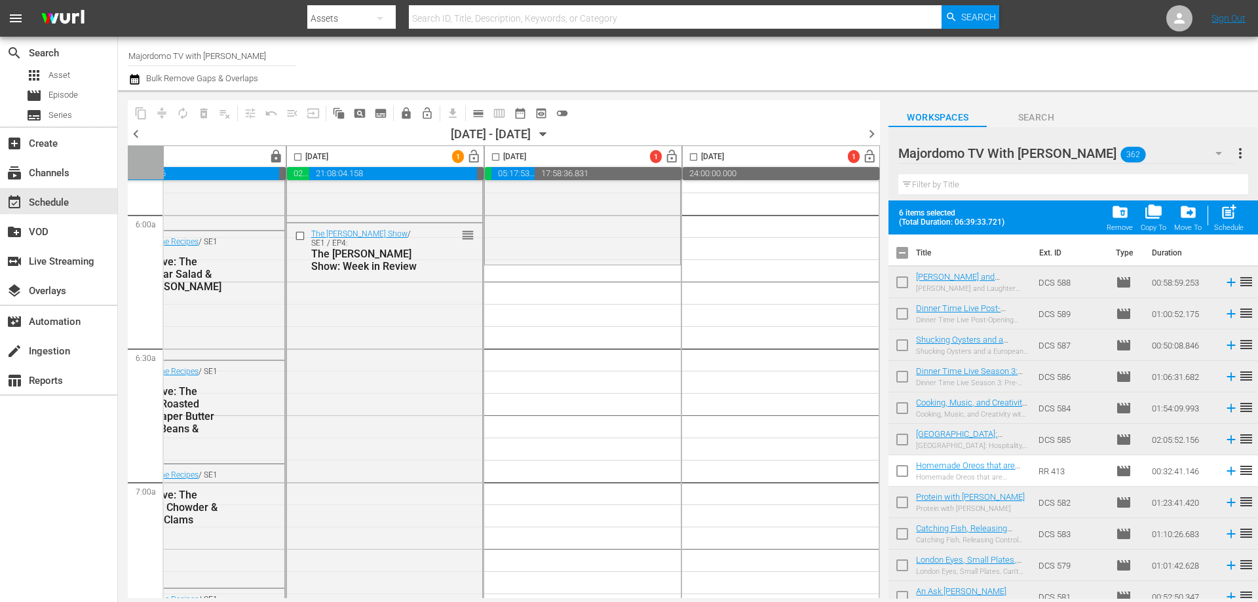
checkbox input "true"
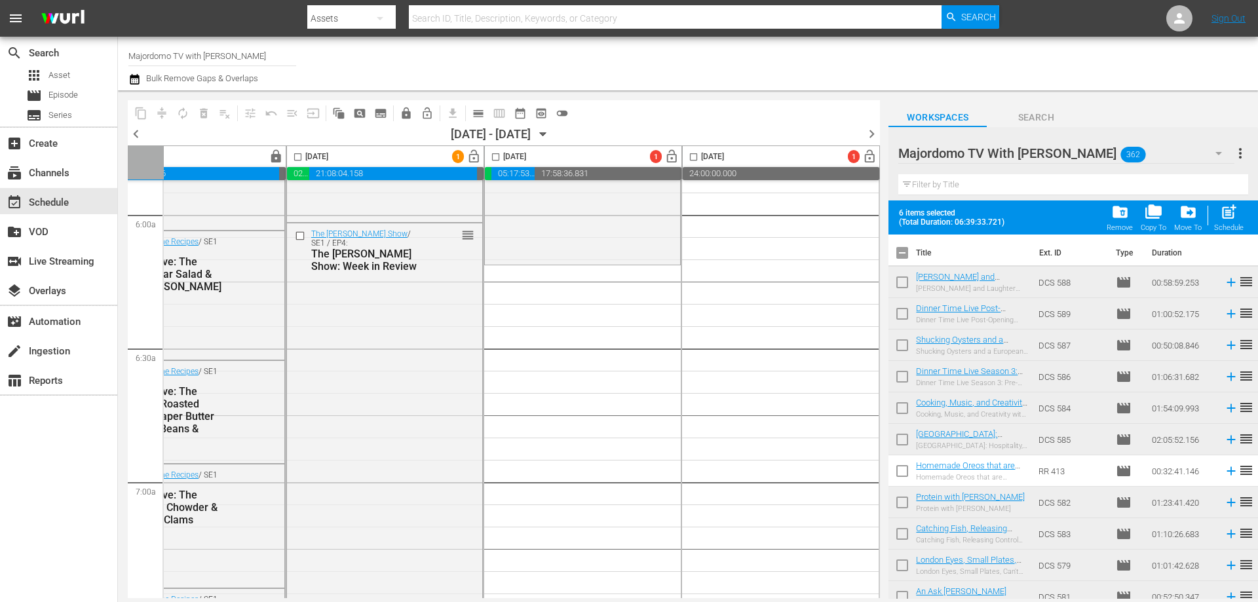
checkbox input "true"
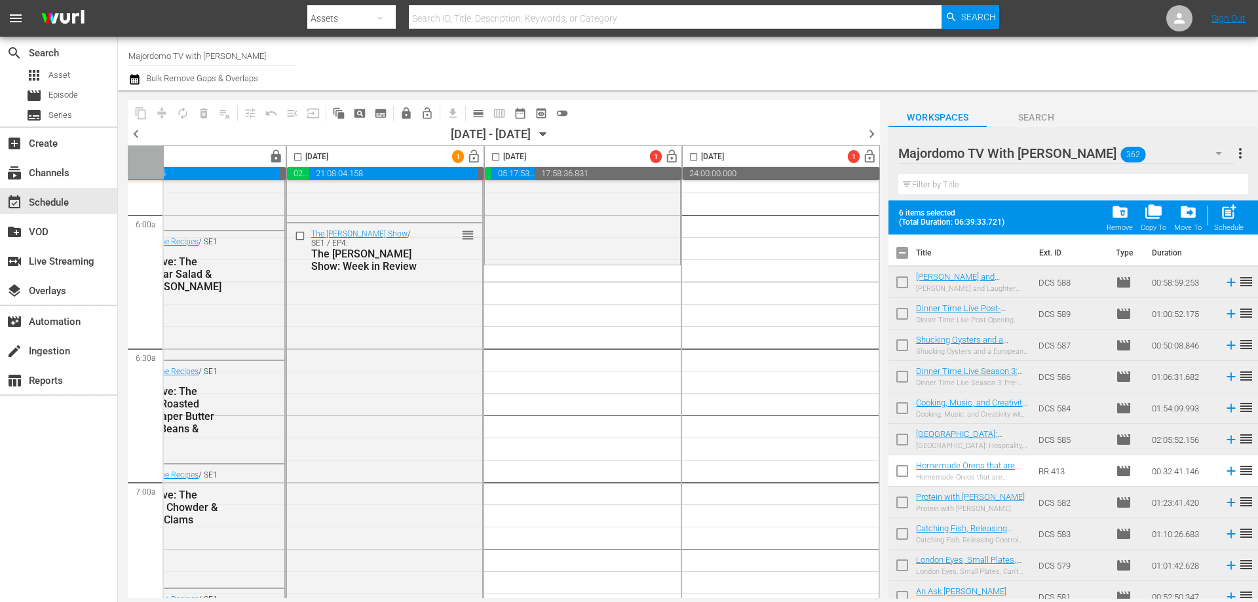
checkbox input "true"
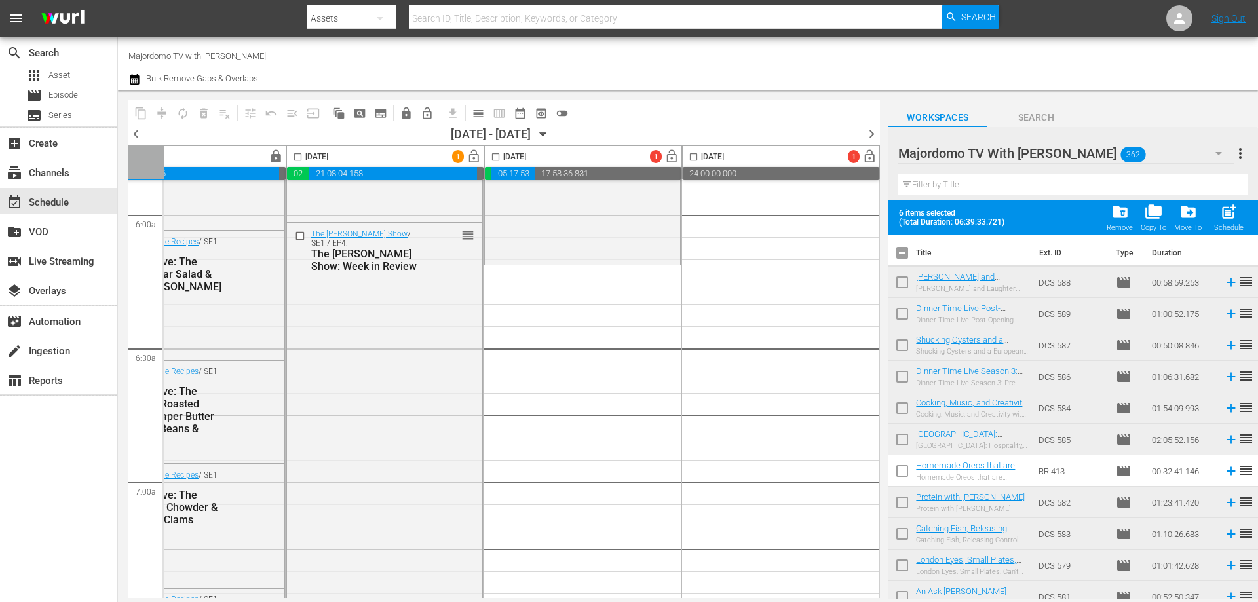
checkbox input "true"
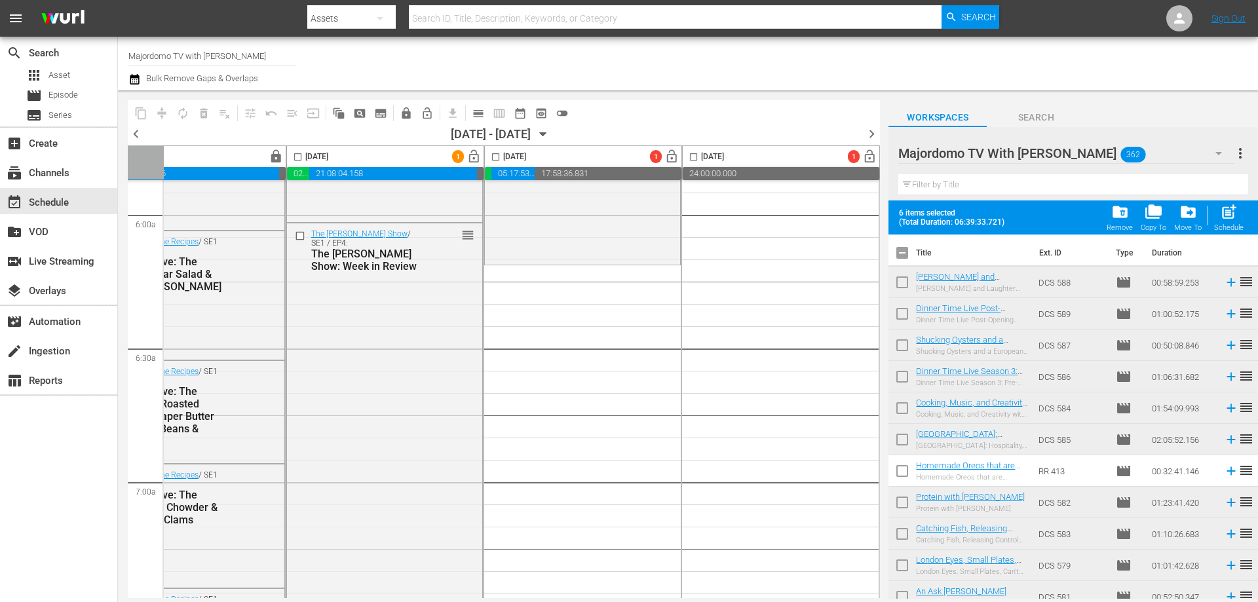
checkbox input "true"
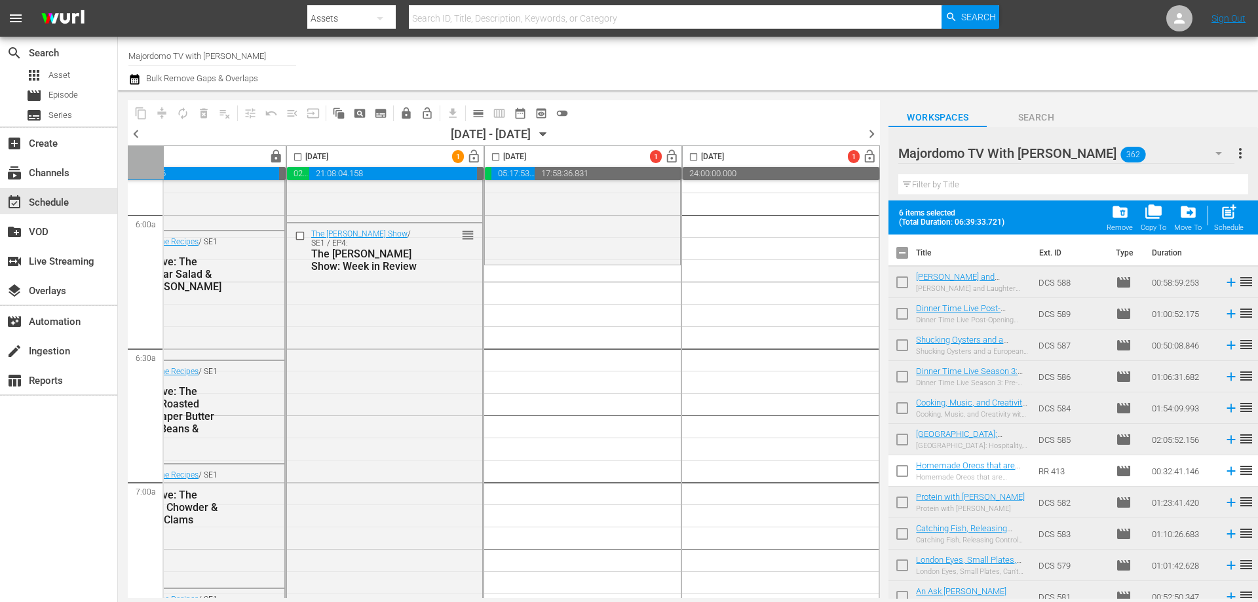
checkbox input "true"
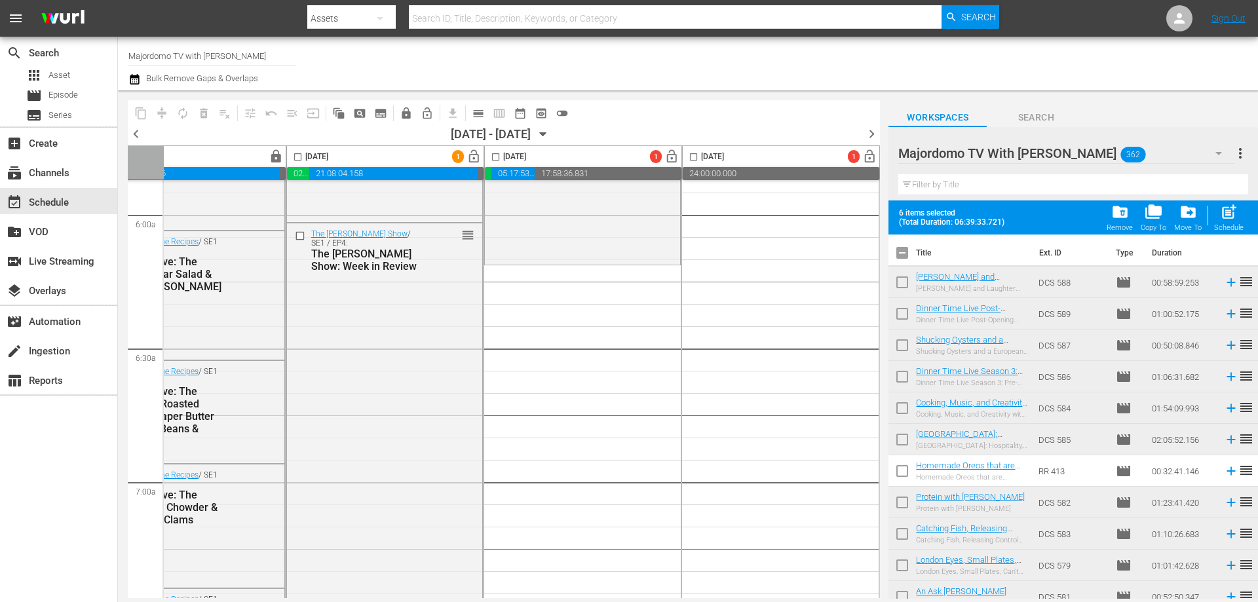
checkbox input "true"
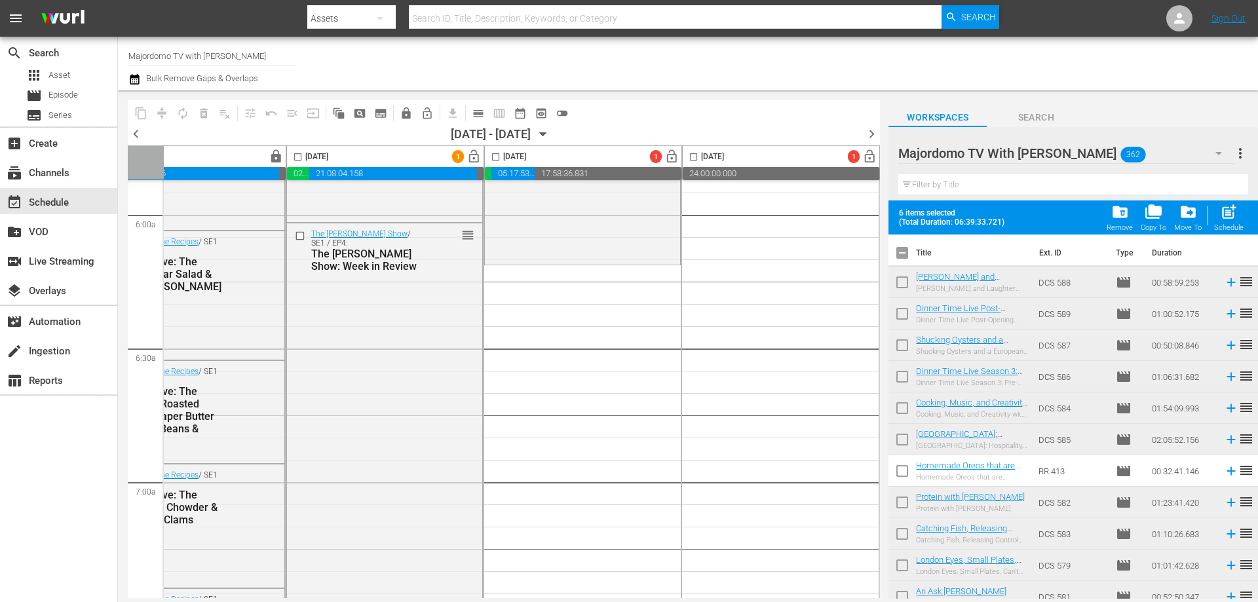
checkbox input "true"
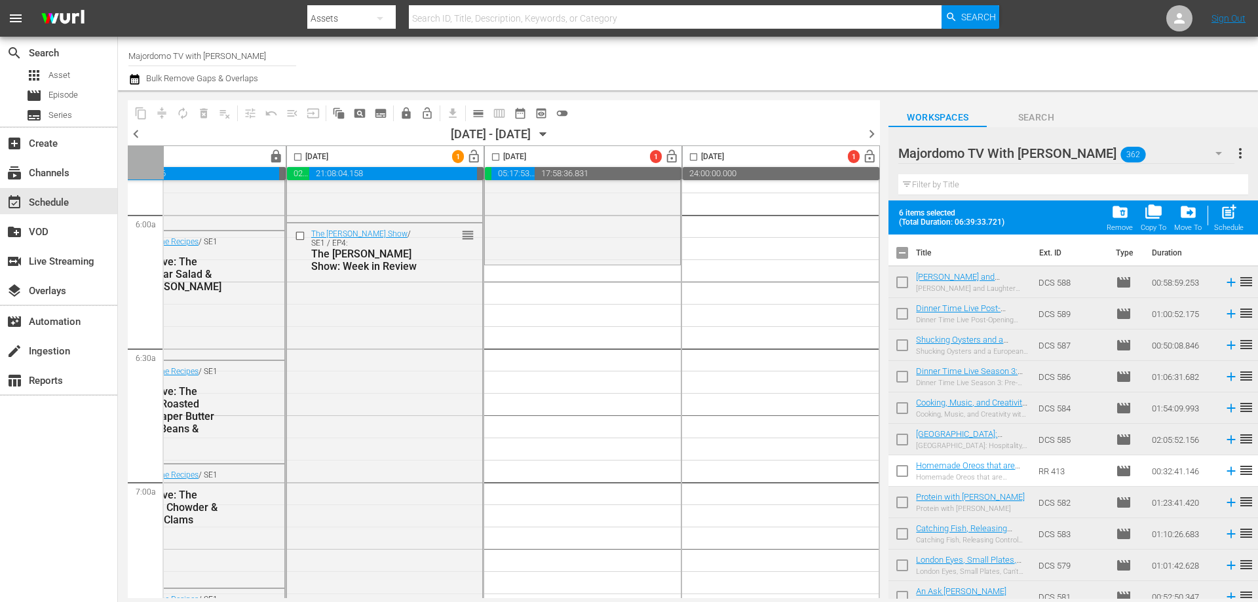
checkbox input "true"
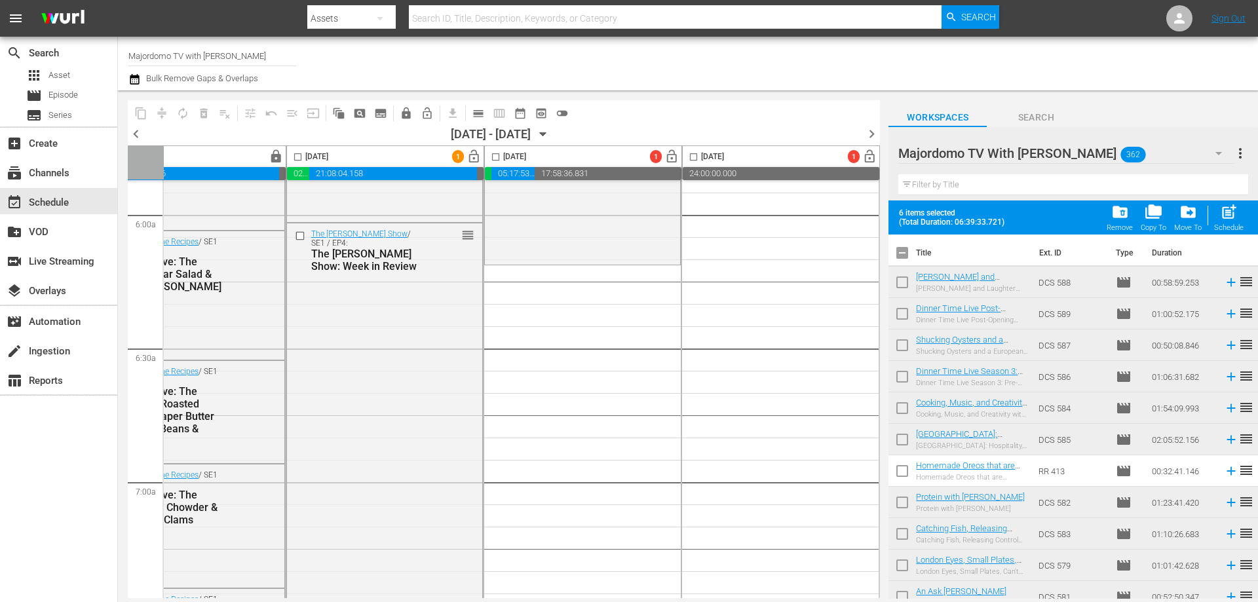
checkbox input "true"
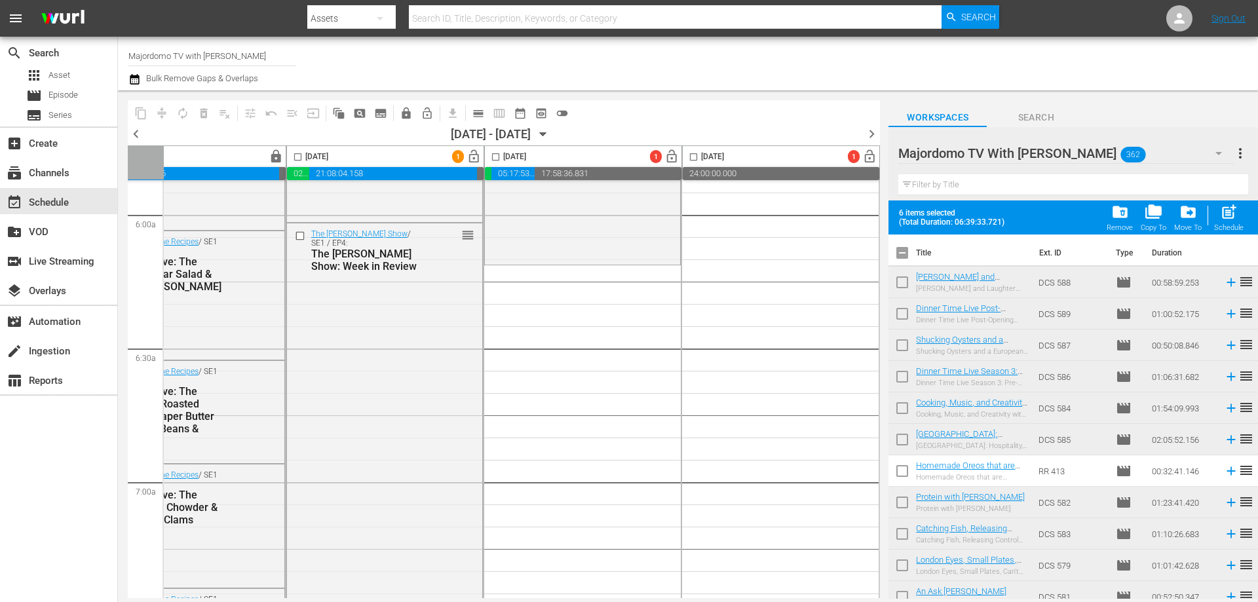
checkbox input "true"
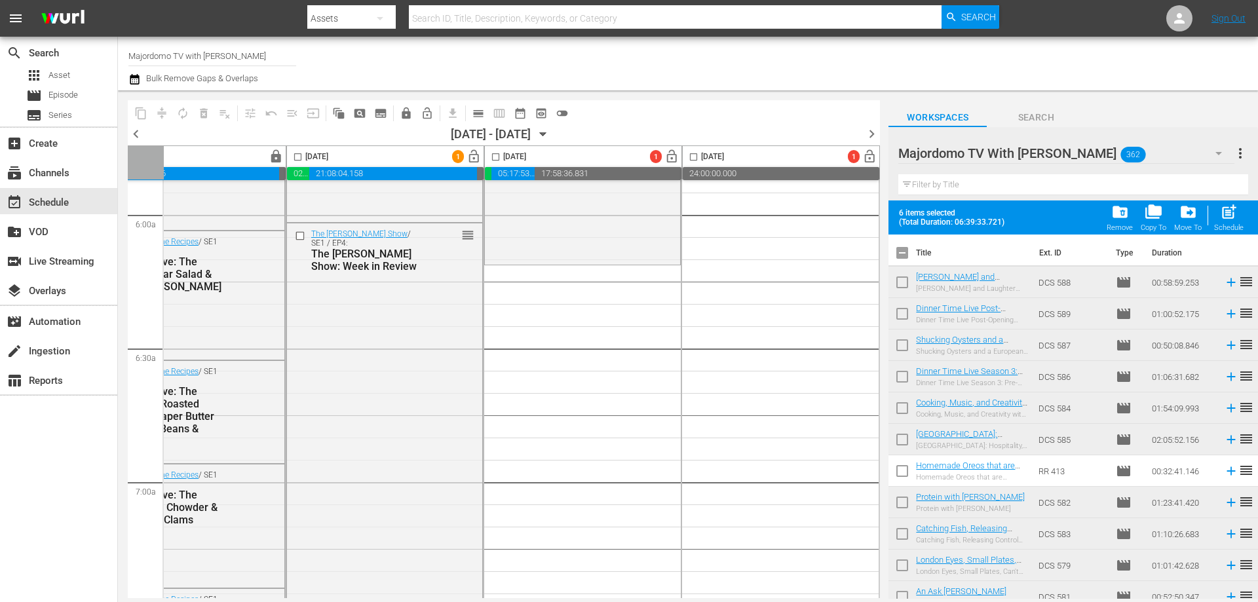
checkbox input "true"
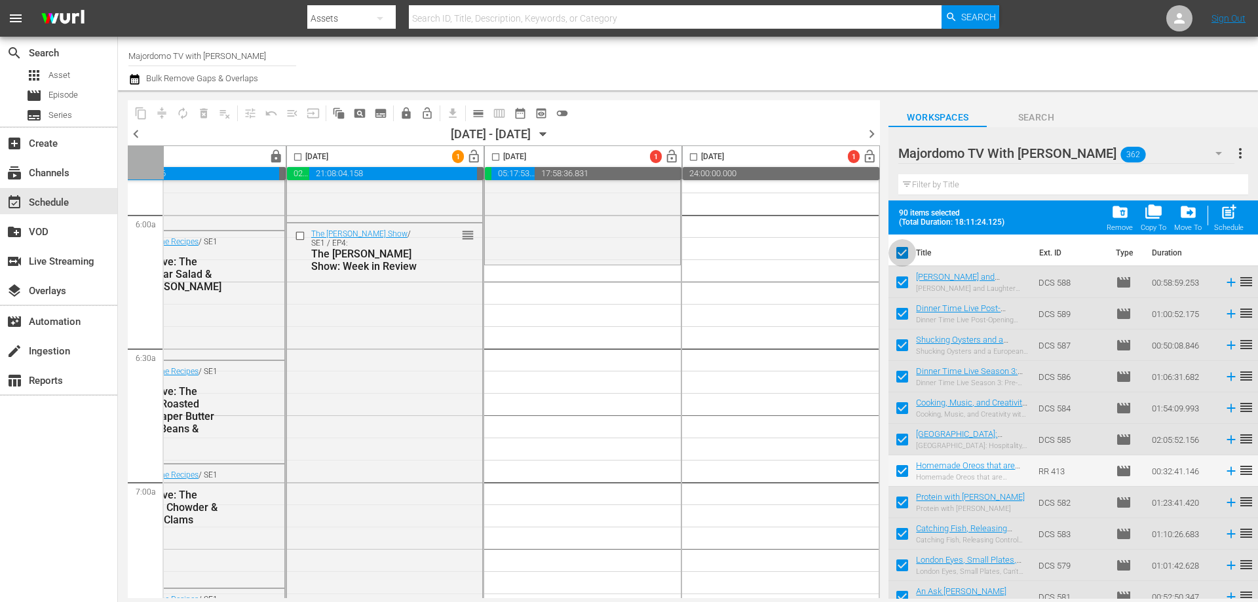
click at [900, 248] on input "checkbox" at bounding box center [902, 256] width 28 height 28
checkbox input "false"
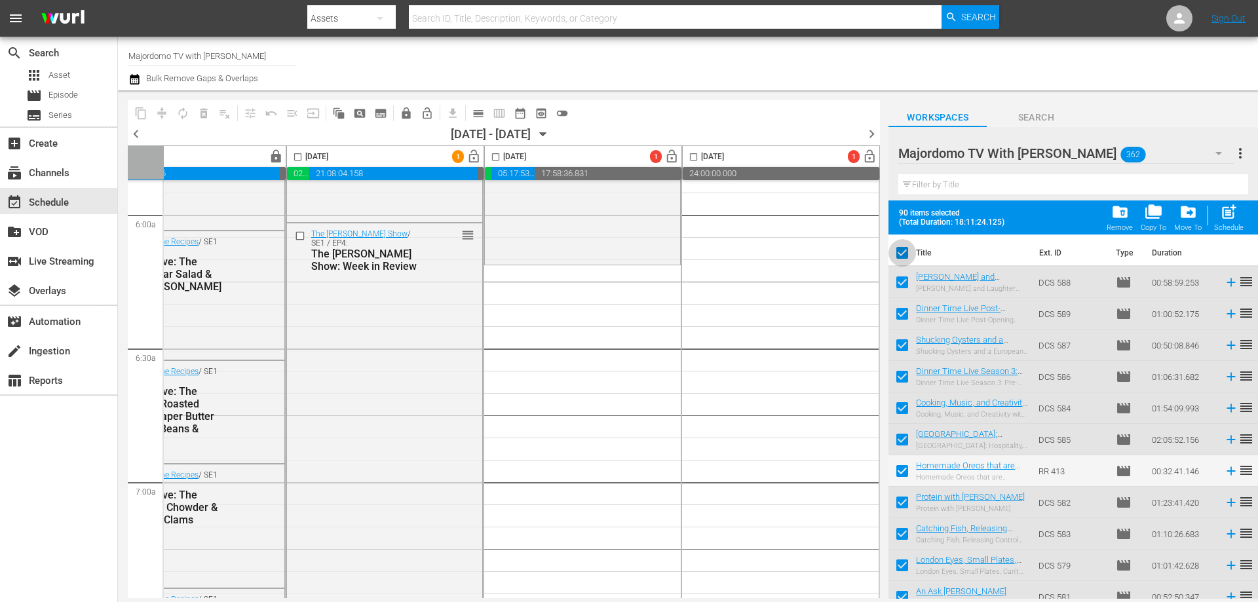
checkbox input "false"
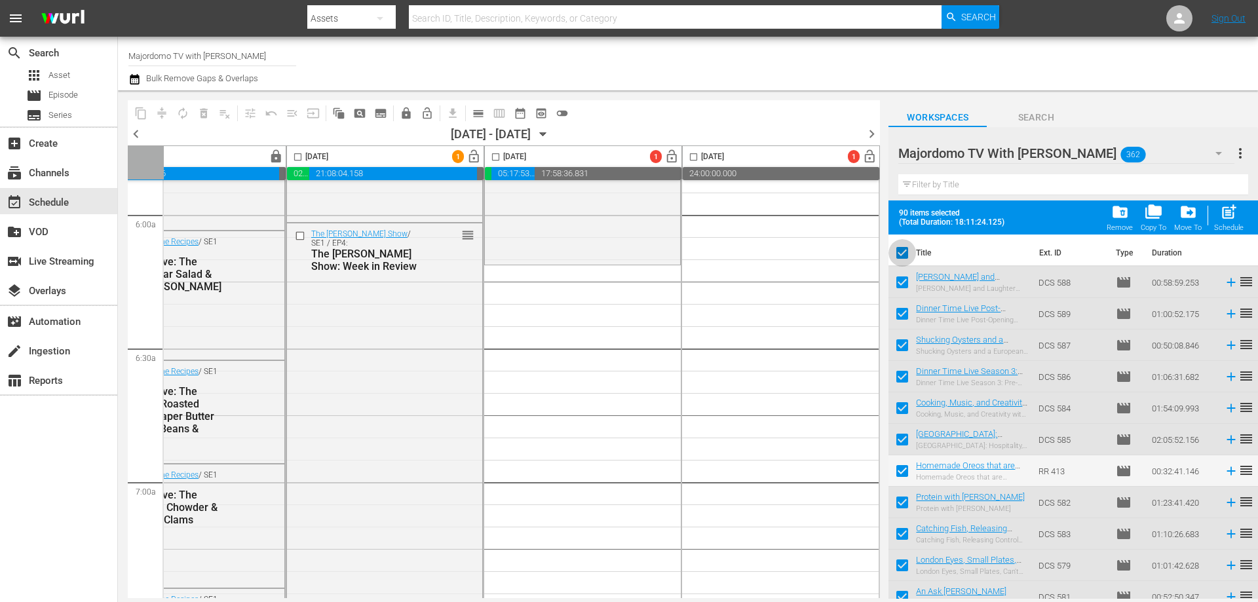
checkbox input "false"
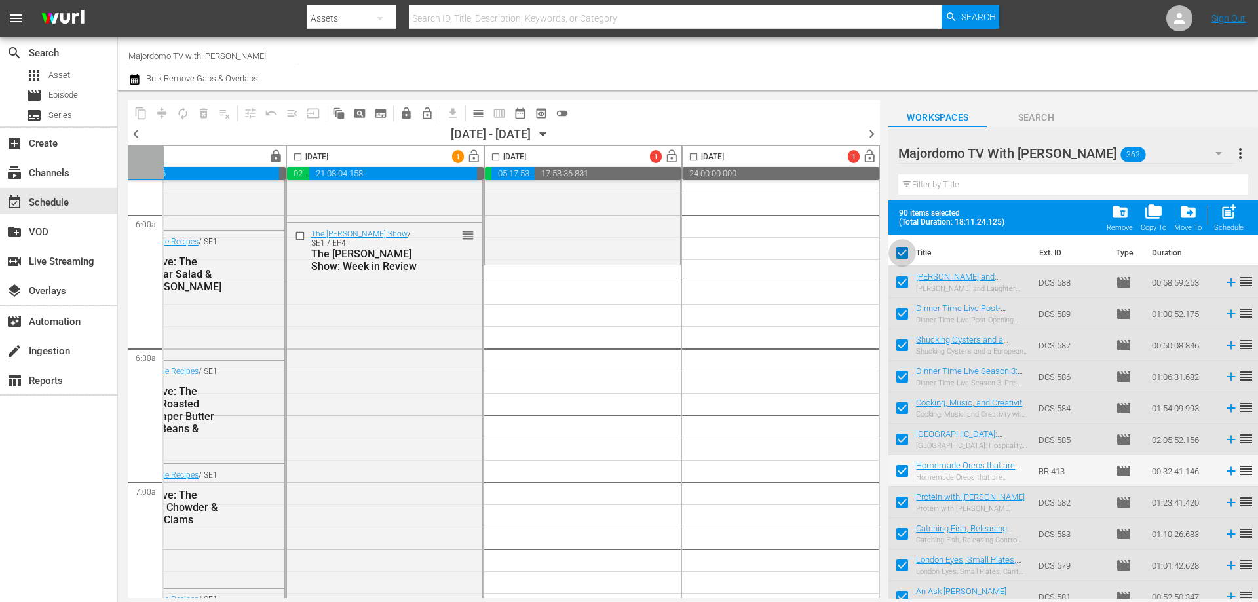
checkbox input "false"
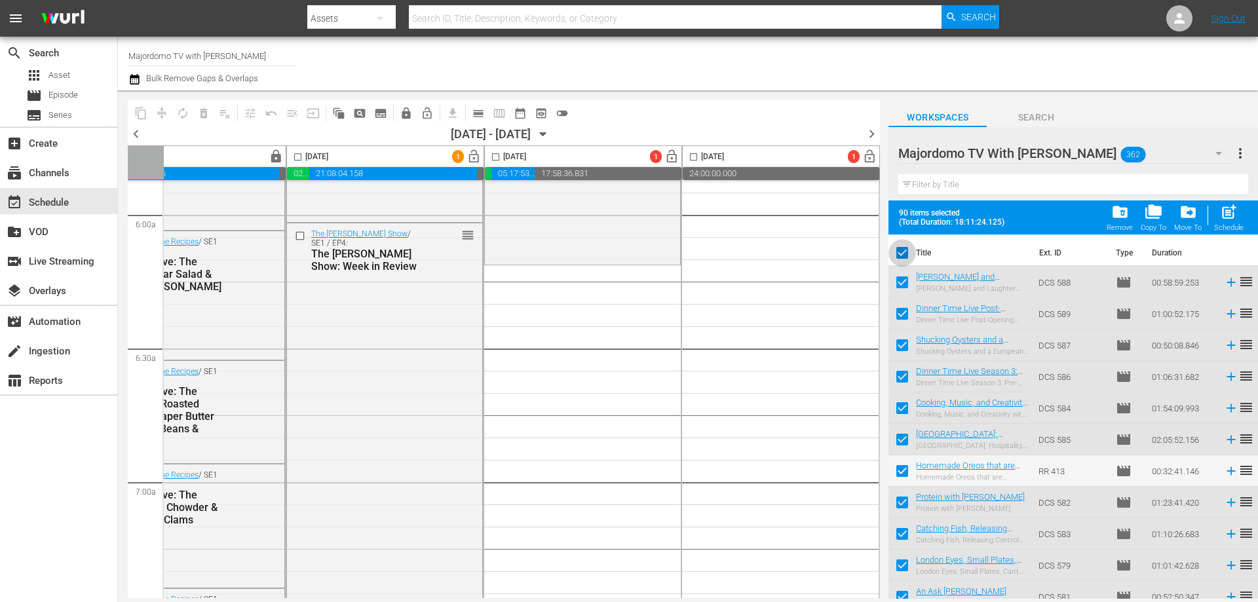
checkbox input "false"
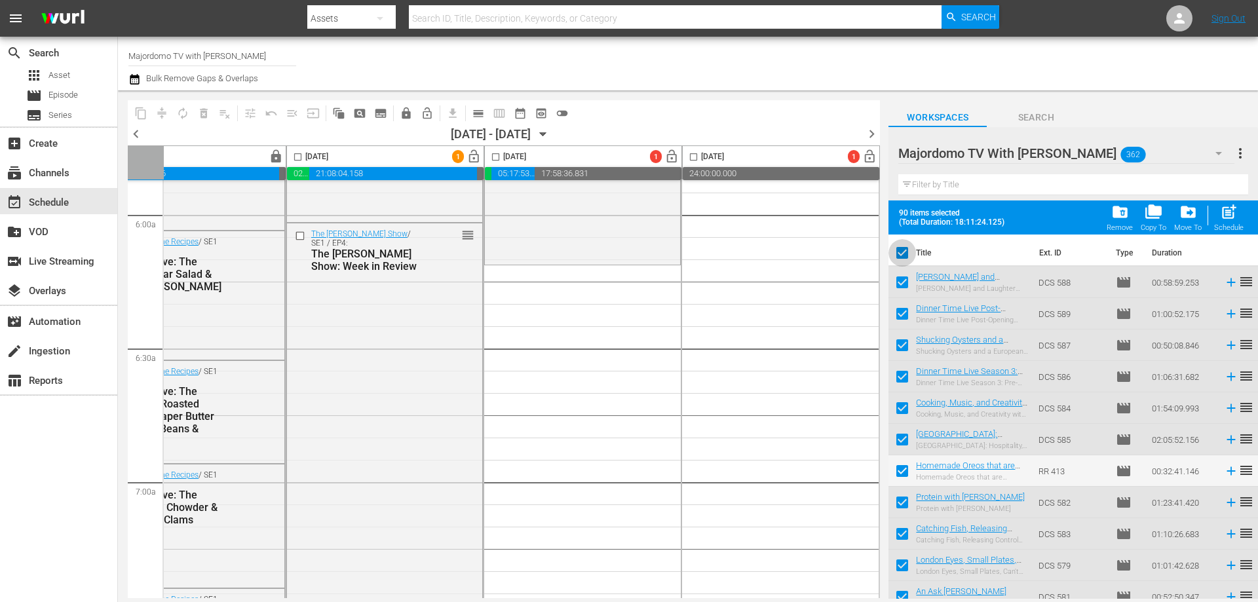
checkbox input "false"
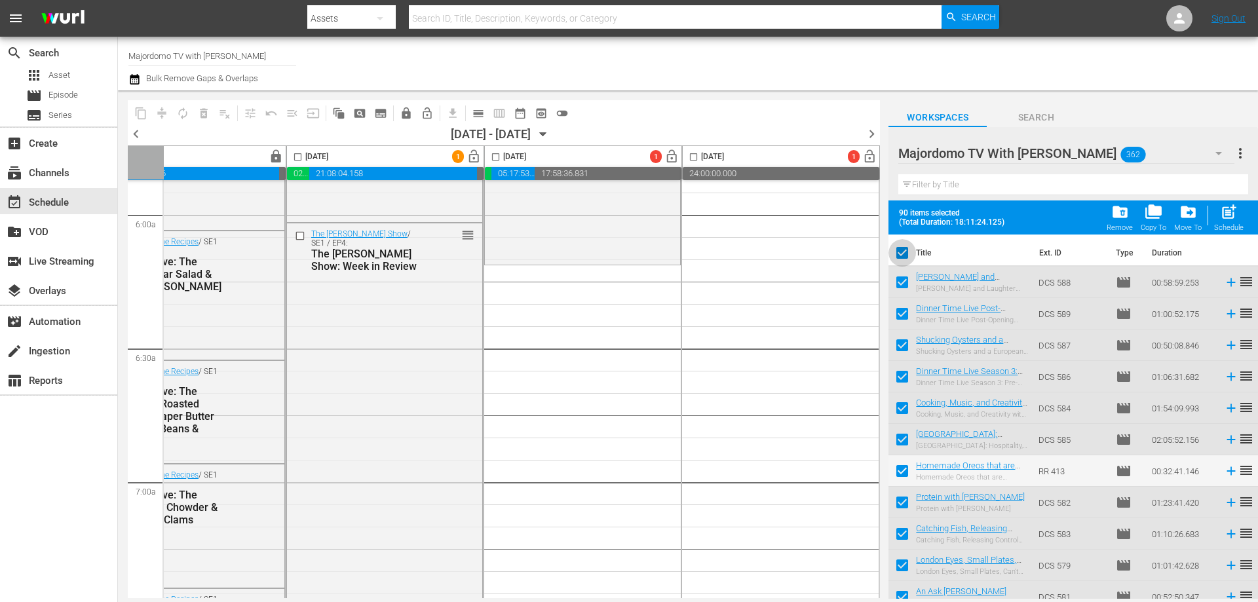
checkbox input "false"
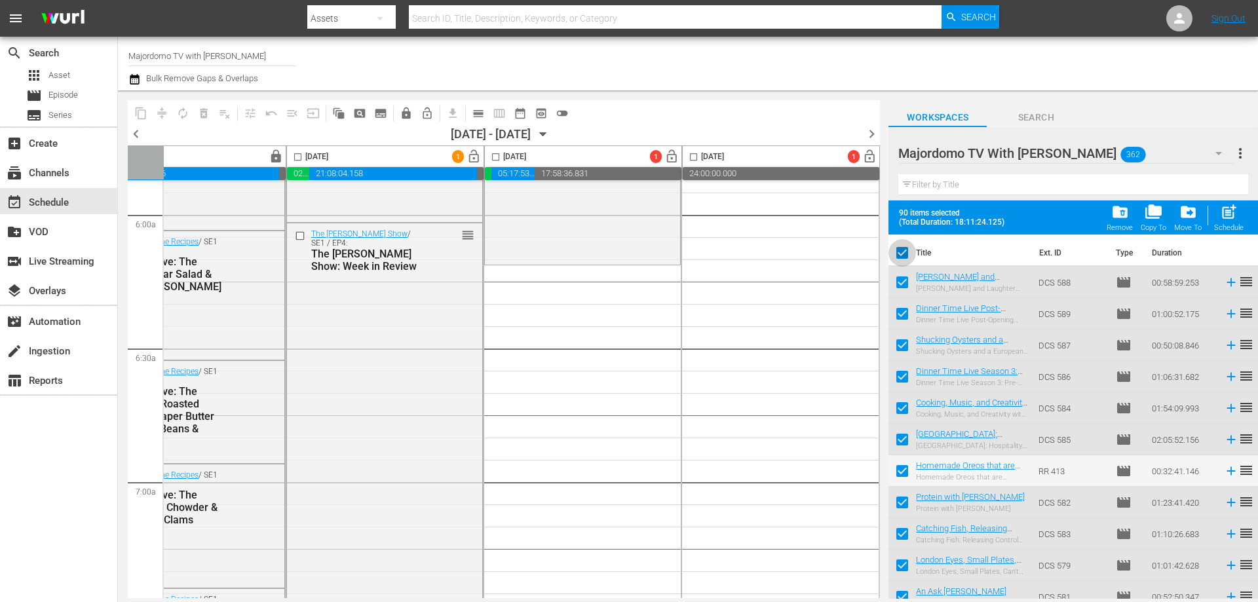
checkbox input "false"
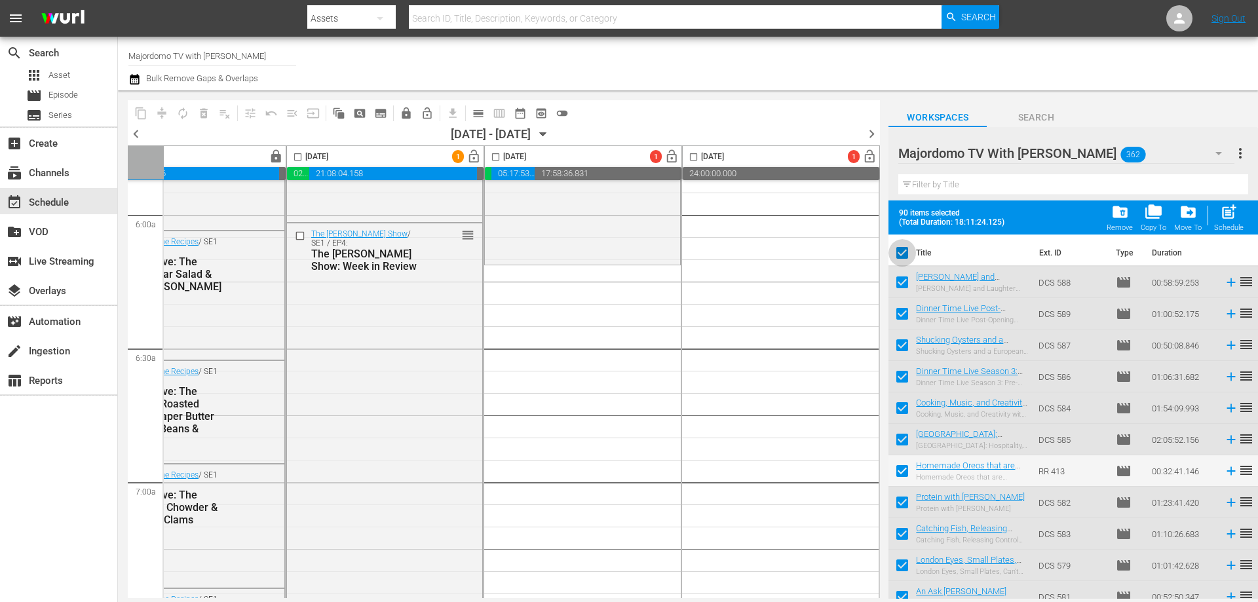
checkbox input "false"
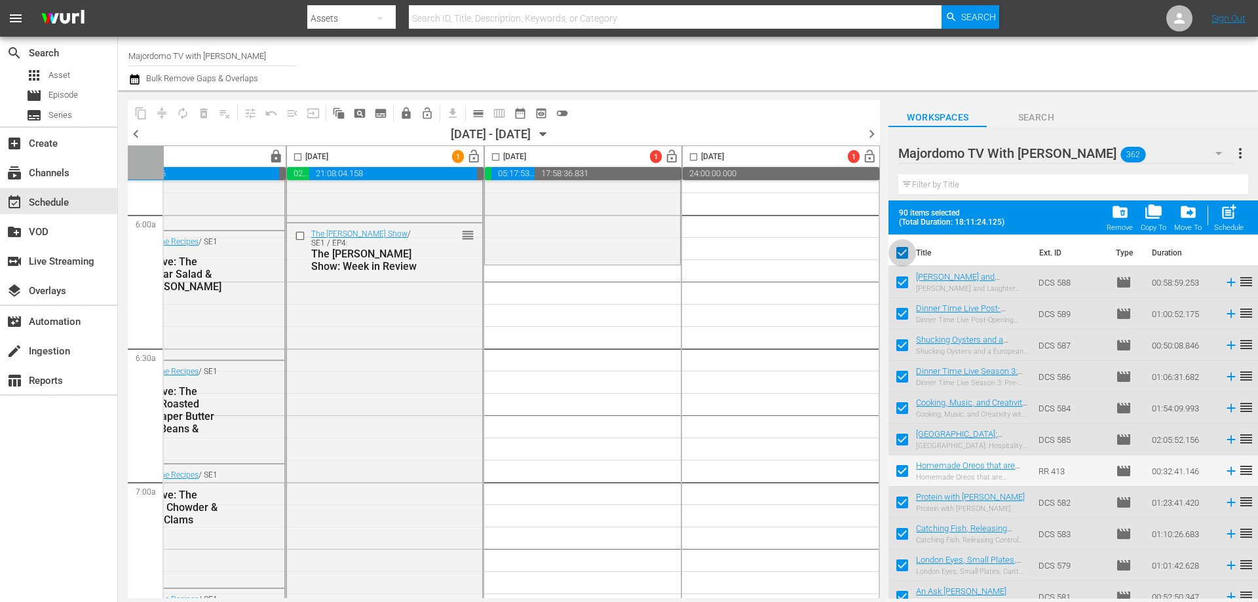
checkbox input "false"
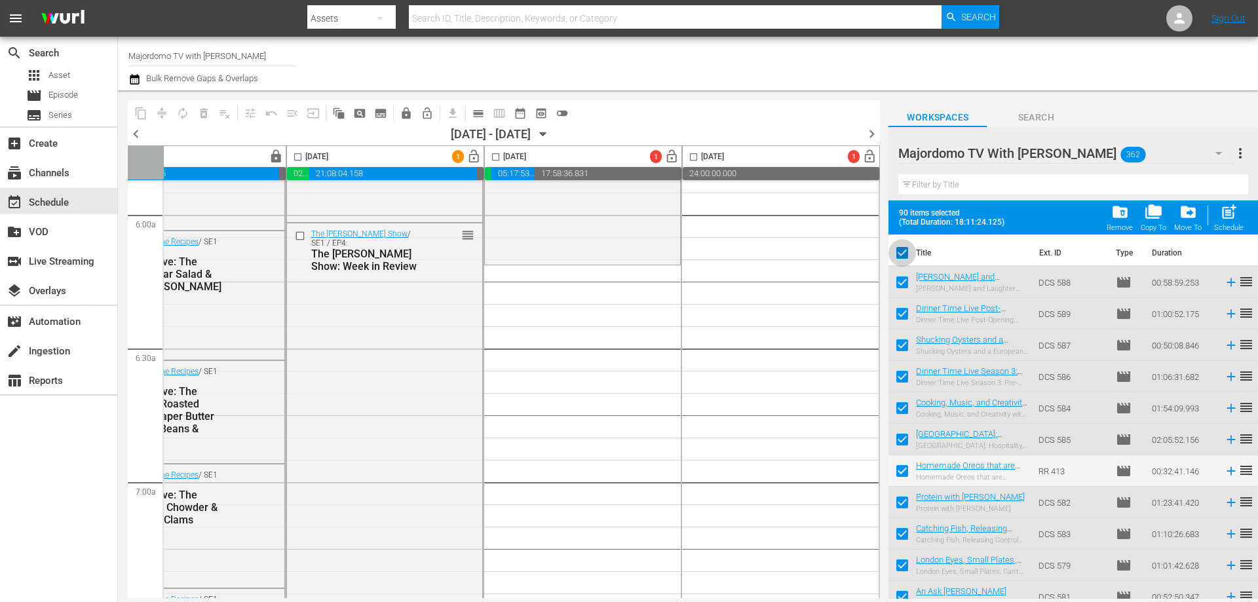
checkbox input "false"
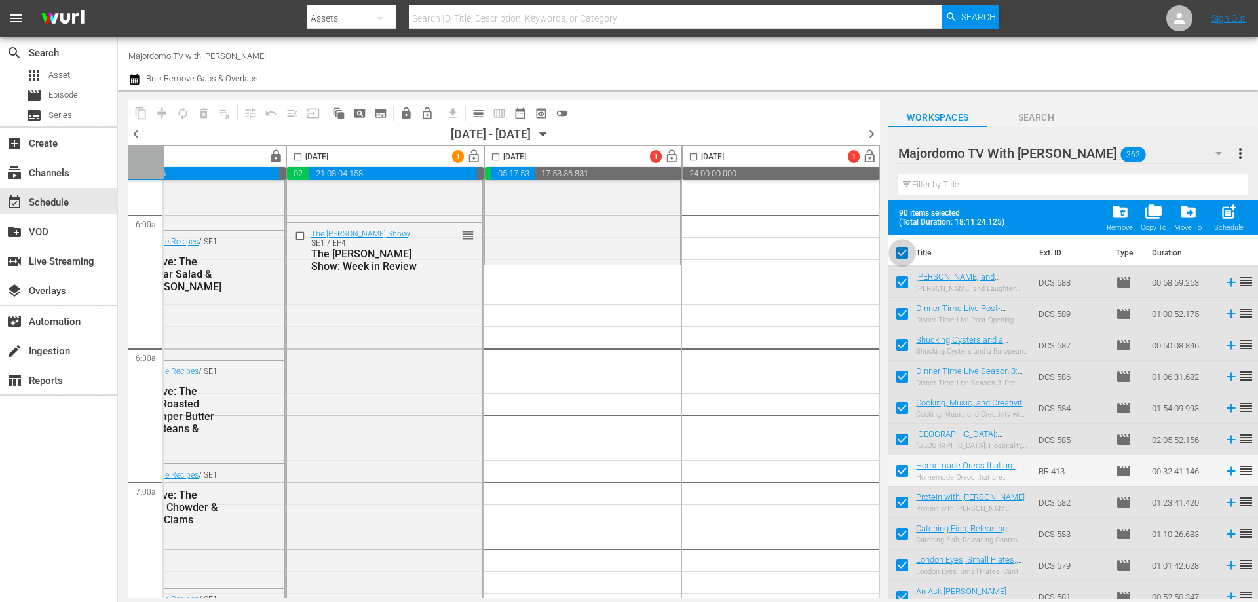
checkbox input "false"
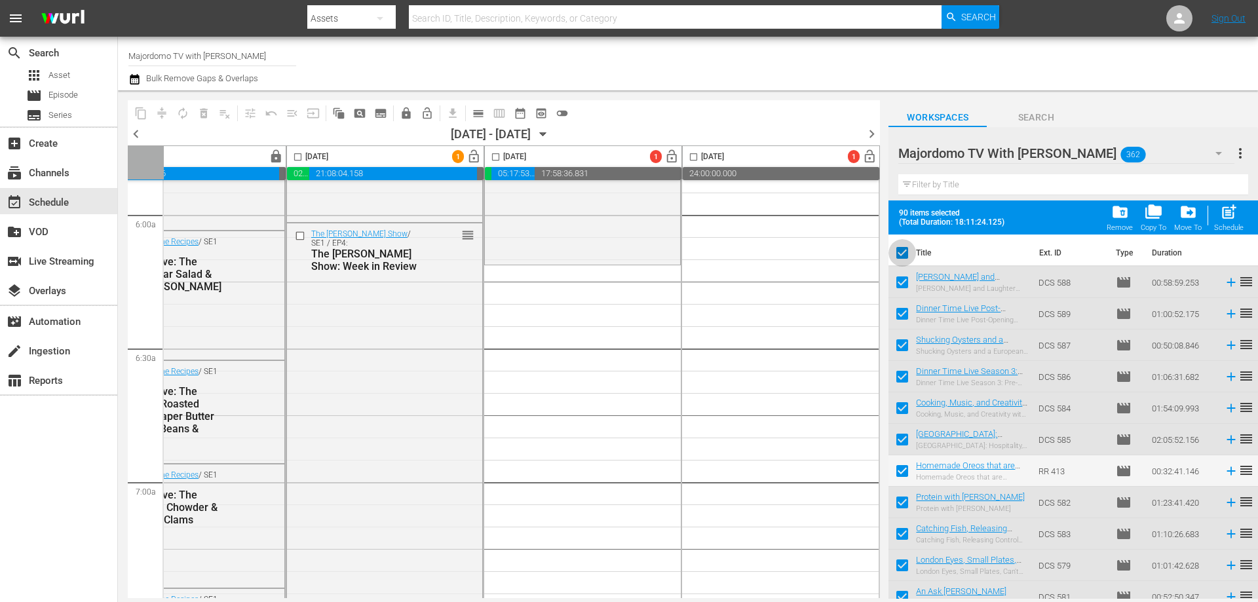
checkbox input "false"
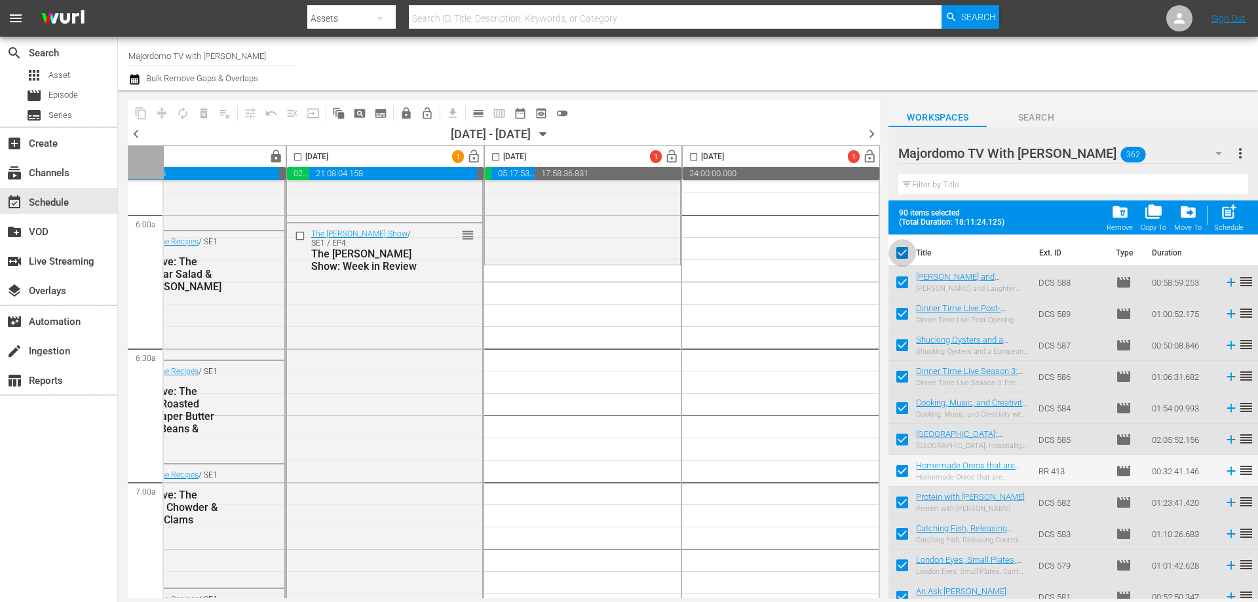
checkbox input "false"
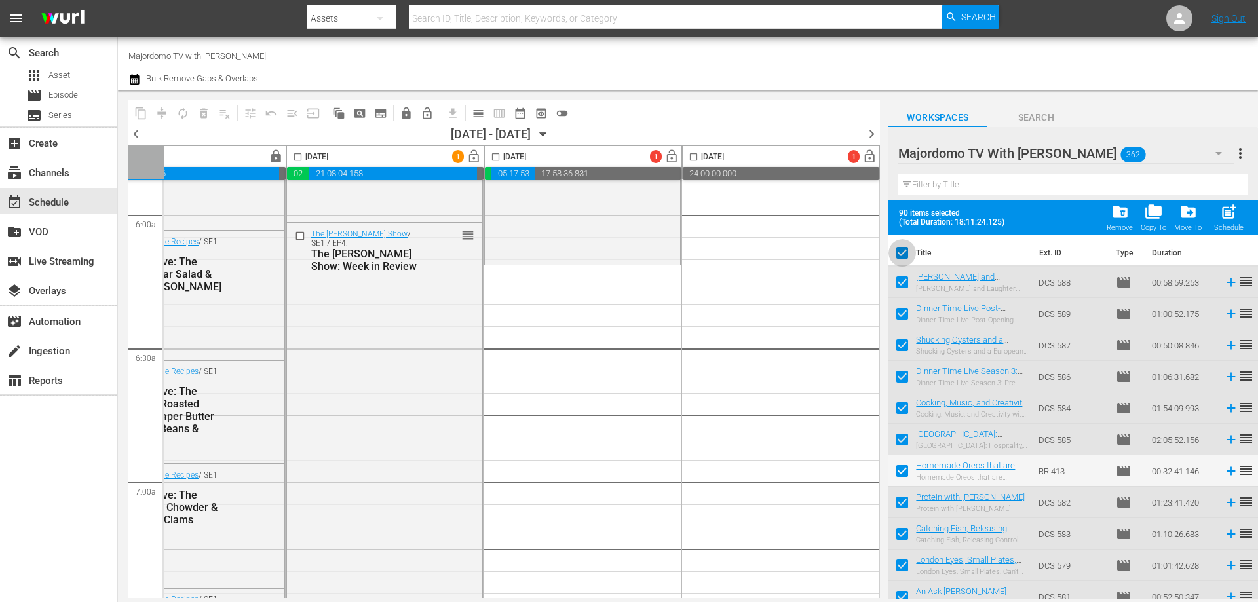
checkbox input "false"
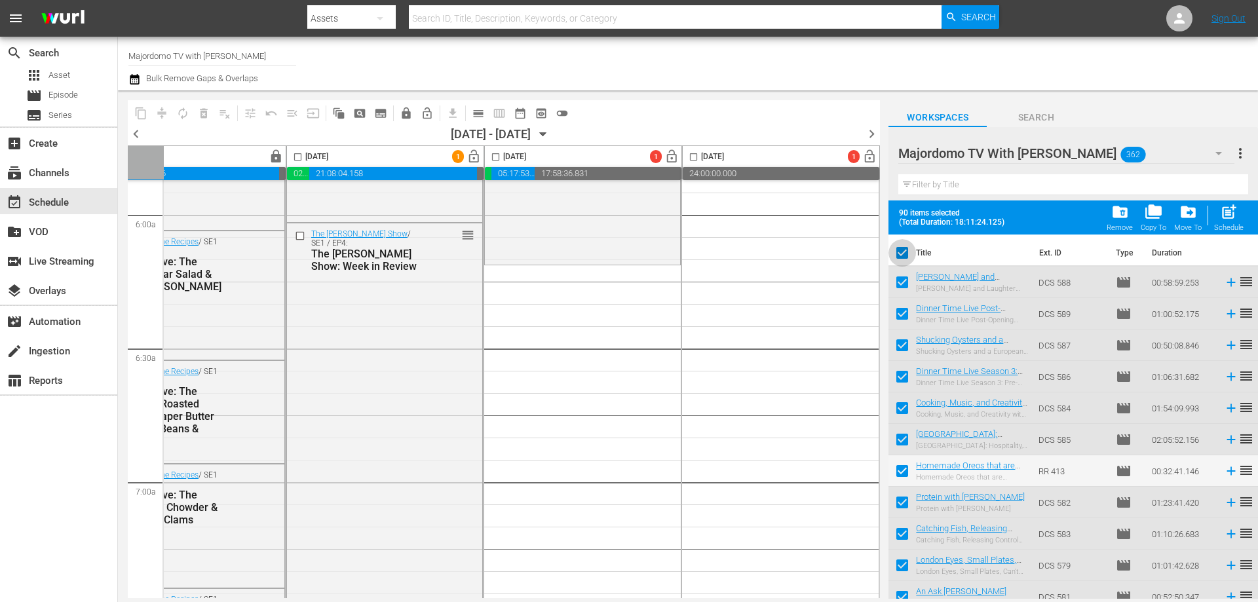
checkbox input "false"
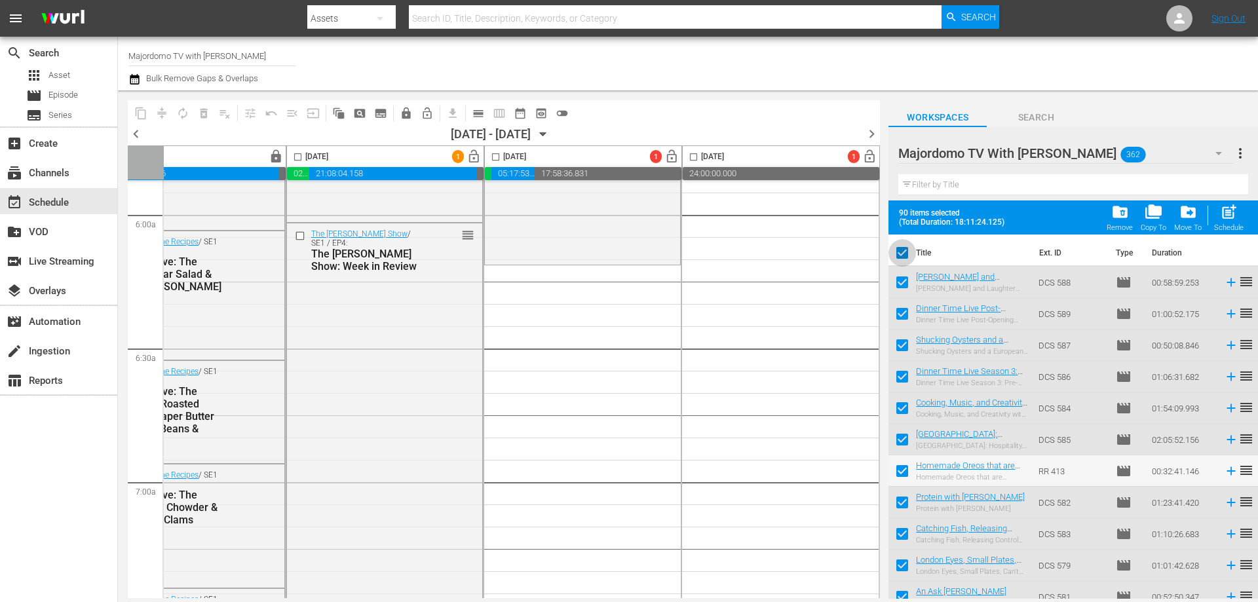
checkbox input "false"
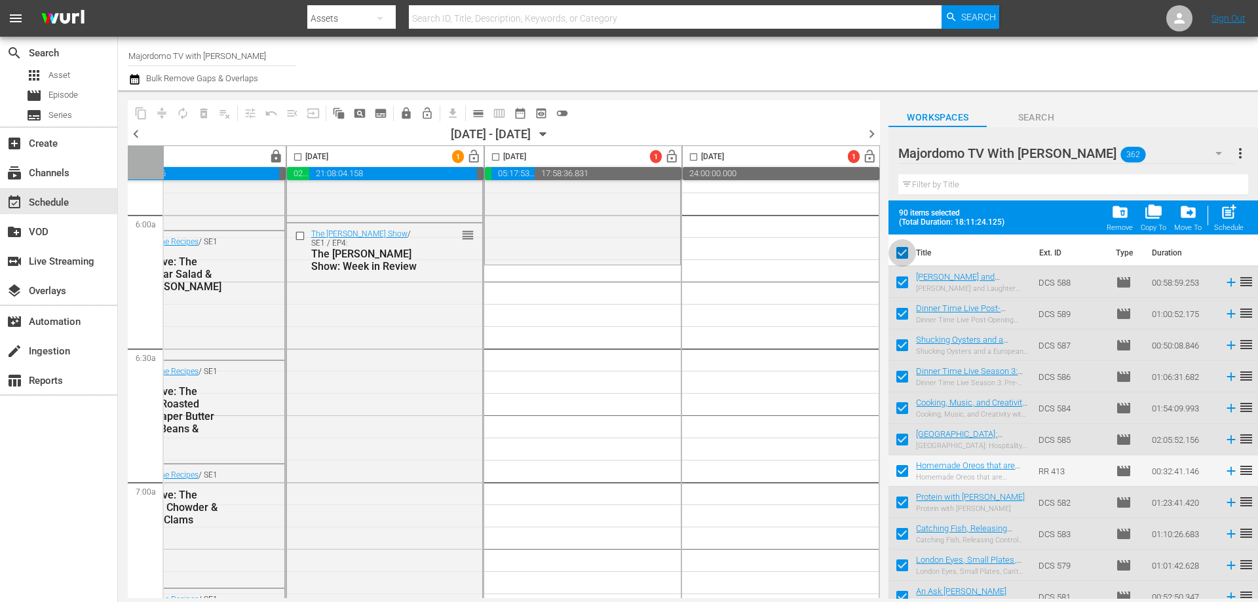
checkbox input "false"
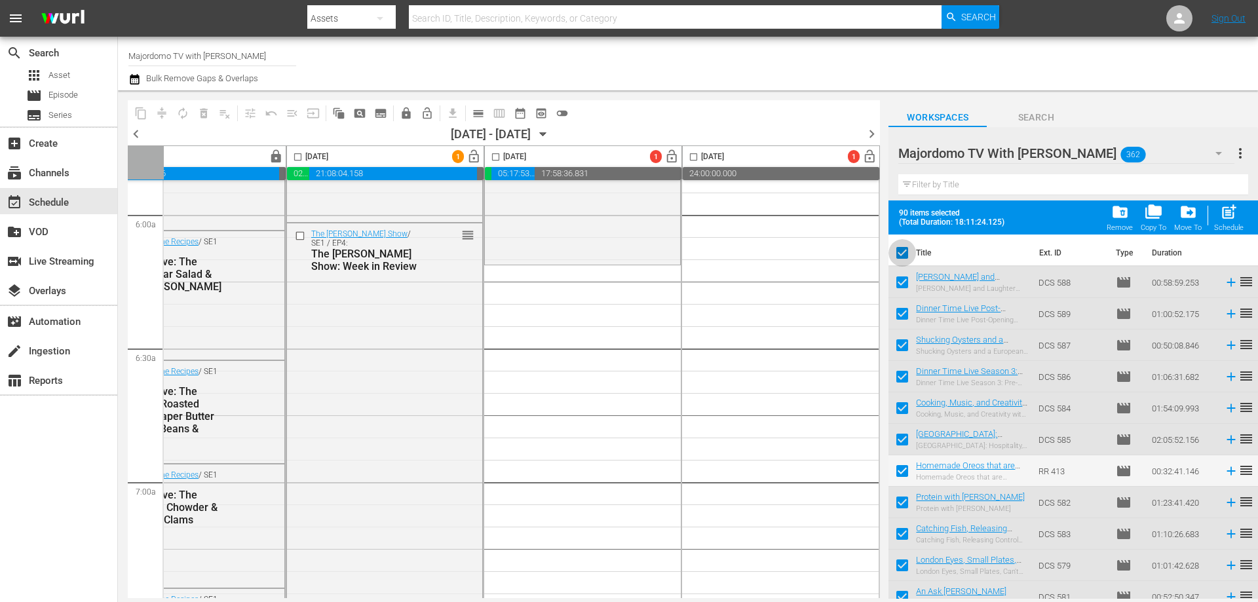
checkbox input "false"
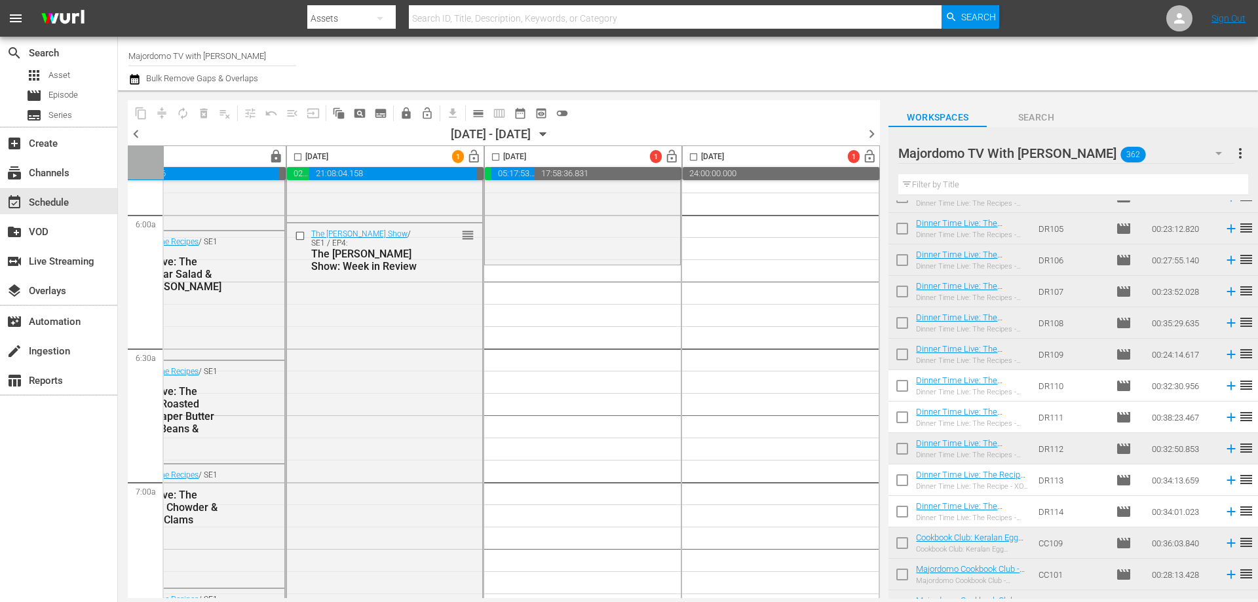
scroll to position [3830, 0]
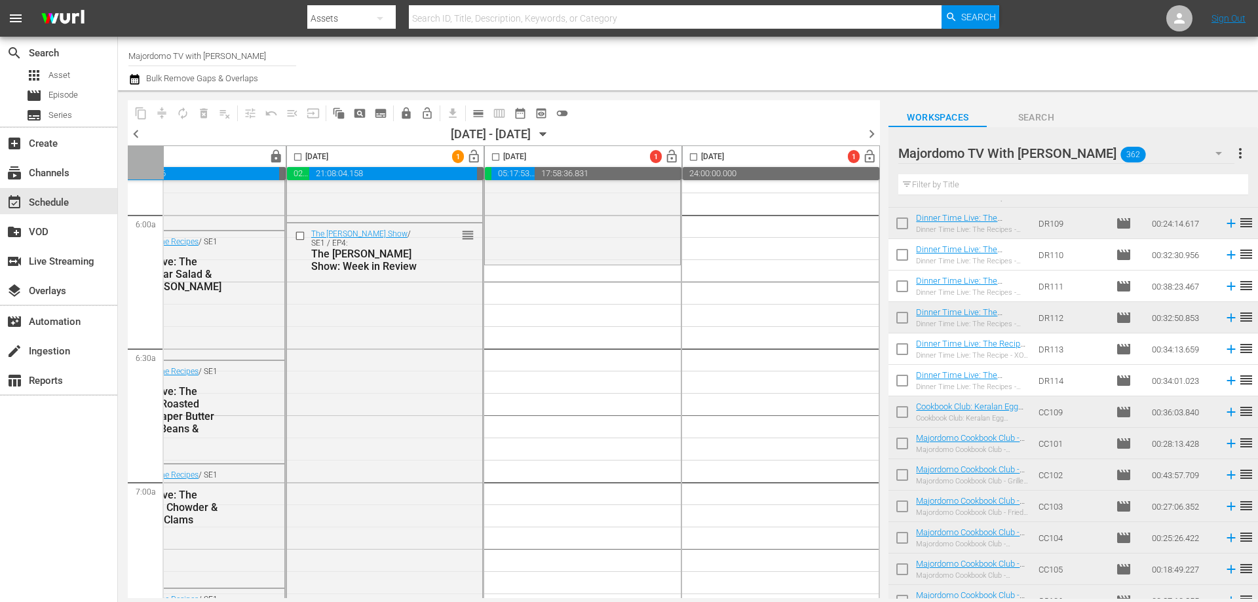
click at [905, 254] on input "checkbox" at bounding box center [902, 258] width 28 height 28
checkbox input "true"
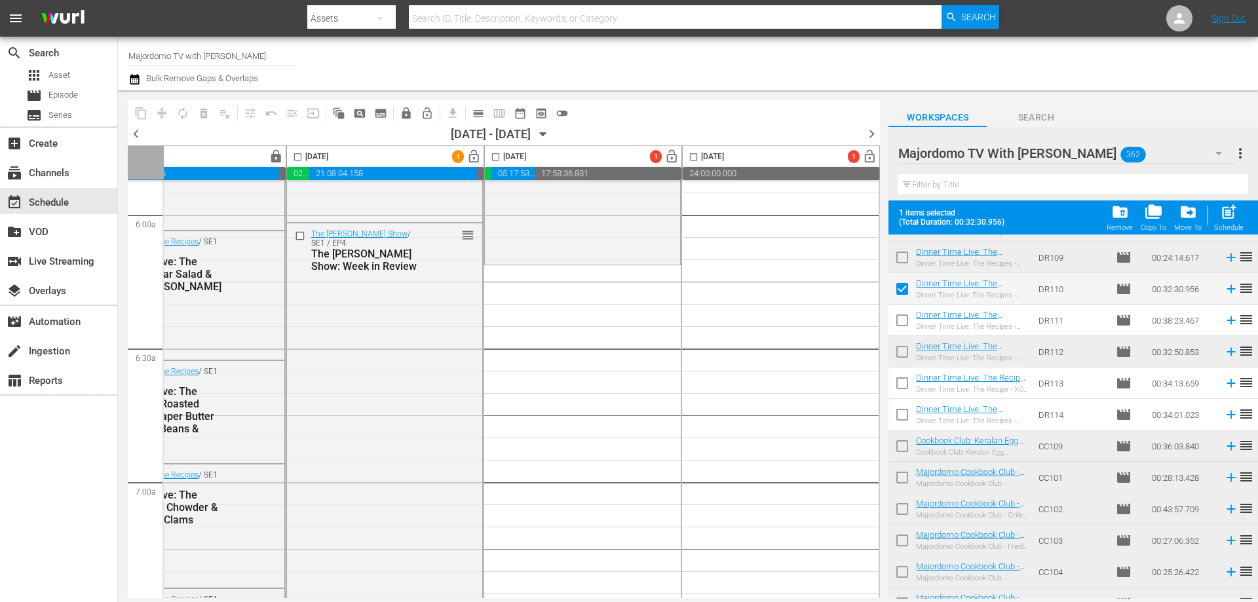
click at [902, 326] on input "checkbox" at bounding box center [902, 323] width 28 height 28
checkbox input "true"
click at [904, 386] on input "checkbox" at bounding box center [902, 386] width 28 height 28
checkbox input "true"
click at [903, 413] on input "checkbox" at bounding box center [902, 418] width 28 height 28
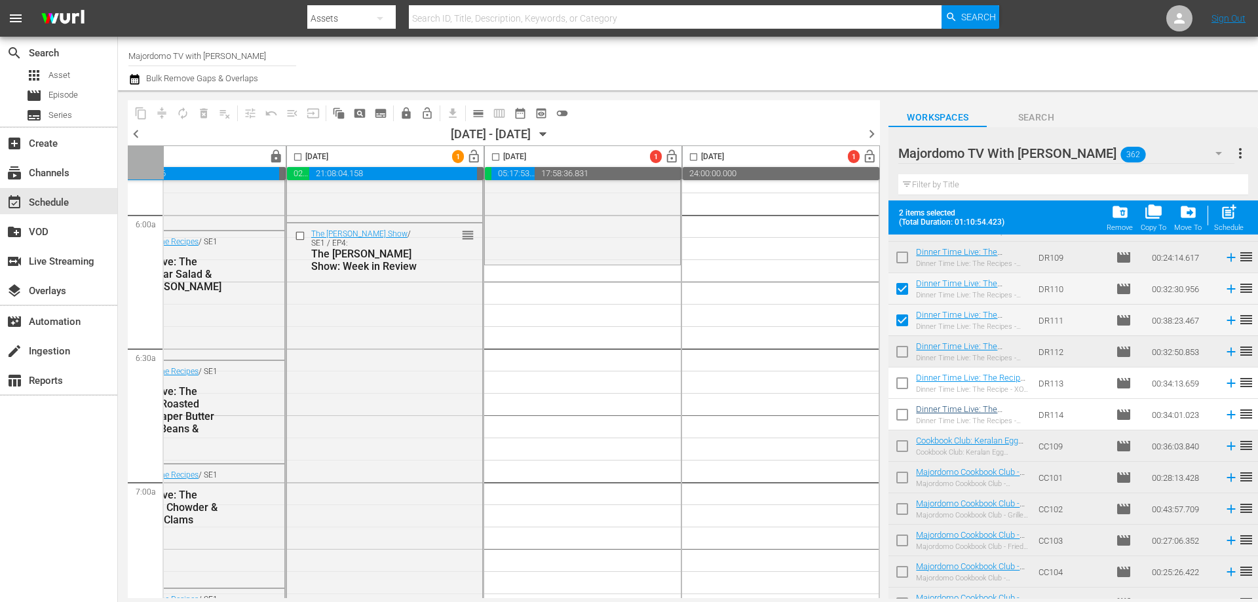
checkbox input "true"
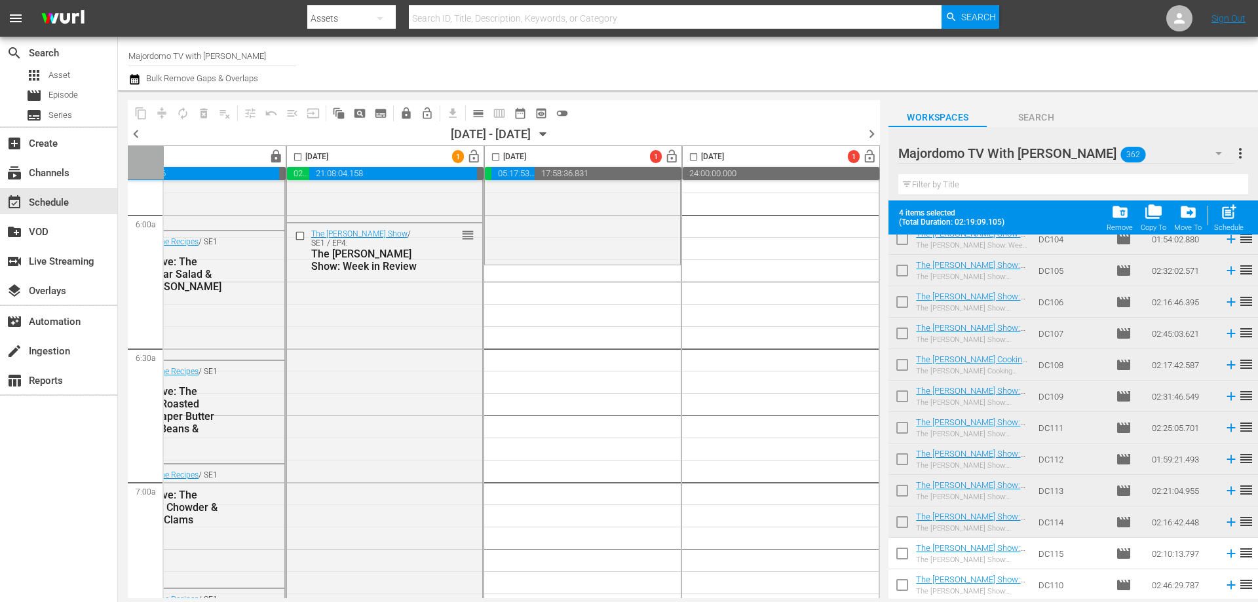
scroll to position [4807, 0]
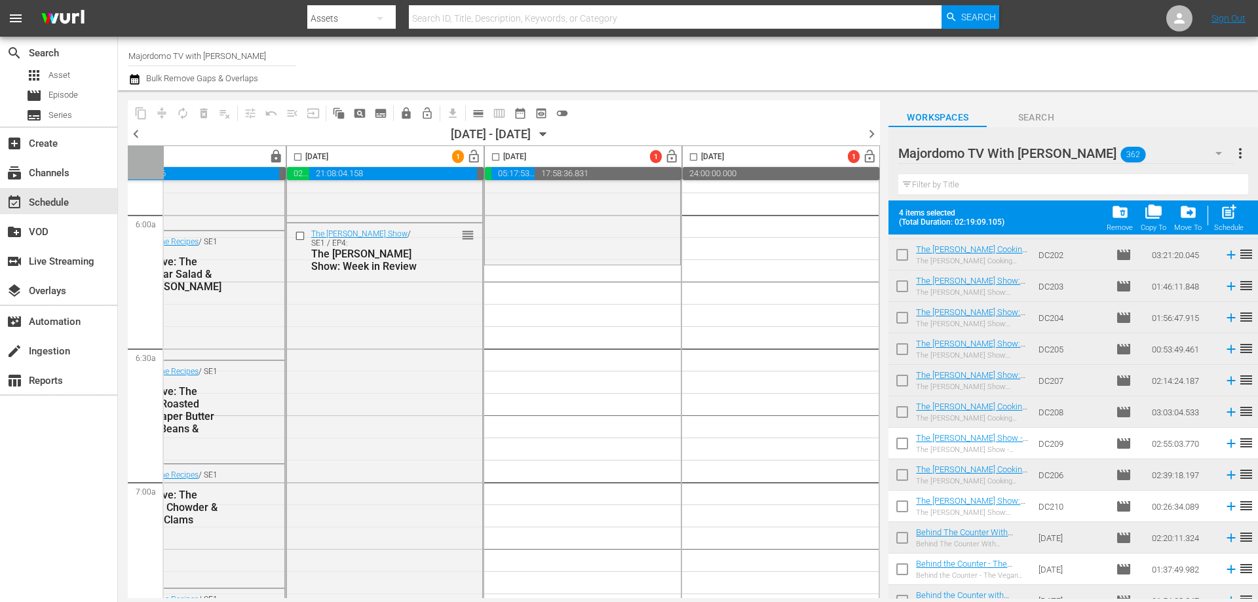
click at [901, 567] on input "checkbox" at bounding box center [902, 572] width 28 height 28
checkbox input "true"
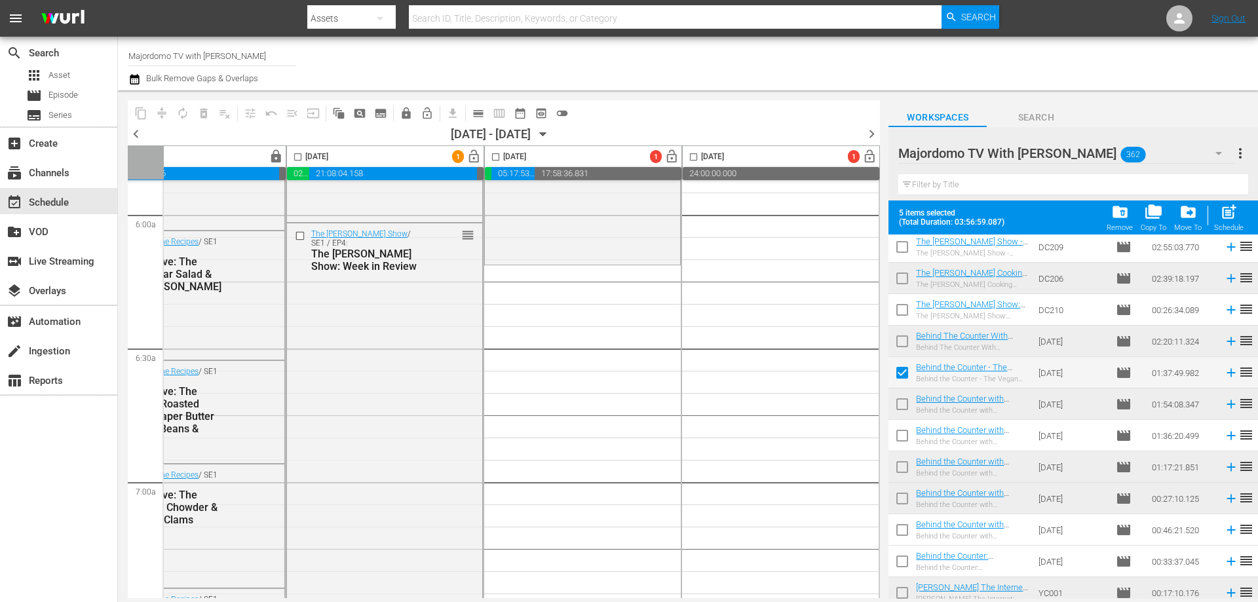
scroll to position [5069, 0]
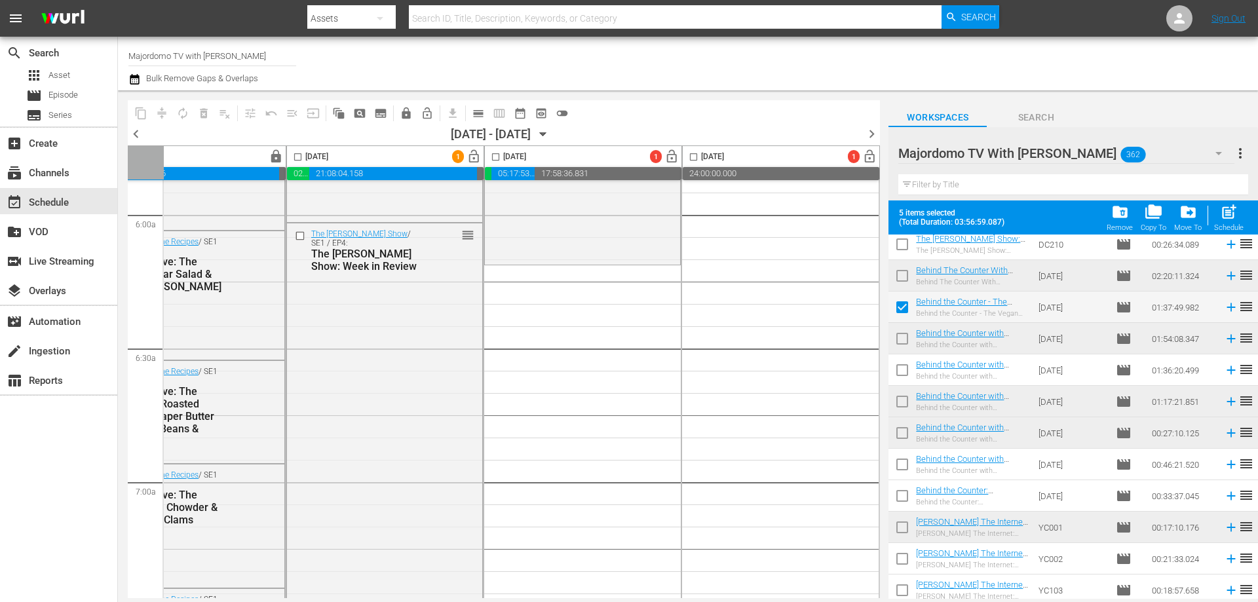
click at [903, 464] on input "checkbox" at bounding box center [902, 467] width 28 height 28
checkbox input "true"
click at [900, 308] on input "checkbox" at bounding box center [902, 310] width 28 height 28
checkbox input "false"
click at [899, 467] on input "checkbox" at bounding box center [902, 467] width 28 height 28
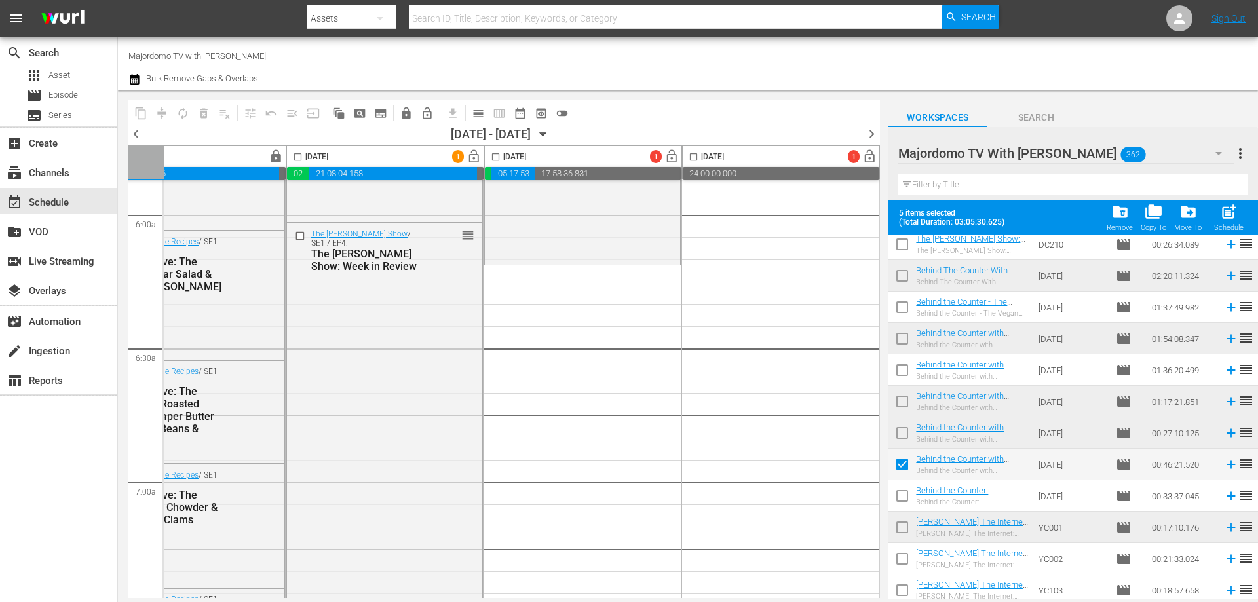
checkbox input "false"
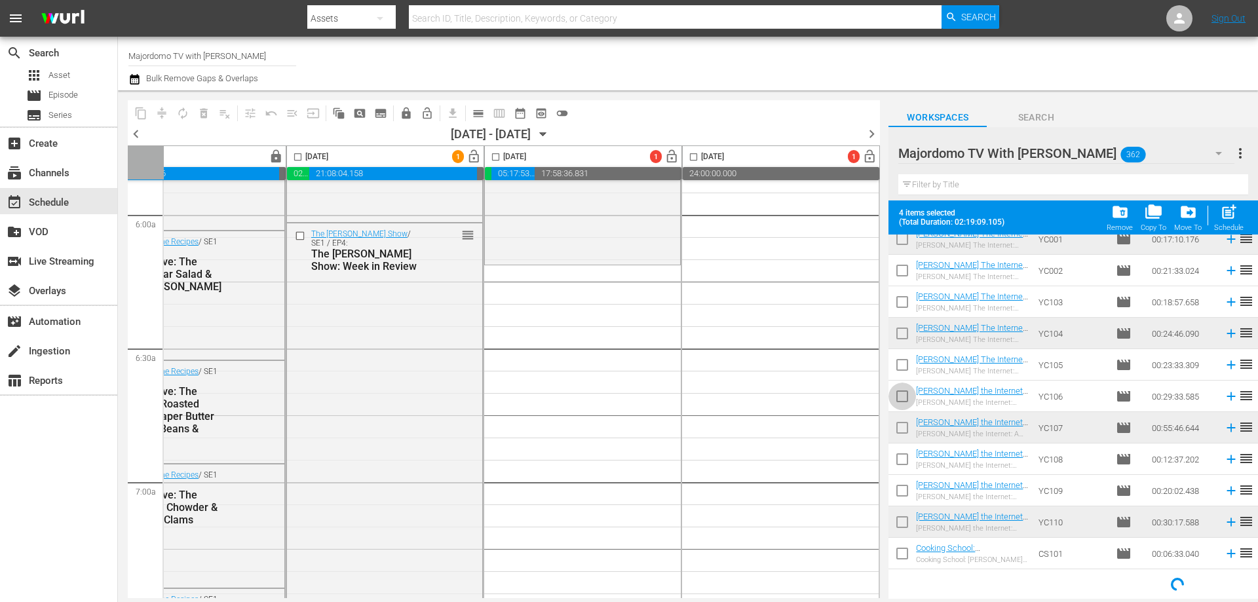
click at [903, 394] on input "checkbox" at bounding box center [902, 399] width 28 height 28
checkbox input "true"
click at [901, 463] on input "checkbox" at bounding box center [902, 462] width 28 height 28
checkbox input "true"
click at [902, 492] on input "checkbox" at bounding box center [902, 494] width 28 height 28
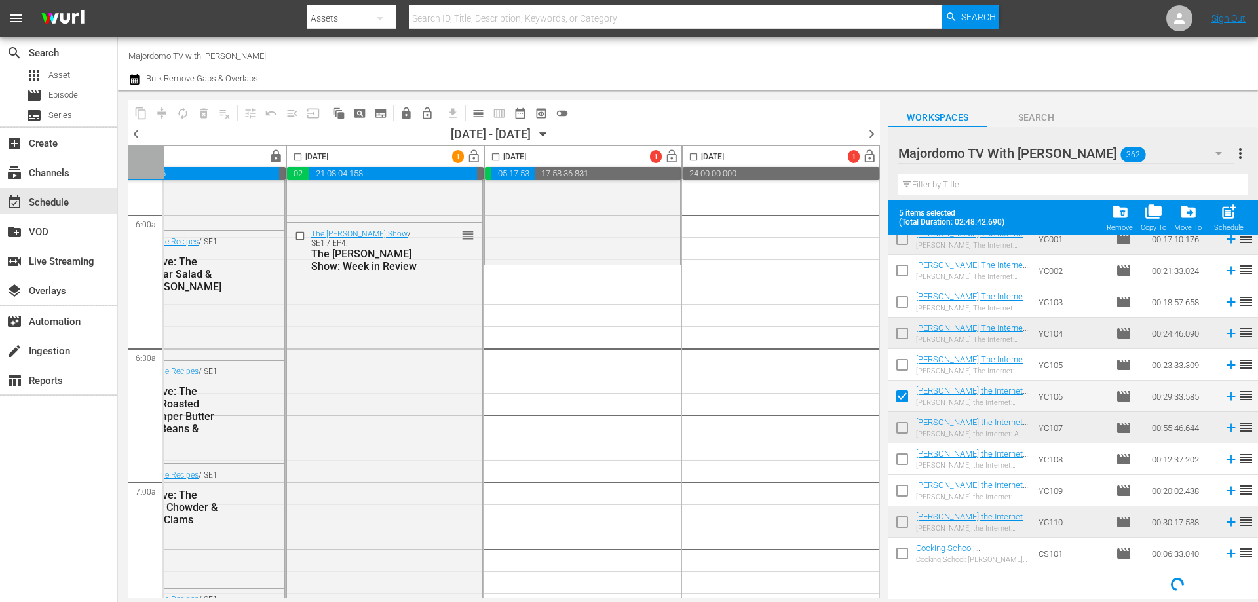
checkbox input "true"
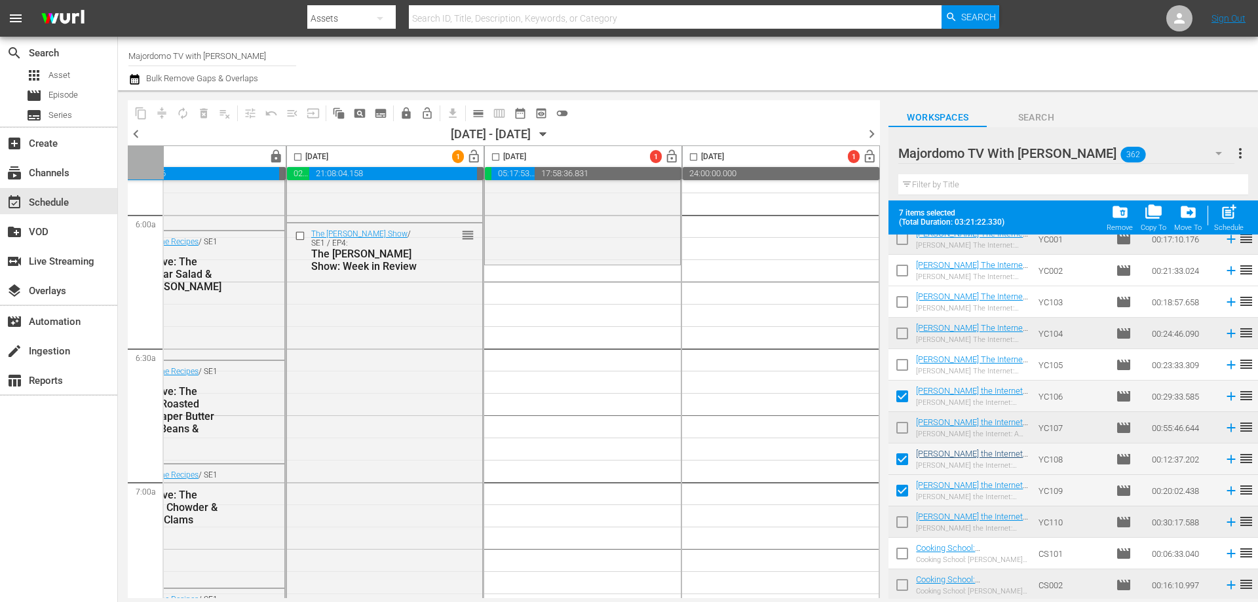
scroll to position [5685, 0]
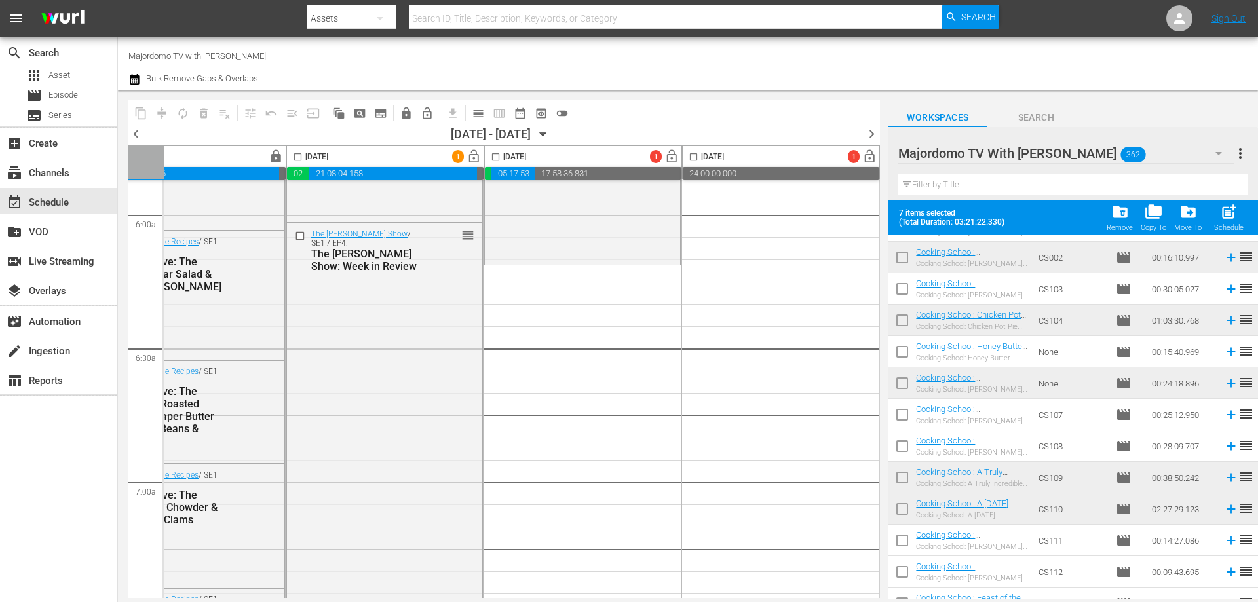
click at [901, 445] on input "checkbox" at bounding box center [902, 449] width 28 height 28
checkbox input "true"
click at [899, 570] on input "checkbox" at bounding box center [902, 575] width 28 height 28
checkbox input "true"
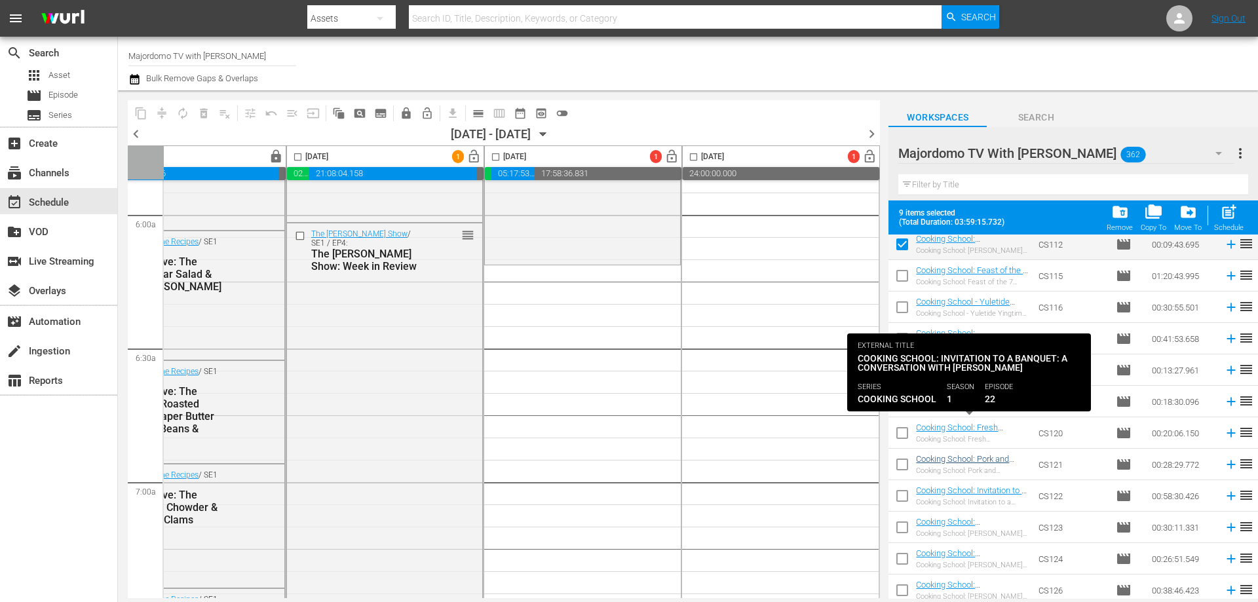
scroll to position [6078, 0]
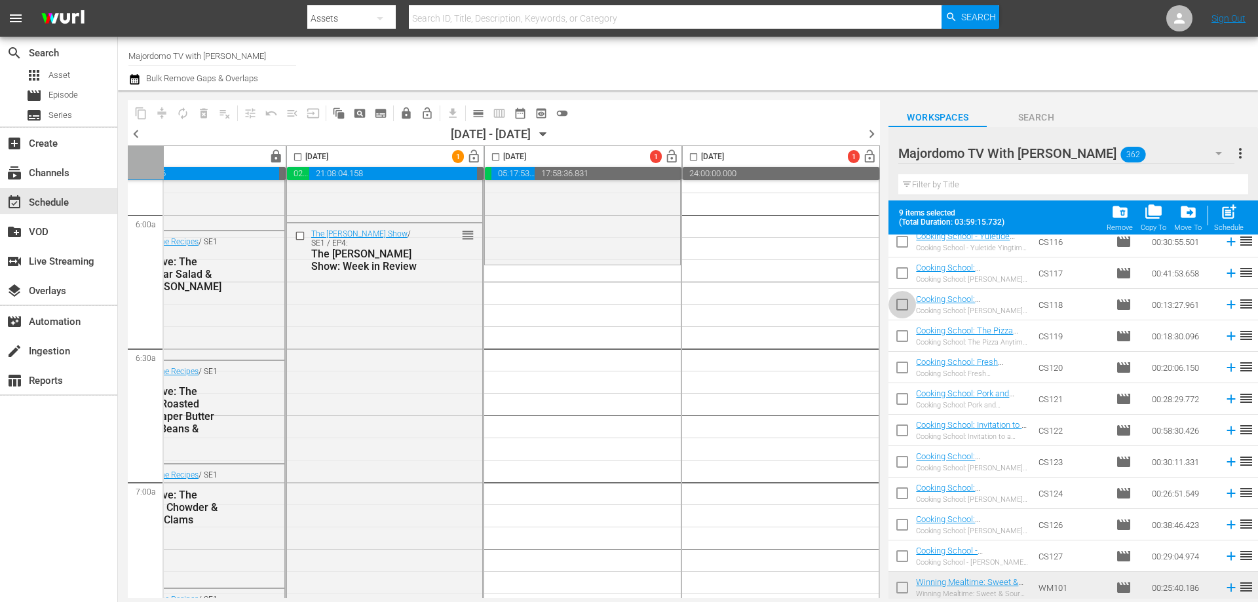
click at [905, 303] on input "checkbox" at bounding box center [902, 308] width 28 height 28
checkbox input "true"
click at [905, 397] on input "checkbox" at bounding box center [902, 402] width 28 height 28
checkbox input "true"
click at [901, 456] on input "checkbox" at bounding box center [902, 465] width 28 height 28
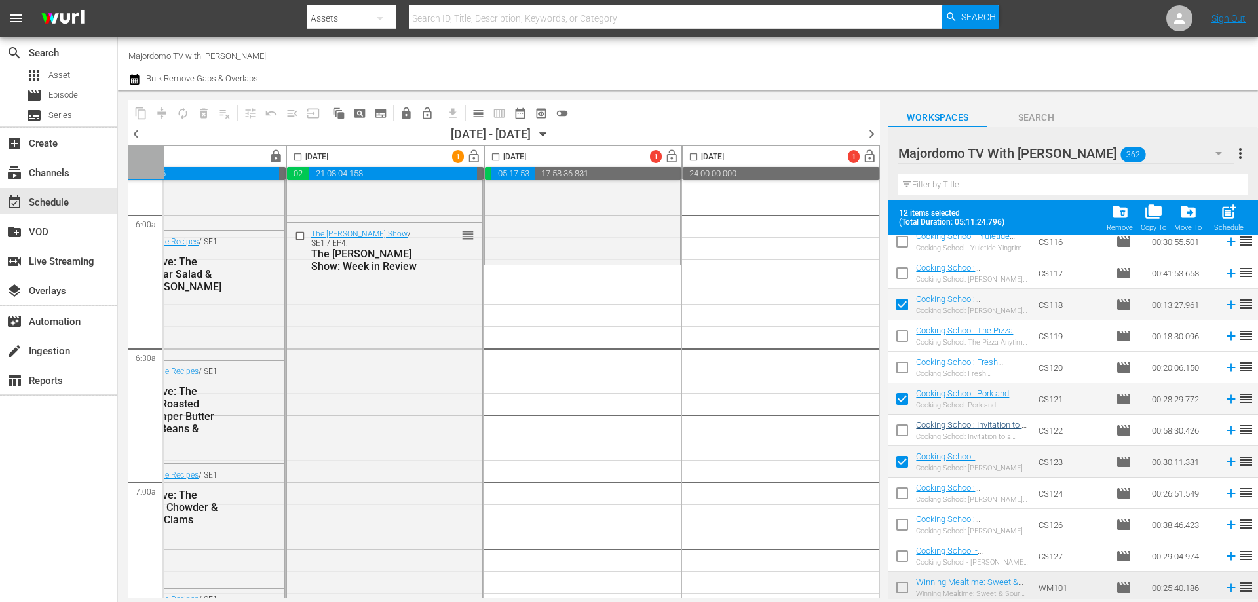
drag, startPoint x: 903, startPoint y: 528, endPoint x: 990, endPoint y: 428, distance: 131.9
click at [903, 528] on input "checkbox" at bounding box center [902, 528] width 28 height 28
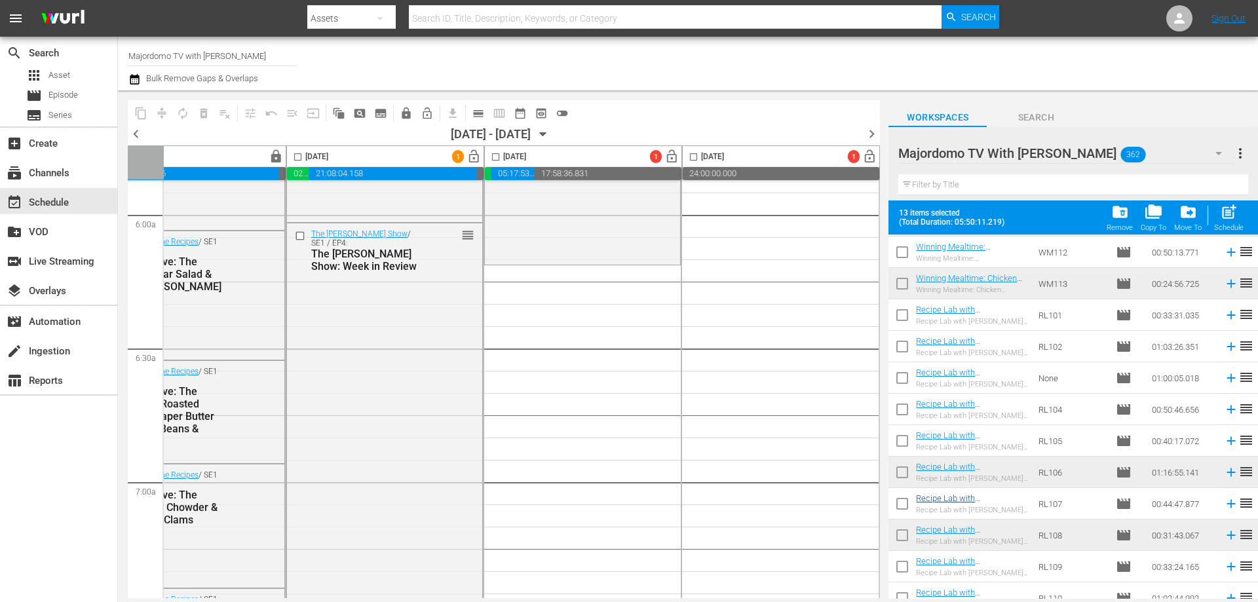
scroll to position [6825, 0]
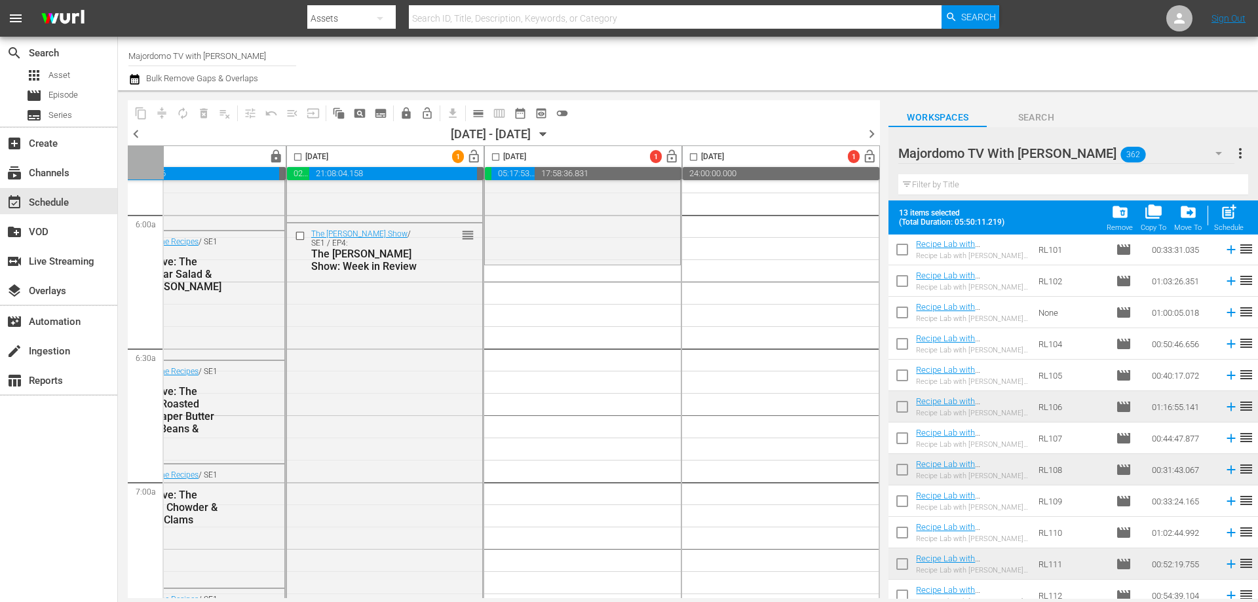
click at [902, 280] on input "checkbox" at bounding box center [902, 284] width 28 height 28
click at [900, 313] on input "checkbox" at bounding box center [902, 315] width 28 height 28
click at [903, 438] on input "checkbox" at bounding box center [902, 441] width 28 height 28
click at [900, 533] on input "checkbox" at bounding box center [902, 535] width 28 height 28
click at [901, 593] on input "checkbox" at bounding box center [902, 598] width 28 height 28
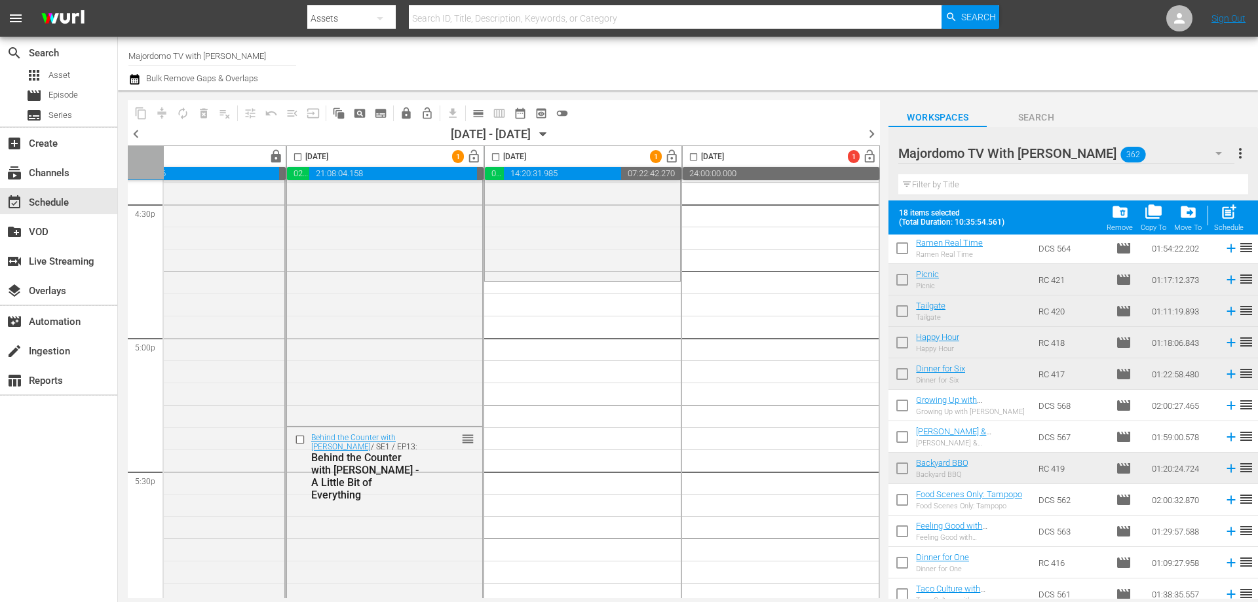
scroll to position [0, 0]
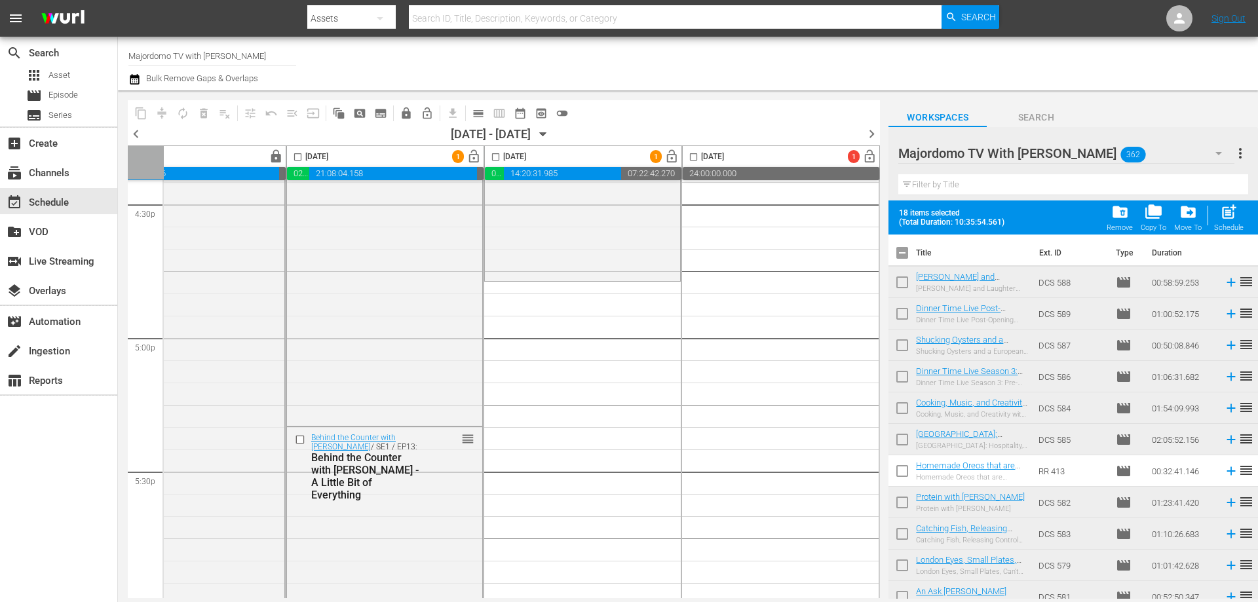
click at [901, 257] on input "checkbox" at bounding box center [902, 256] width 28 height 28
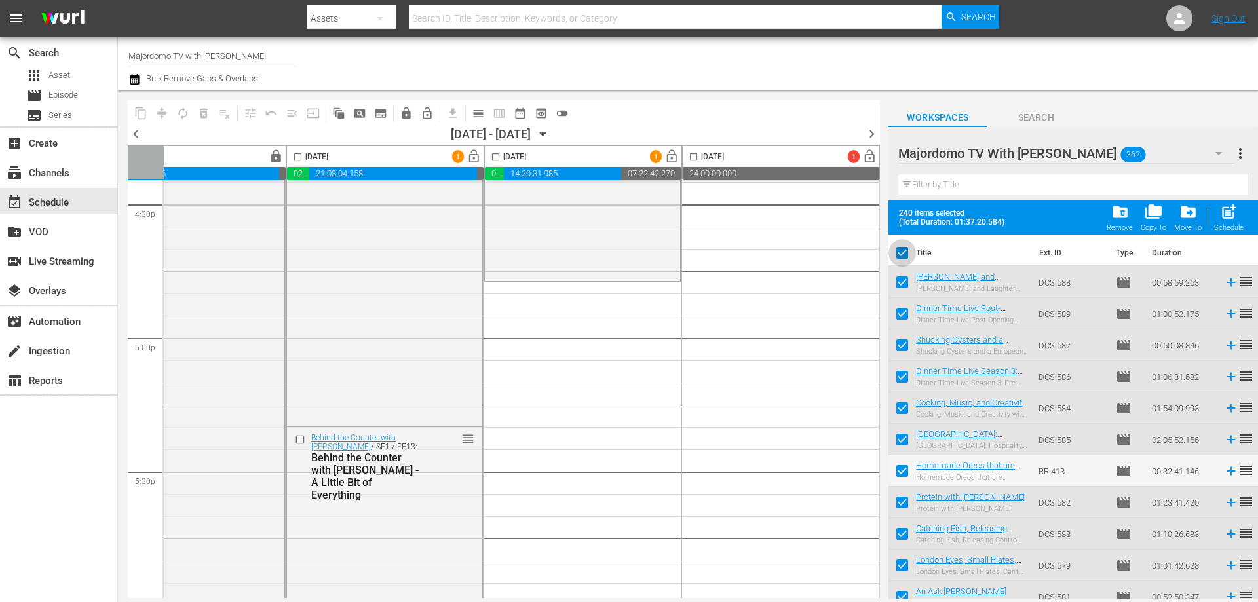
click at [901, 257] on input "checkbox" at bounding box center [902, 256] width 28 height 28
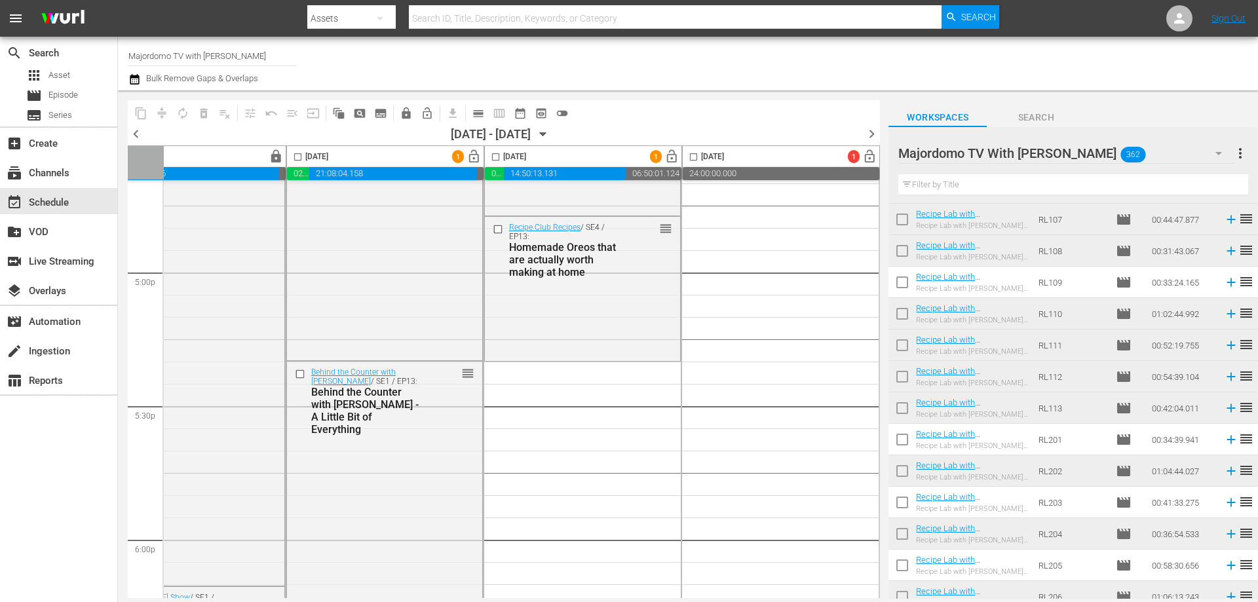
scroll to position [7210, 0]
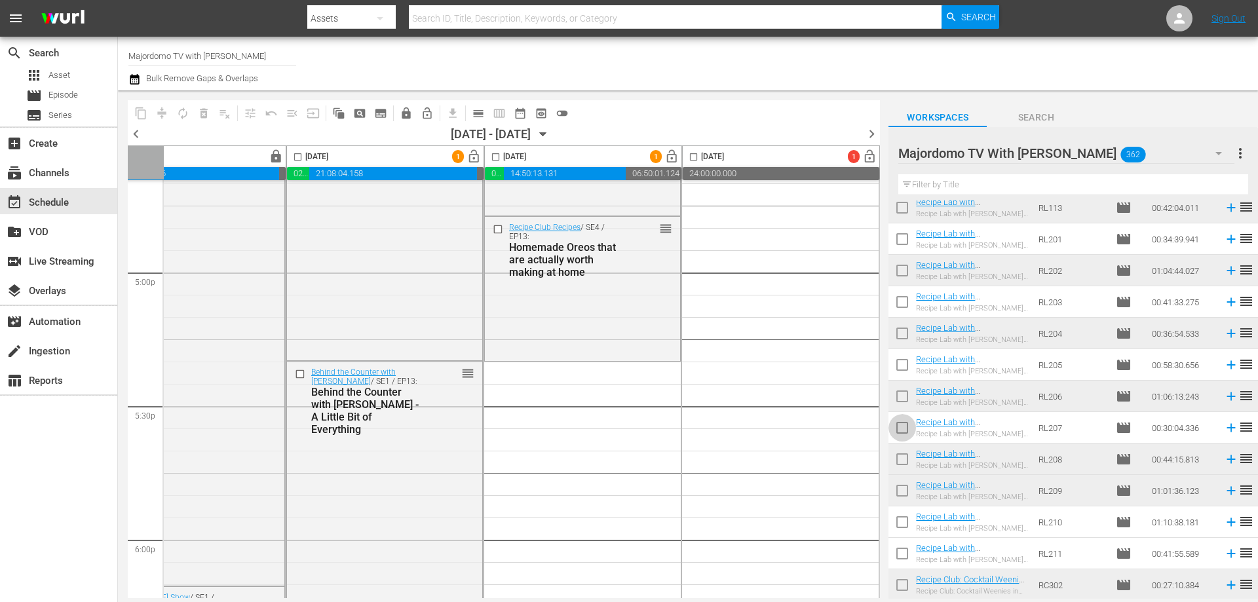
click at [904, 425] on input "checkbox" at bounding box center [902, 431] width 28 height 28
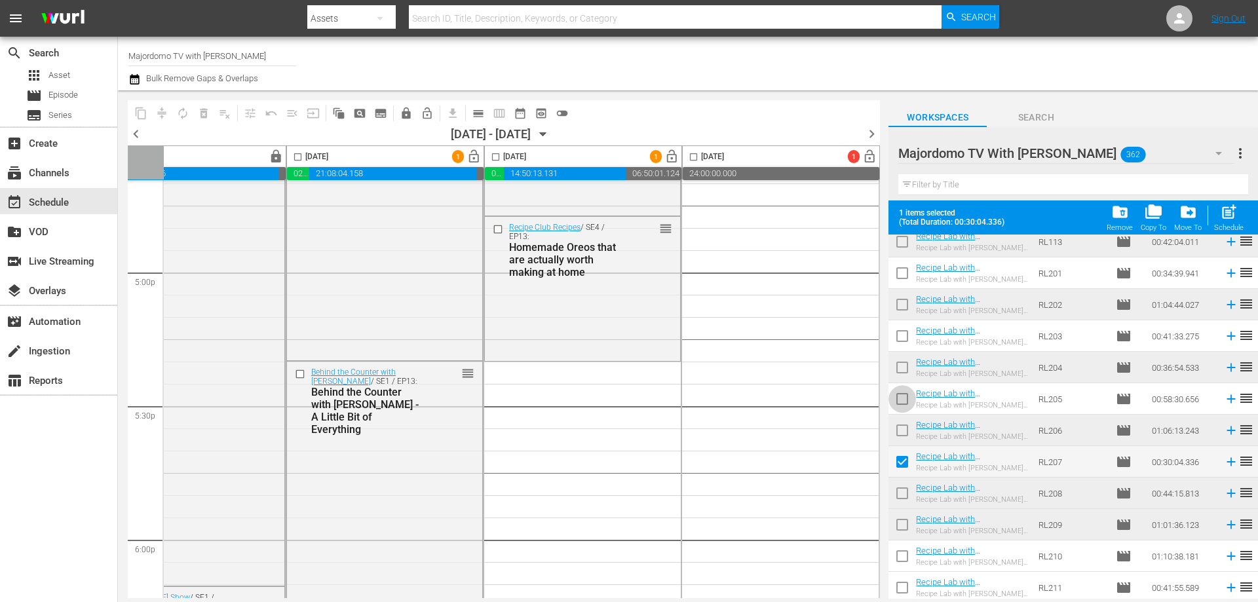
drag, startPoint x: 899, startPoint y: 399, endPoint x: 952, endPoint y: 446, distance: 71.0
click at [900, 400] on input "checkbox" at bounding box center [902, 402] width 28 height 28
click at [901, 559] on input "checkbox" at bounding box center [902, 559] width 28 height 28
click at [902, 588] on input "checkbox" at bounding box center [902, 591] width 28 height 28
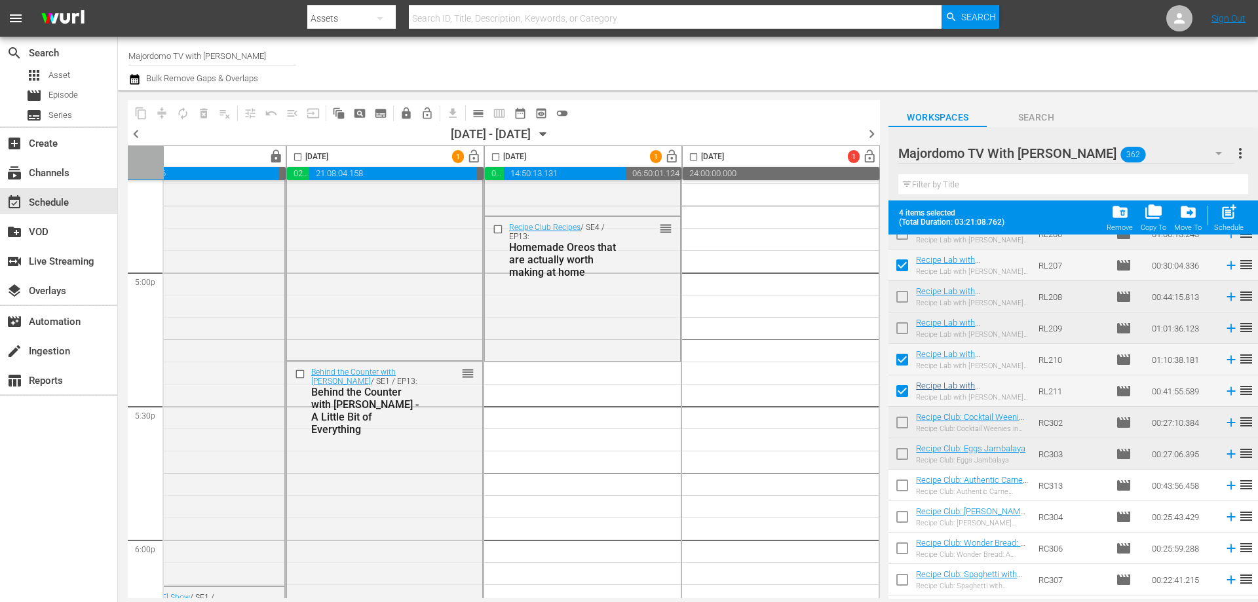
scroll to position [7473, 0]
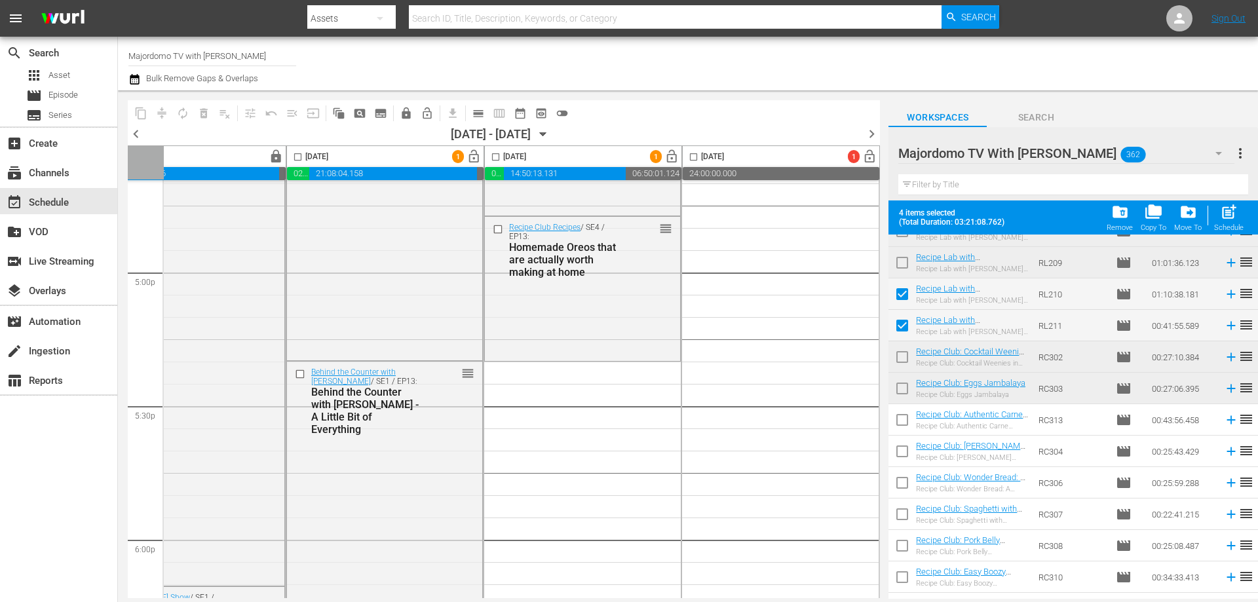
click at [900, 416] on input "checkbox" at bounding box center [902, 423] width 28 height 28
click at [900, 519] on input "checkbox" at bounding box center [902, 517] width 28 height 28
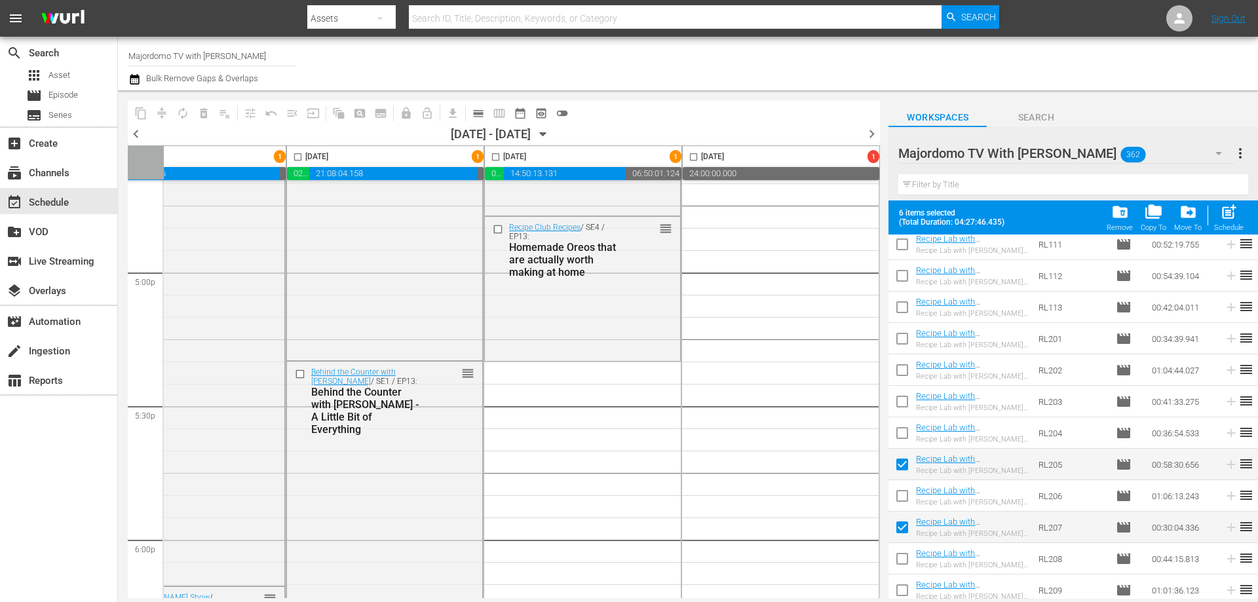
scroll to position [6424, 0]
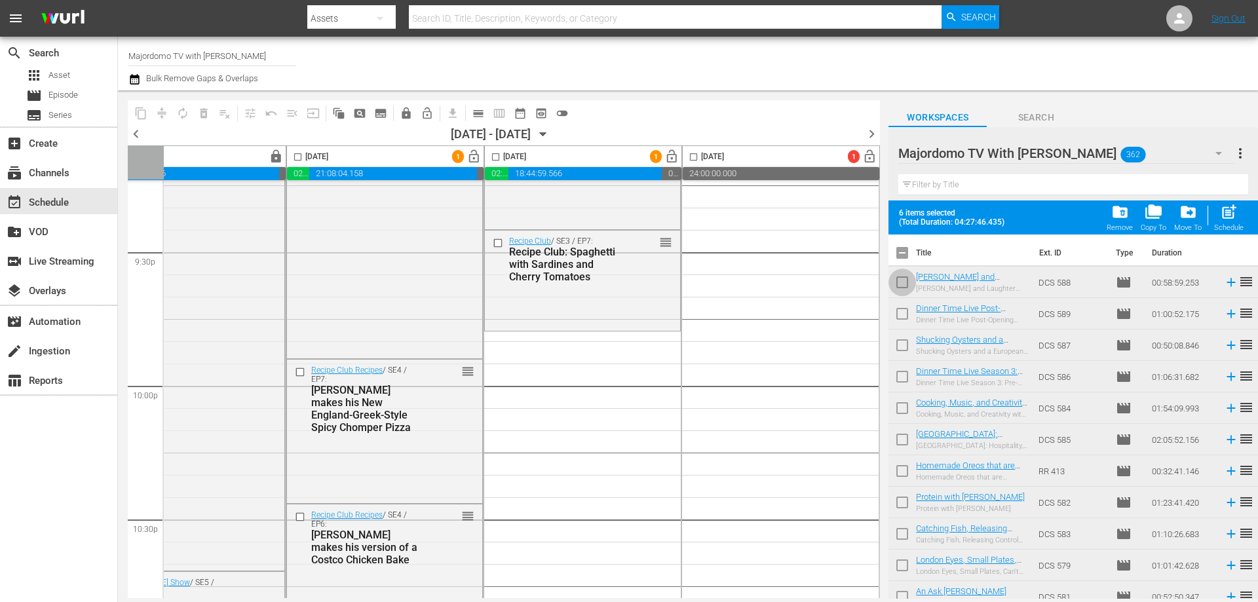
click at [902, 282] on input "checkbox" at bounding box center [902, 285] width 28 height 28
checkbox input "true"
click at [895, 317] on input "checkbox" at bounding box center [902, 317] width 28 height 28
checkbox input "true"
